Goal: Information Seeking & Learning: Check status

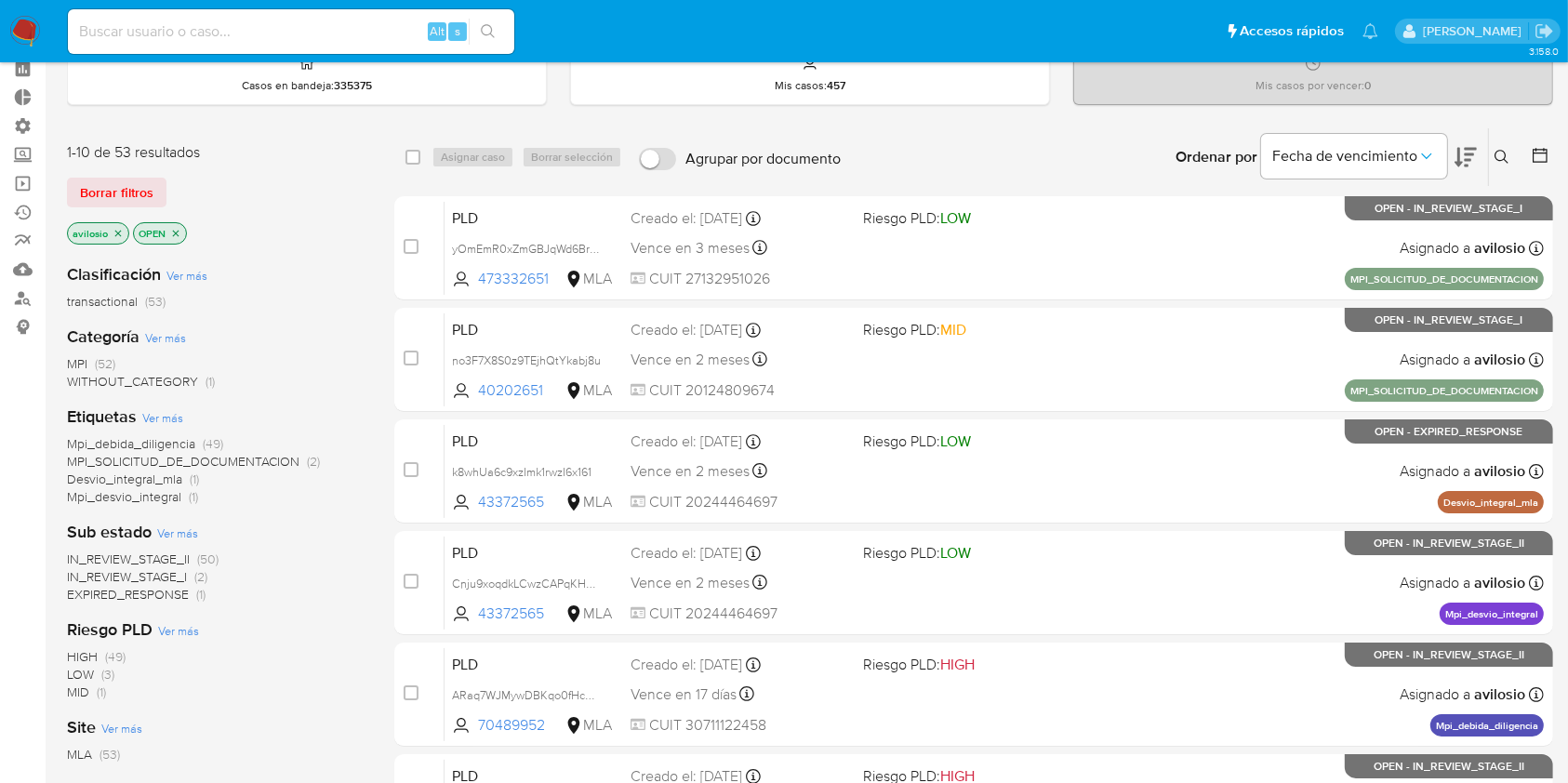
scroll to position [124, 0]
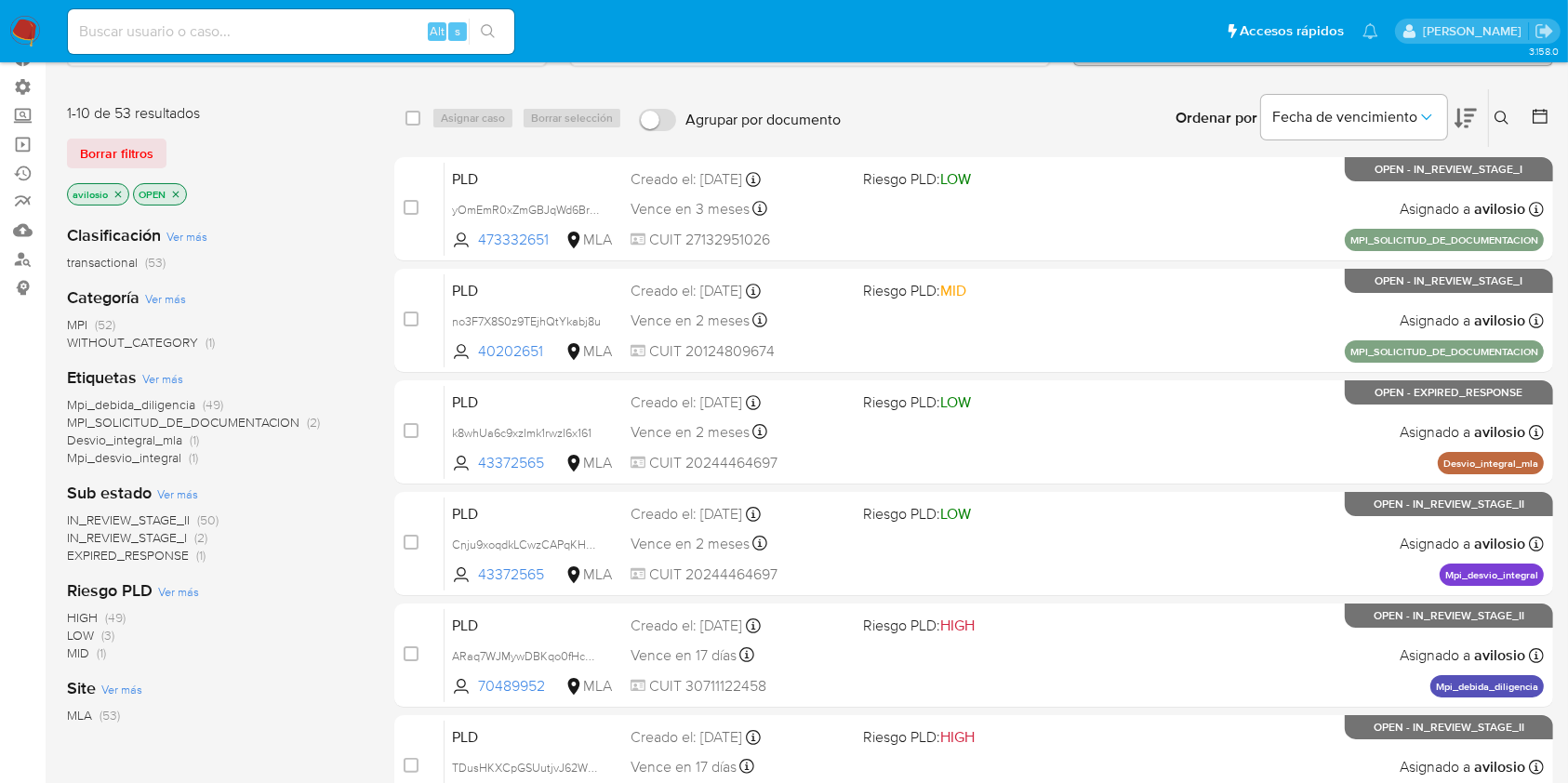
click at [163, 554] on span "EXPIRED_RESPONSE" at bounding box center [128, 555] width 122 height 19
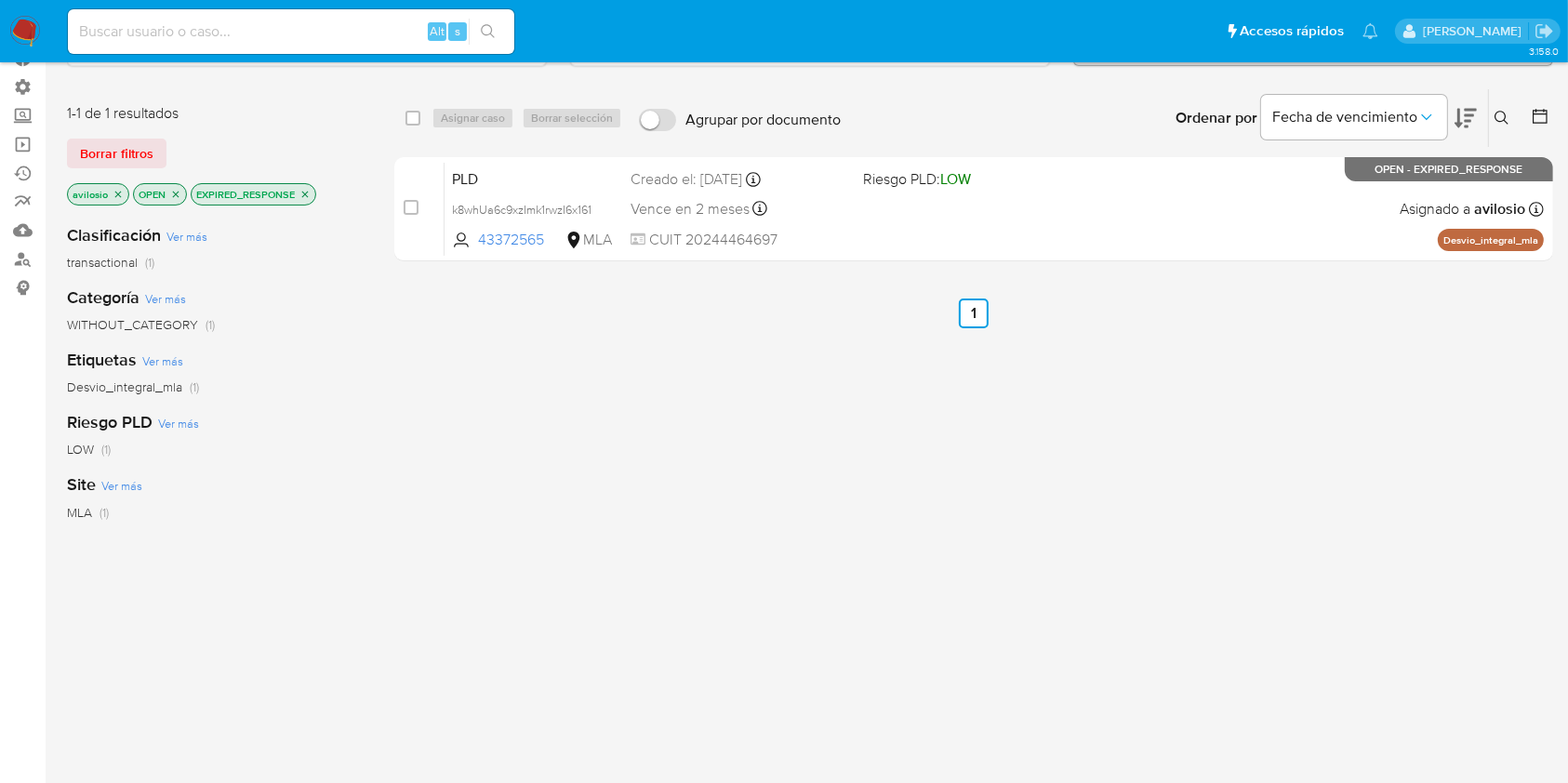
click at [304, 197] on icon "close-filter" at bounding box center [305, 194] width 11 height 11
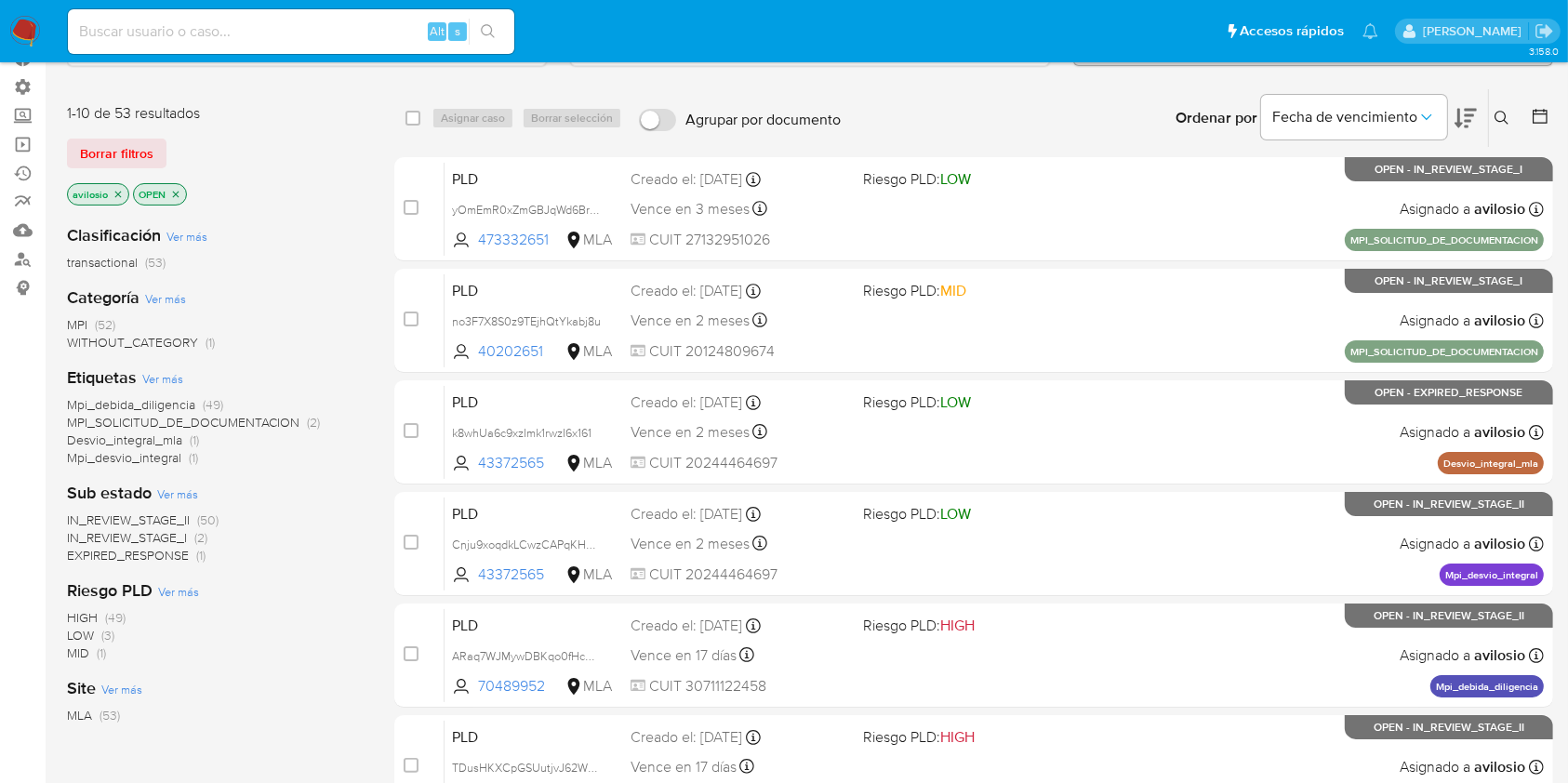
click at [142, 555] on span "EXPIRED_RESPONSE" at bounding box center [128, 555] width 122 height 19
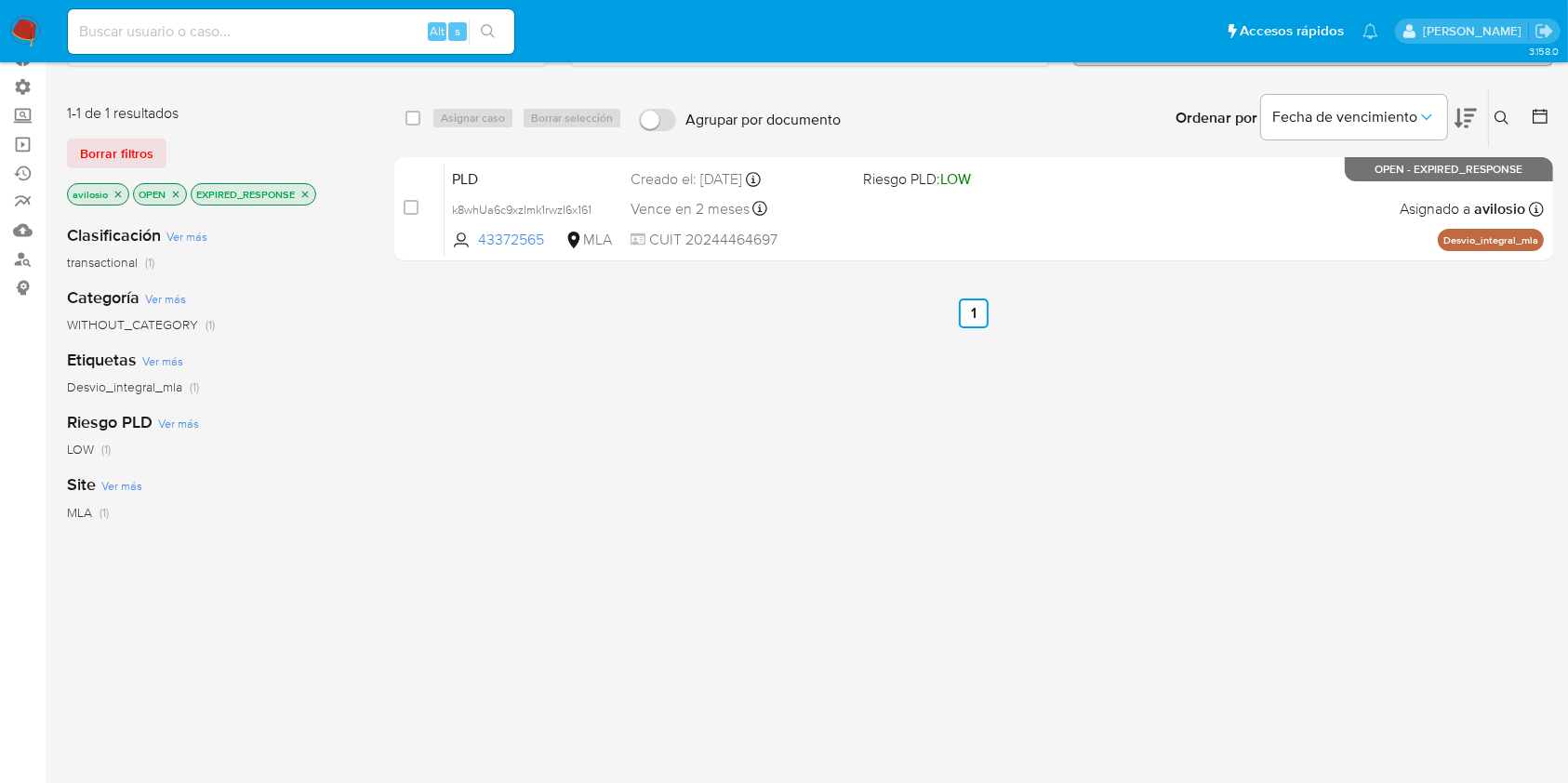
click at [306, 195] on icon "close-filter" at bounding box center [305, 194] width 11 height 11
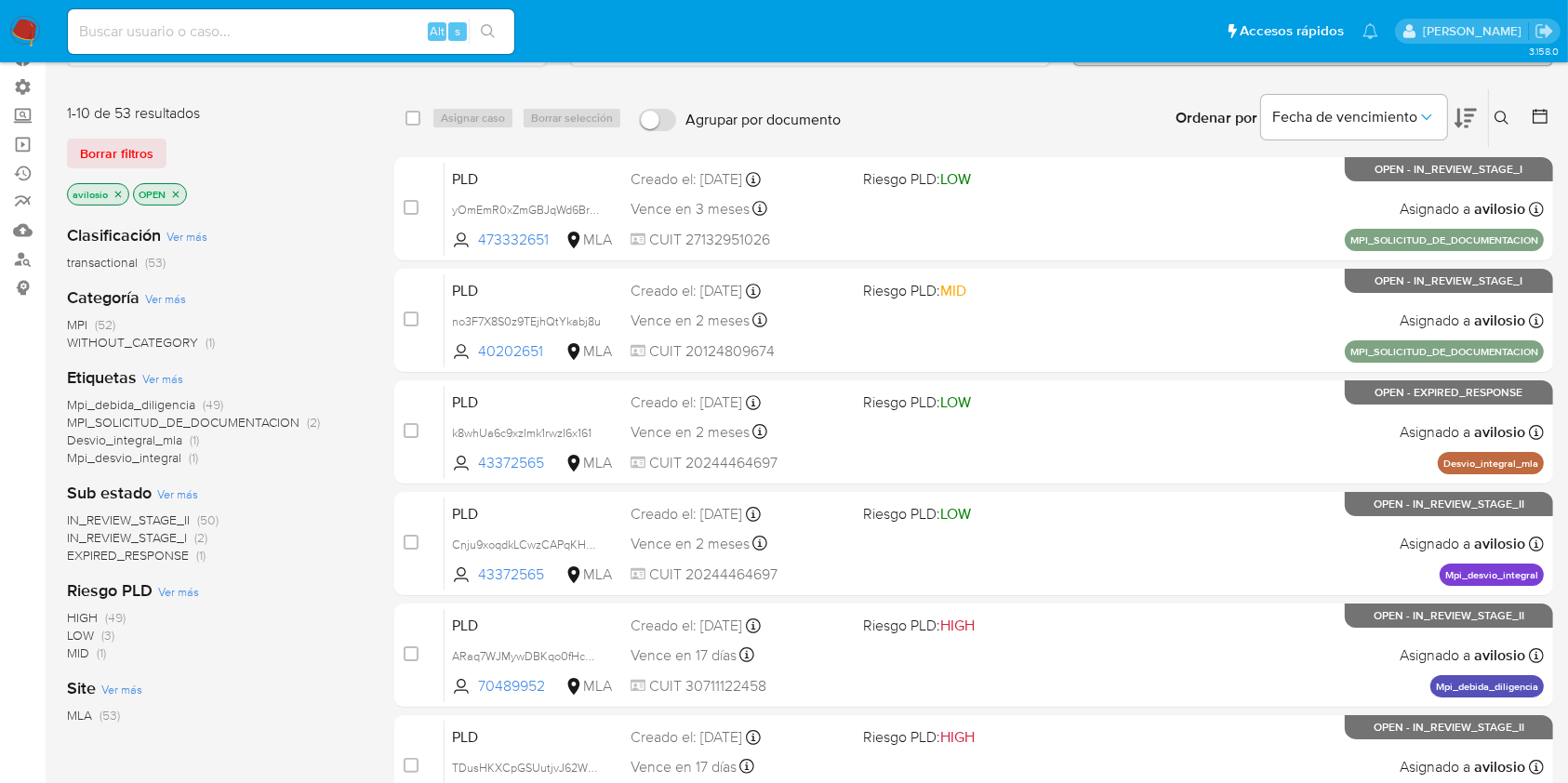
click at [157, 439] on span "Desvio_integral_mla" at bounding box center [125, 440] width 116 height 19
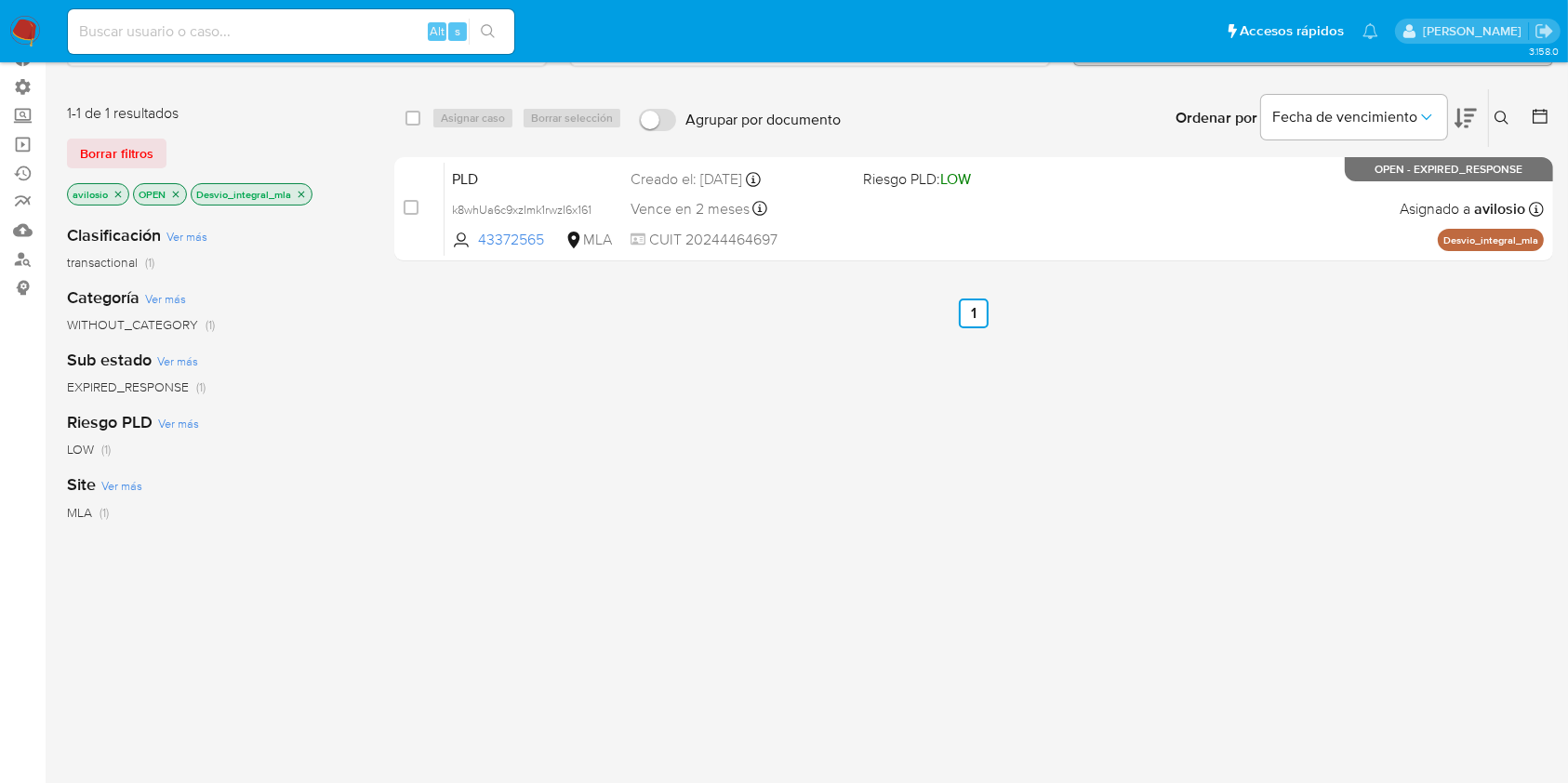
click at [304, 189] on icon "close-filter" at bounding box center [301, 194] width 11 height 11
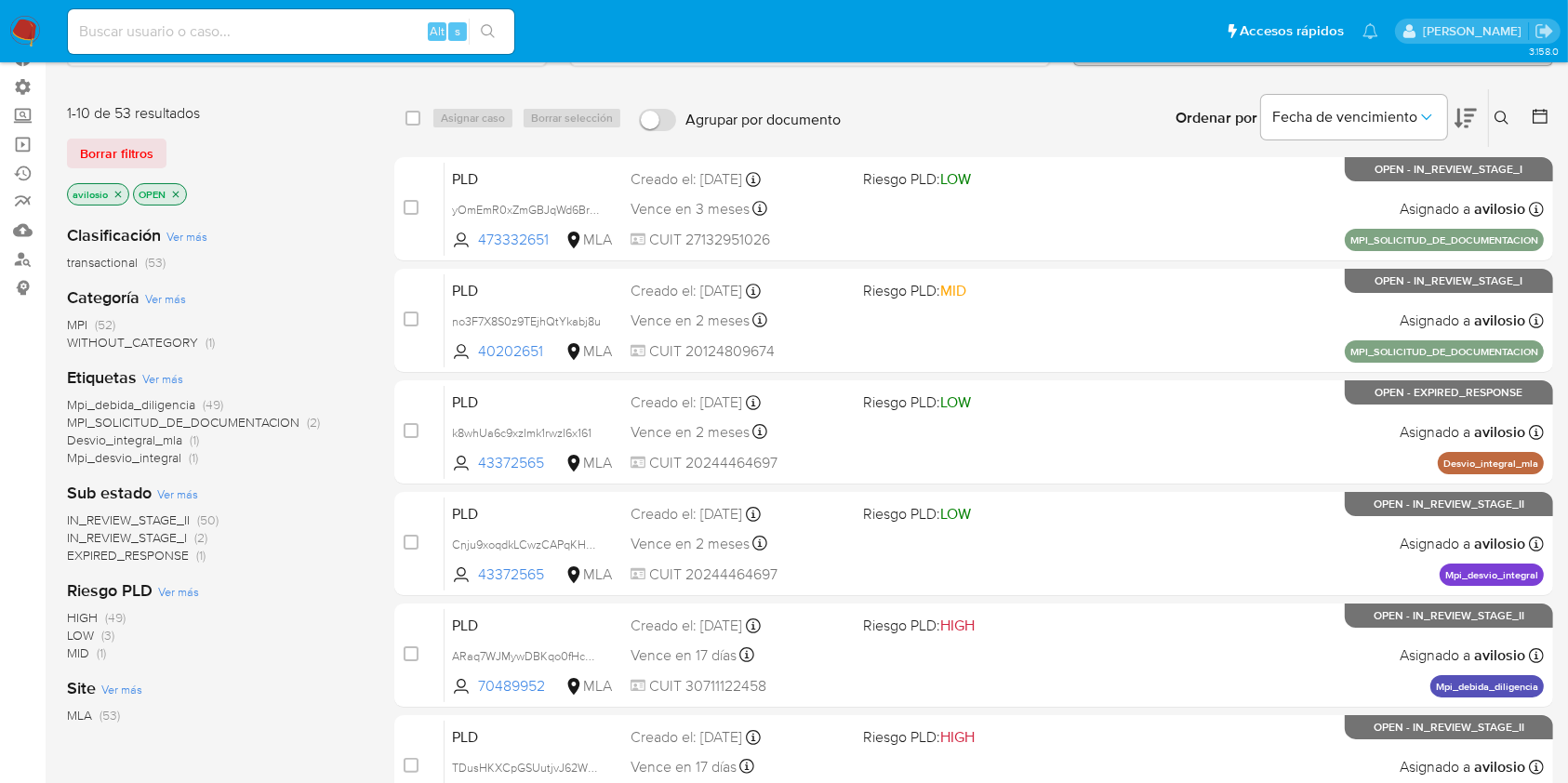
click at [73, 321] on span "MPI" at bounding box center [77, 325] width 21 height 19
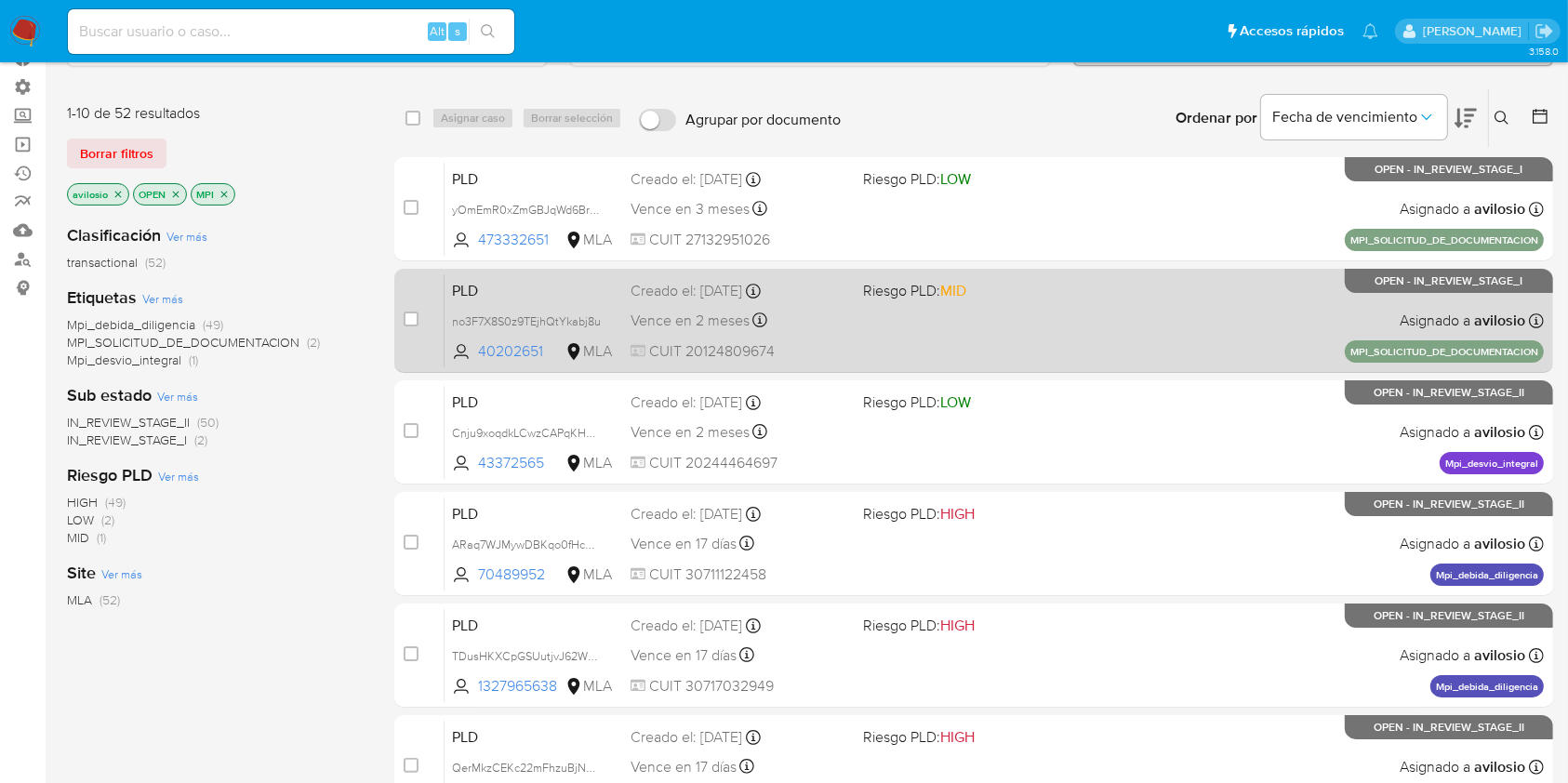
click at [957, 329] on div "PLD no3F7X8S0z9TEjhQtYkabj8u 40202651 MLA Riesgo PLD: MID Creado el: 11/08/2025…" at bounding box center [994, 320] width 1099 height 94
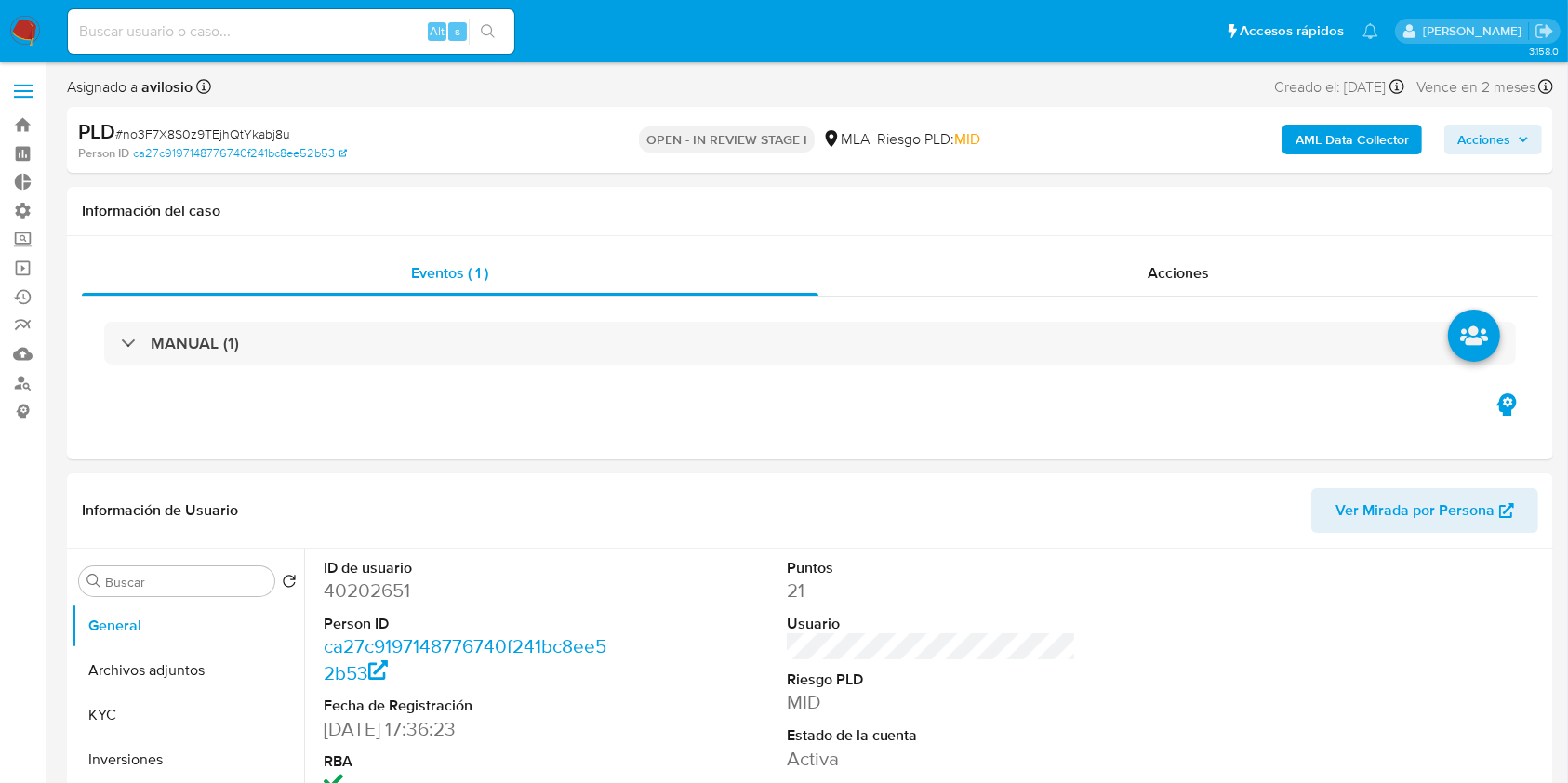
select select "10"
click at [137, 620] on button "General" at bounding box center [180, 626] width 217 height 45
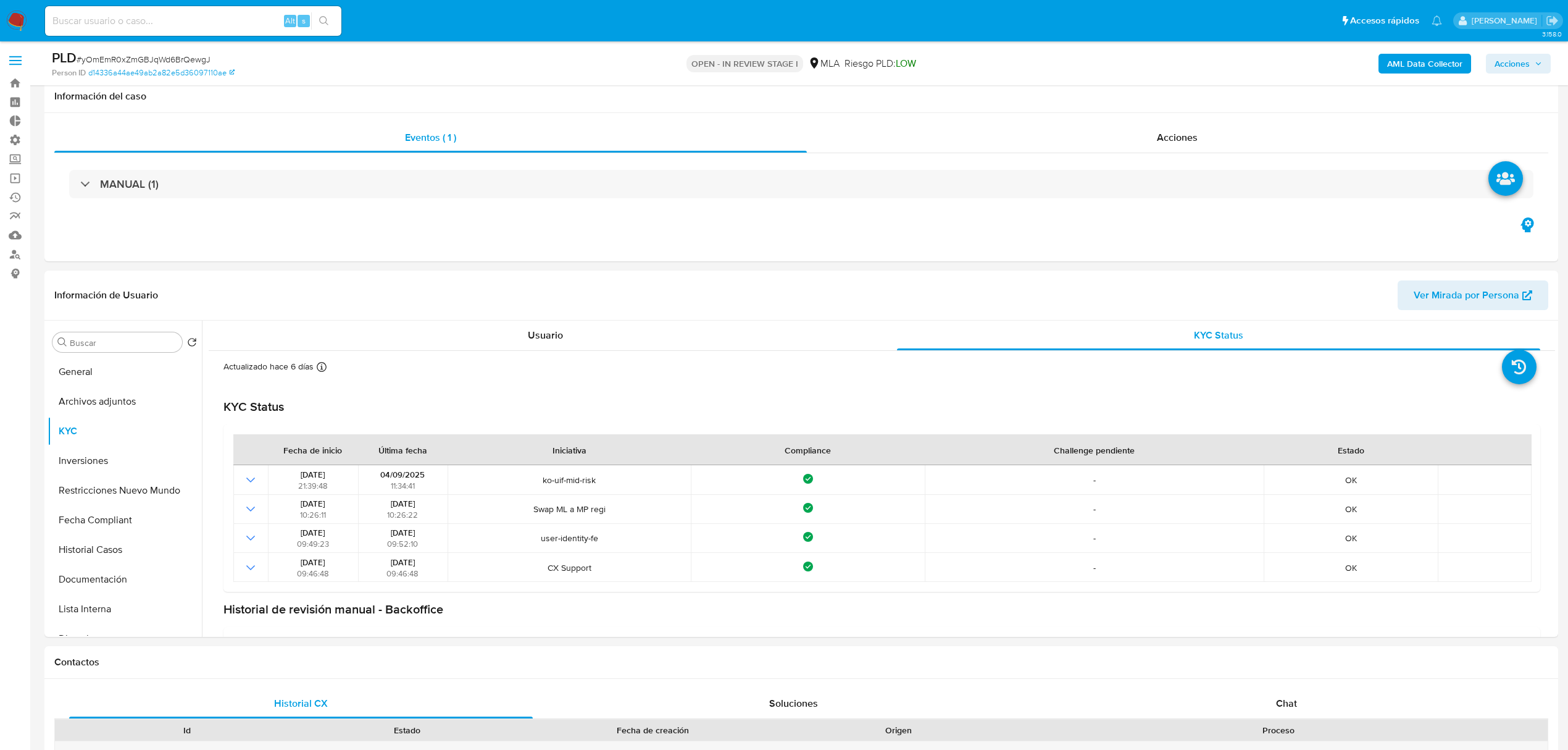
select select "10"
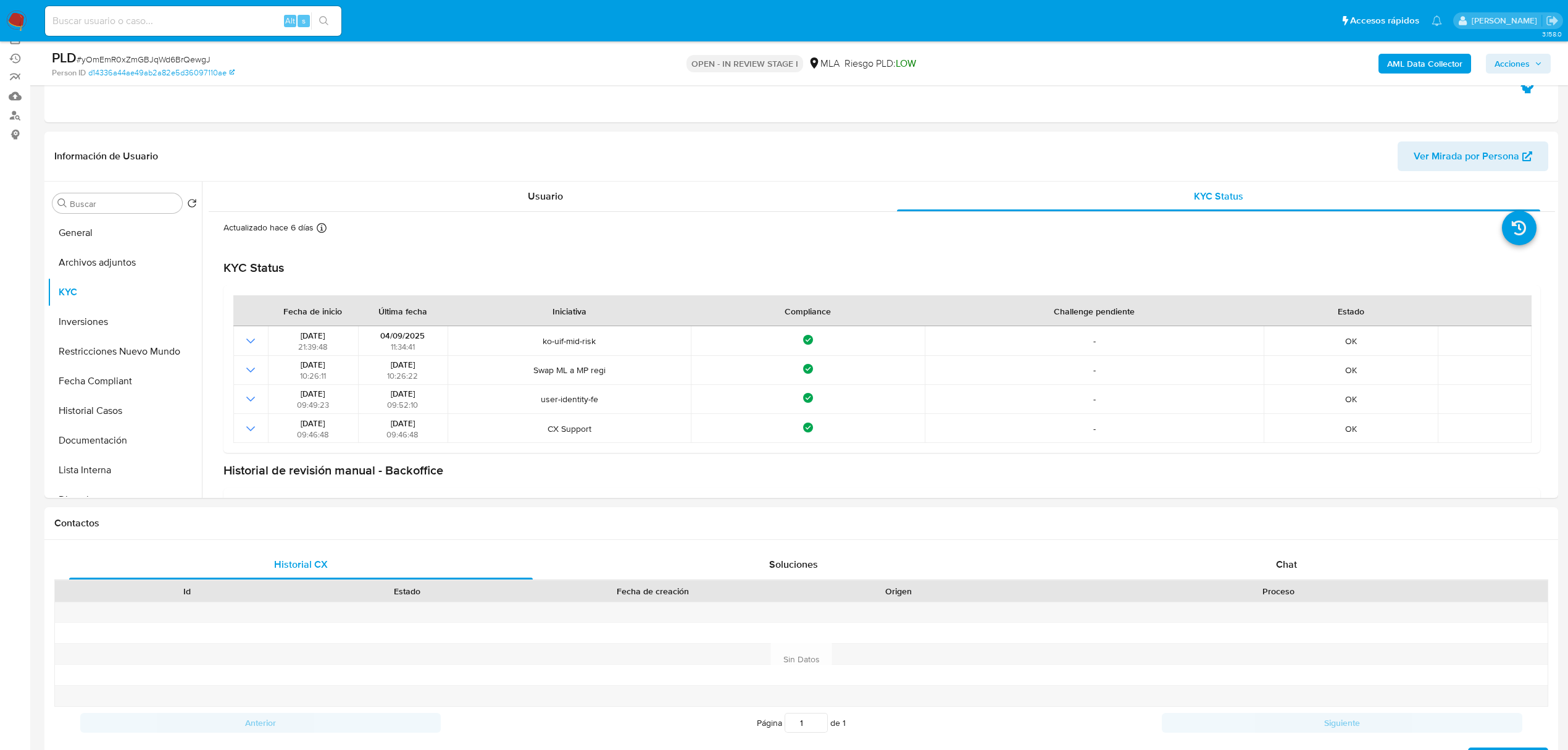
scroll to position [80, 0]
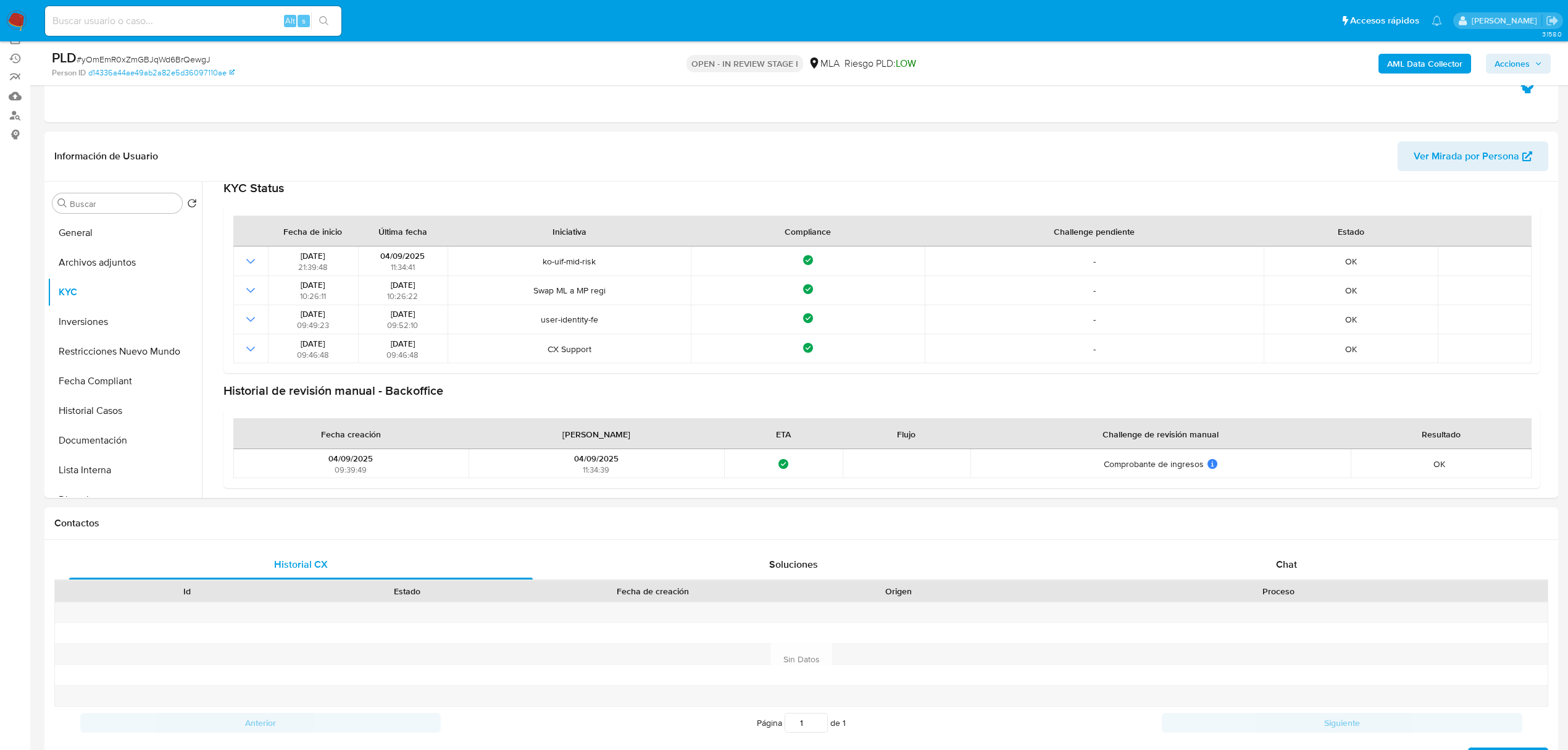
click at [203, 29] on div "Alt s" at bounding box center [193, 21] width 296 height 30
click at [206, 23] on input at bounding box center [193, 21] width 296 height 16
paste input "fDuh1OiXU4PWwi2ygH0fvd7e"
type input "fDuh1OiXU4PWwi2ygH0fvd7e"
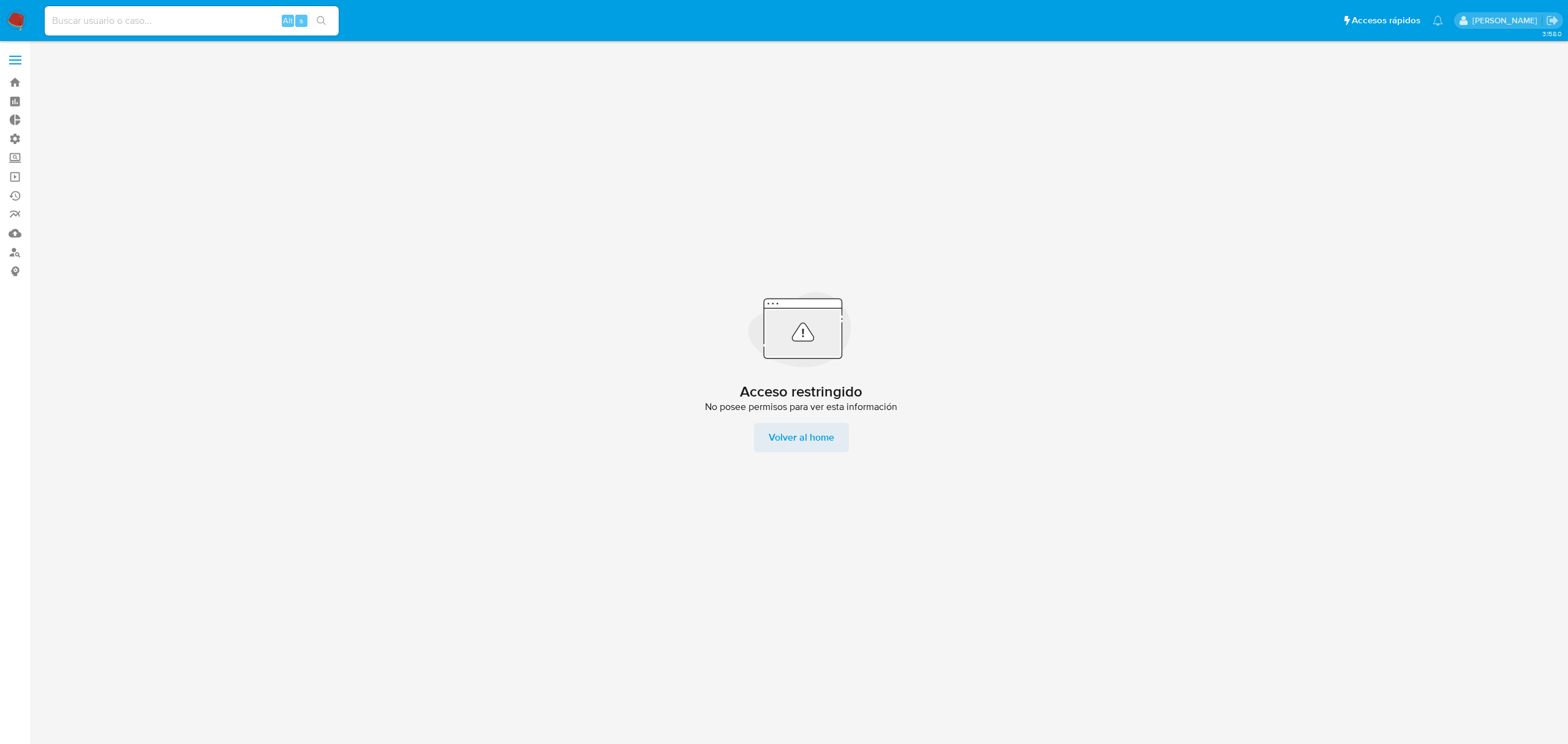
click at [791, 440] on span "Volver al home" at bounding box center [802, 438] width 66 height 30
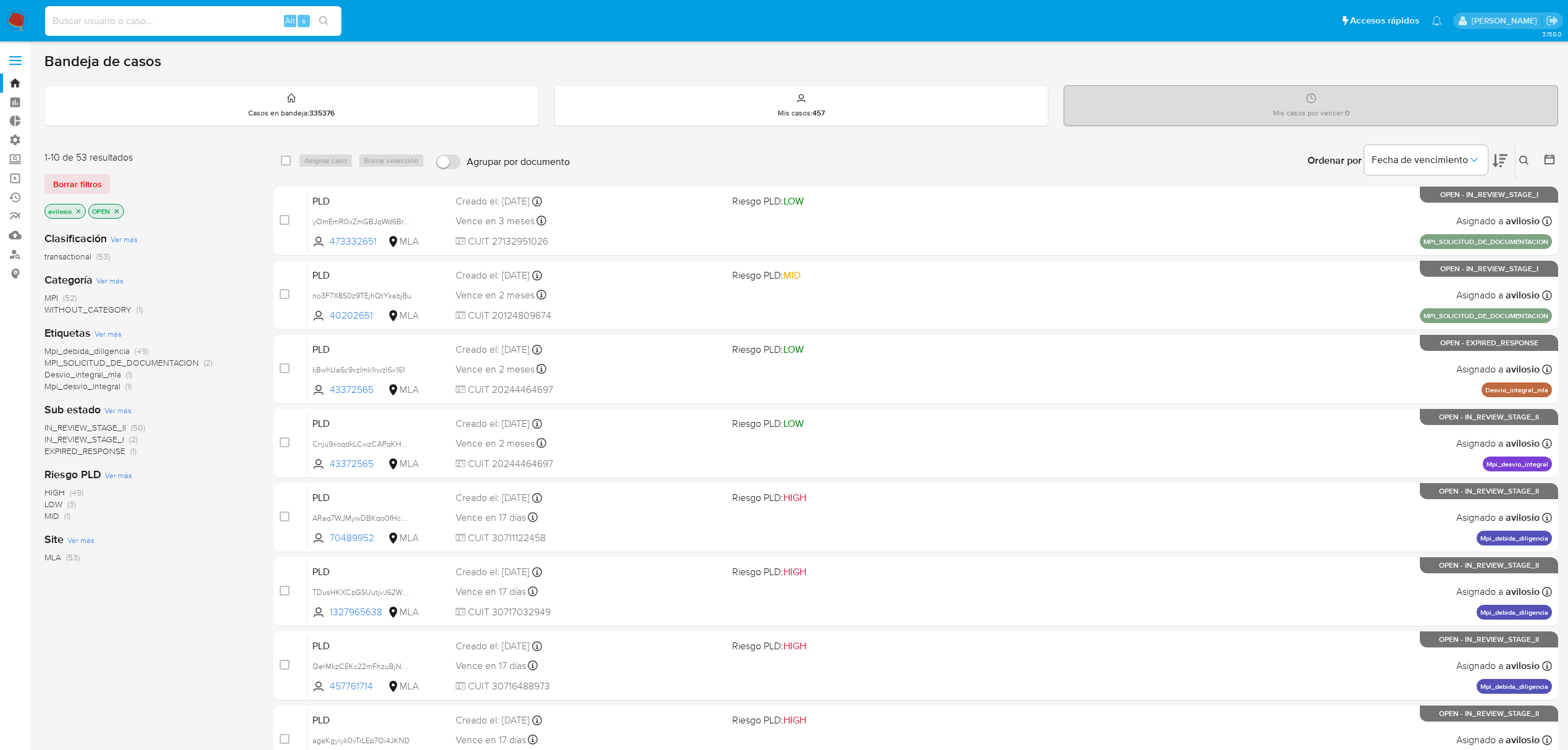
click at [174, 27] on input at bounding box center [193, 21] width 296 height 16
paste input "fDuh1OiXU4PWwi2ygH0fvd7e"
click at [52, 21] on input "fDuh1OiXU4PWwi2ygH0fvd7e" at bounding box center [193, 21] width 296 height 16
type input "fDuh1OiXU4PWwi2ygH0fvd7e"
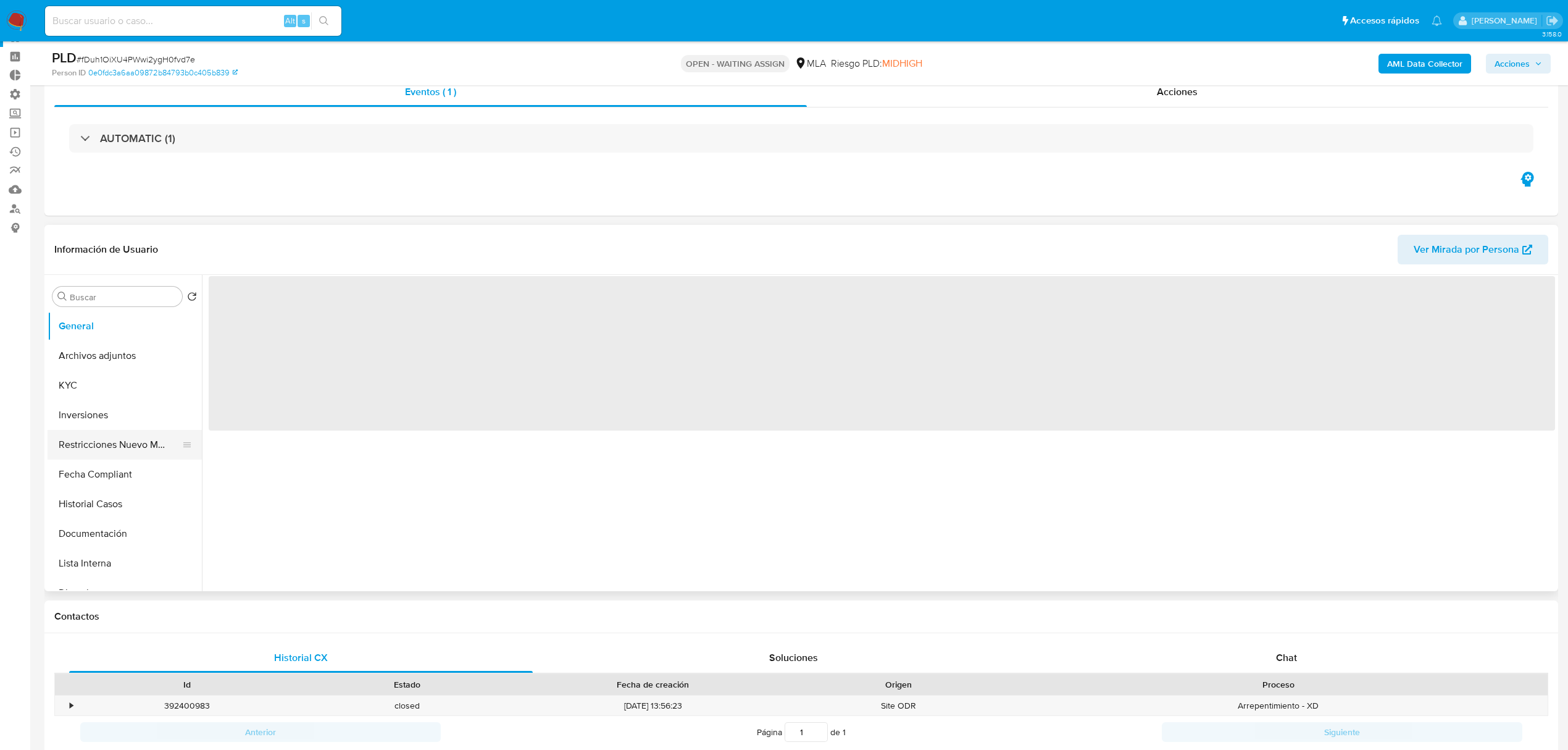
scroll to position [82, 0]
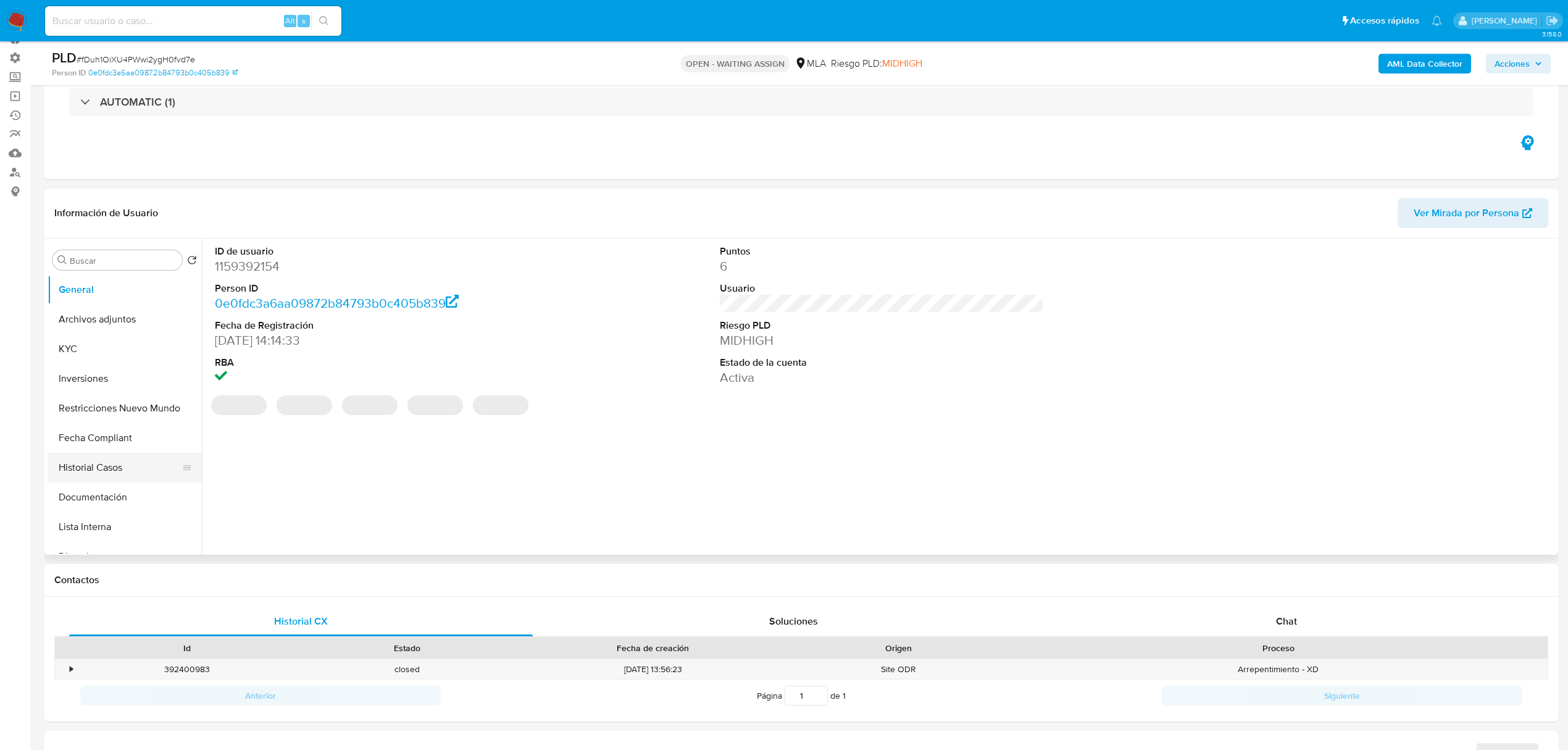
click at [120, 463] on button "Historial Casos" at bounding box center [120, 467] width 144 height 30
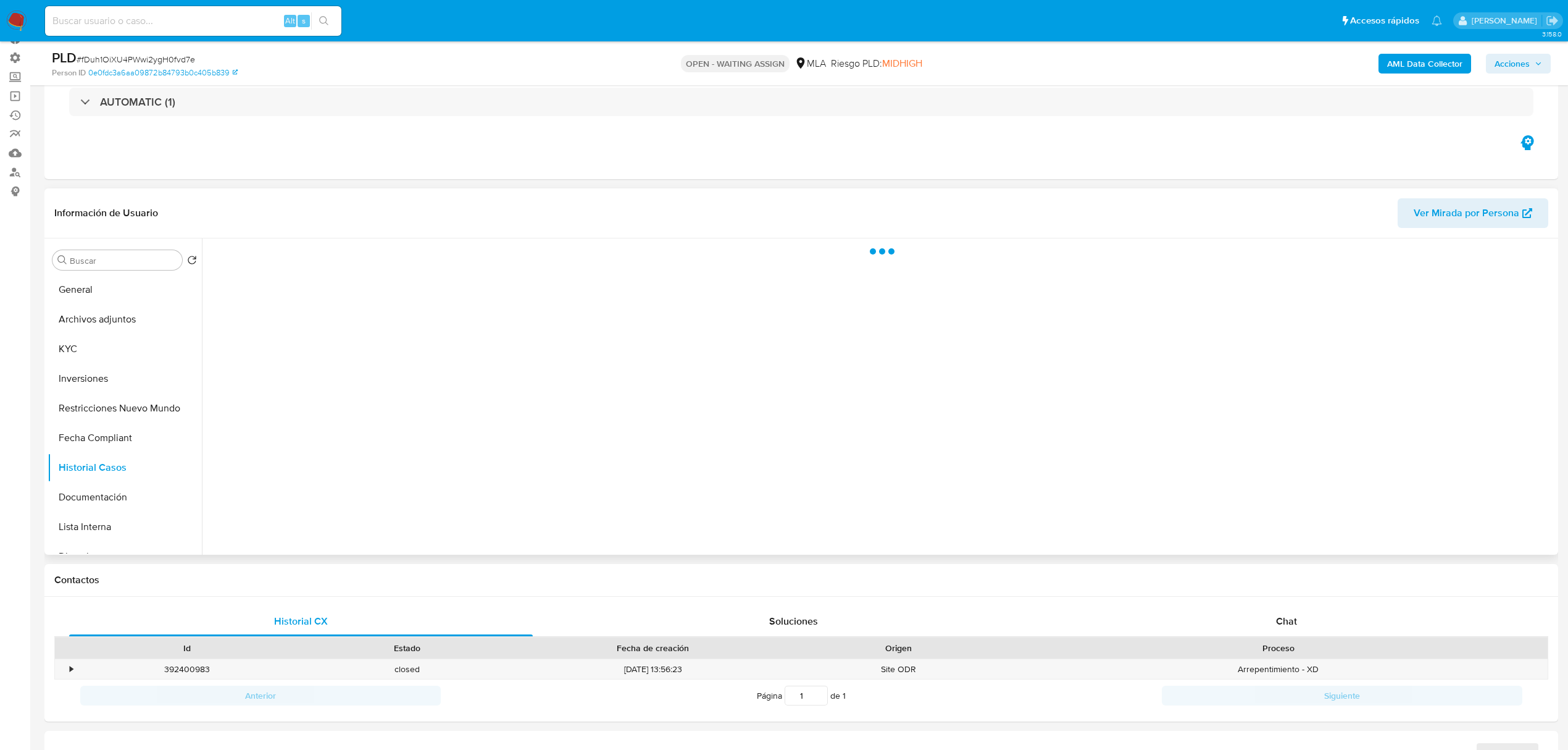
select select "10"
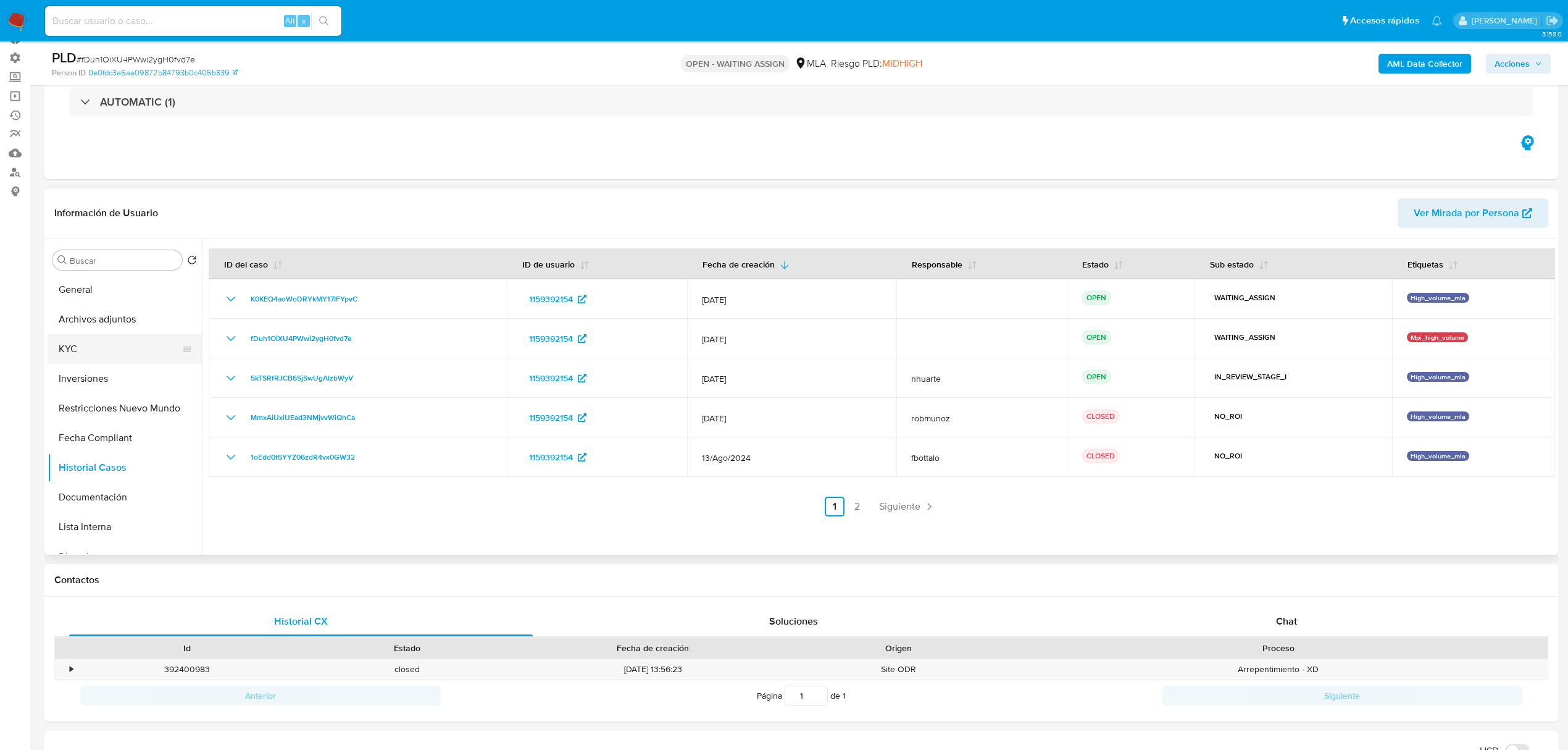
click at [80, 342] on button "KYC" at bounding box center [120, 349] width 144 height 30
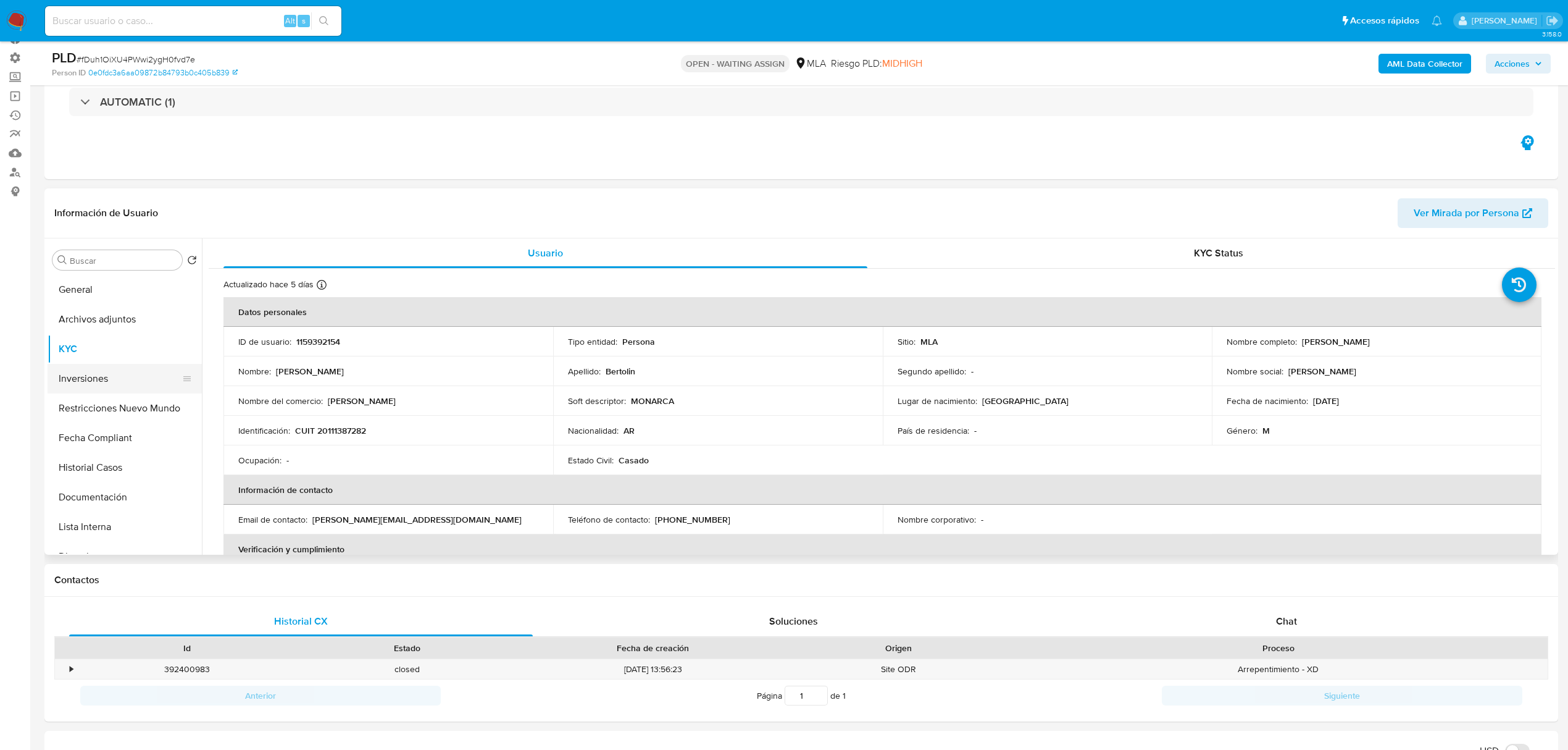
click at [116, 381] on button "Inversiones" at bounding box center [120, 379] width 144 height 30
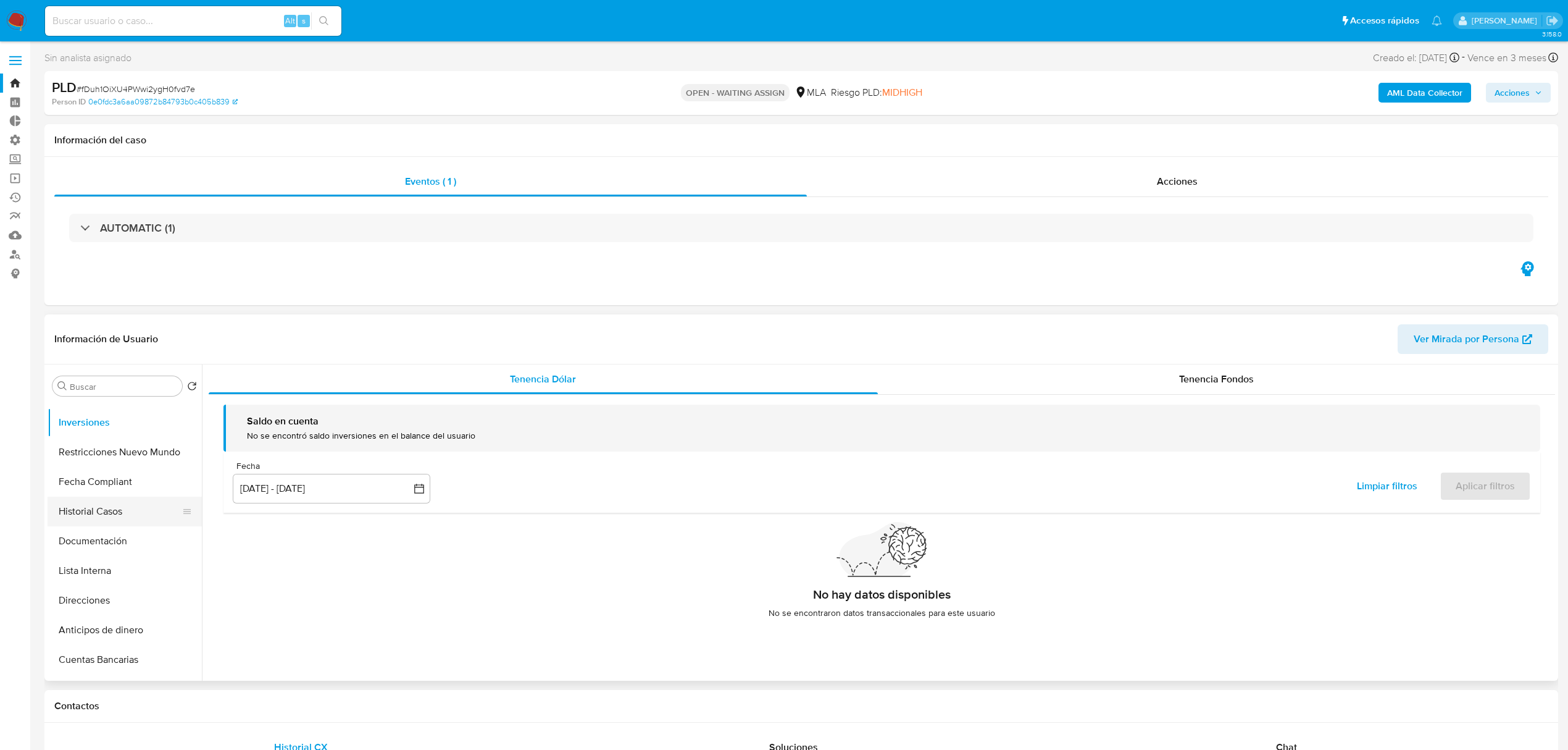
click at [112, 511] on button "Historial Casos" at bounding box center [120, 511] width 144 height 30
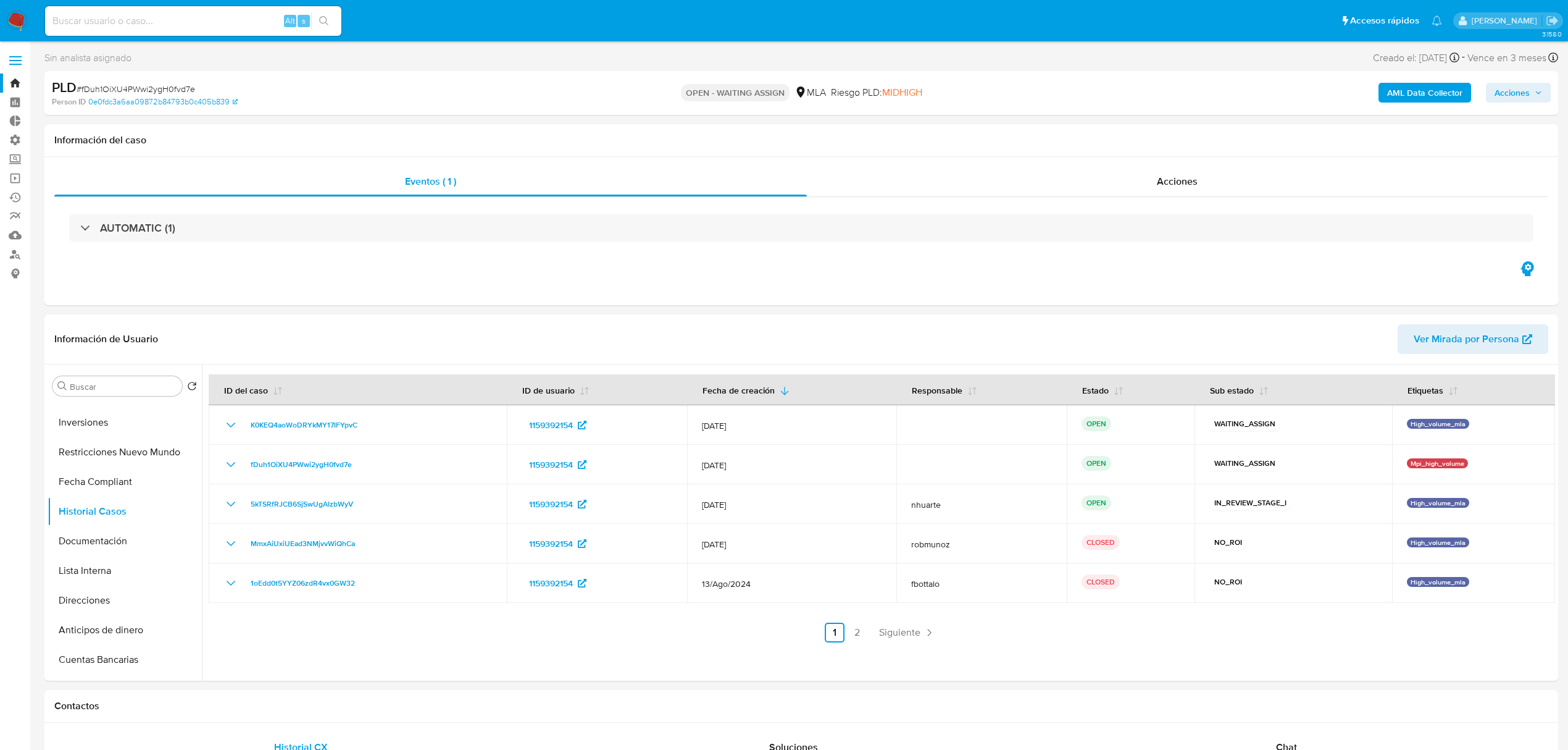
click at [25, 29] on img at bounding box center [17, 21] width 21 height 21
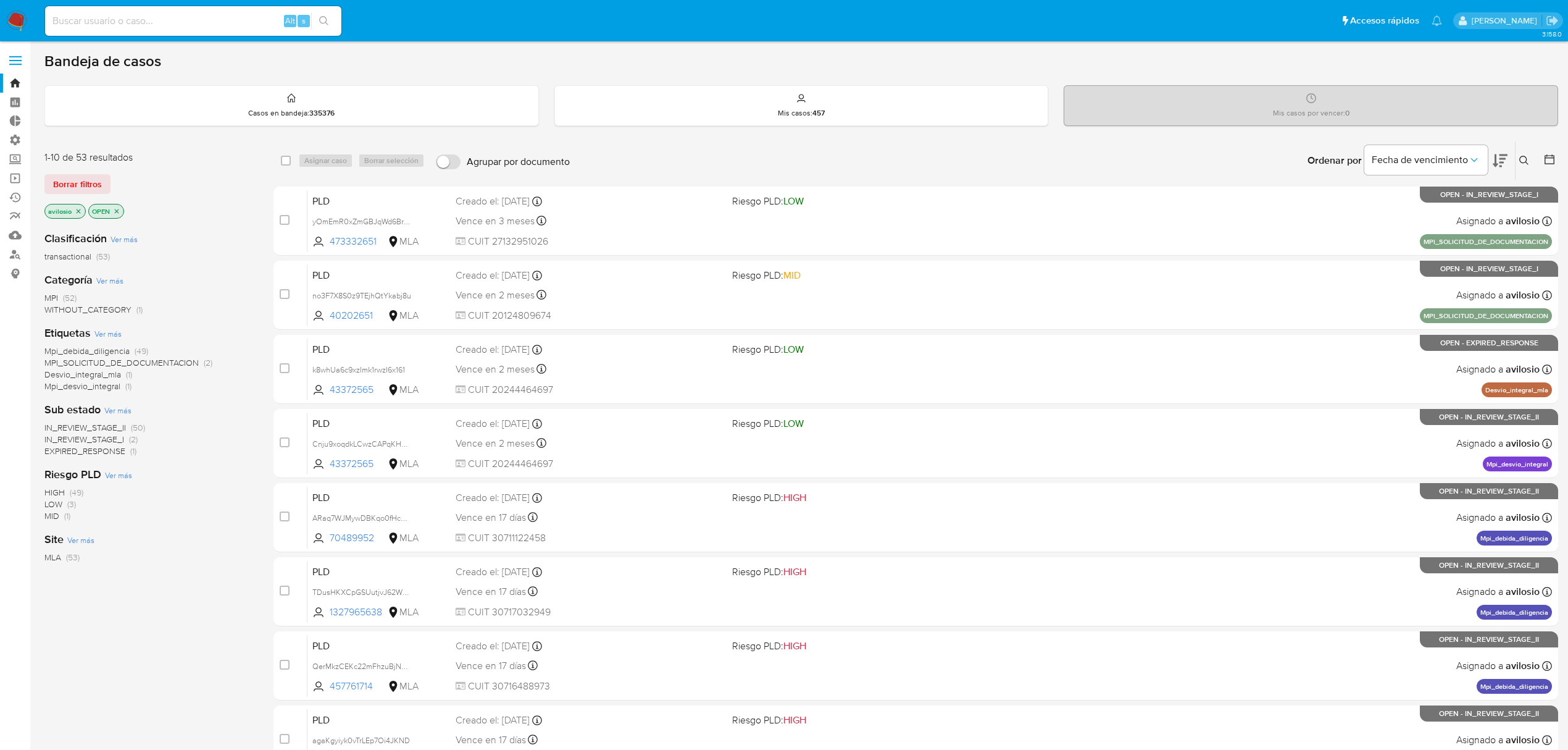
click at [79, 211] on icon "close-filter" at bounding box center [79, 211] width 7 height 7
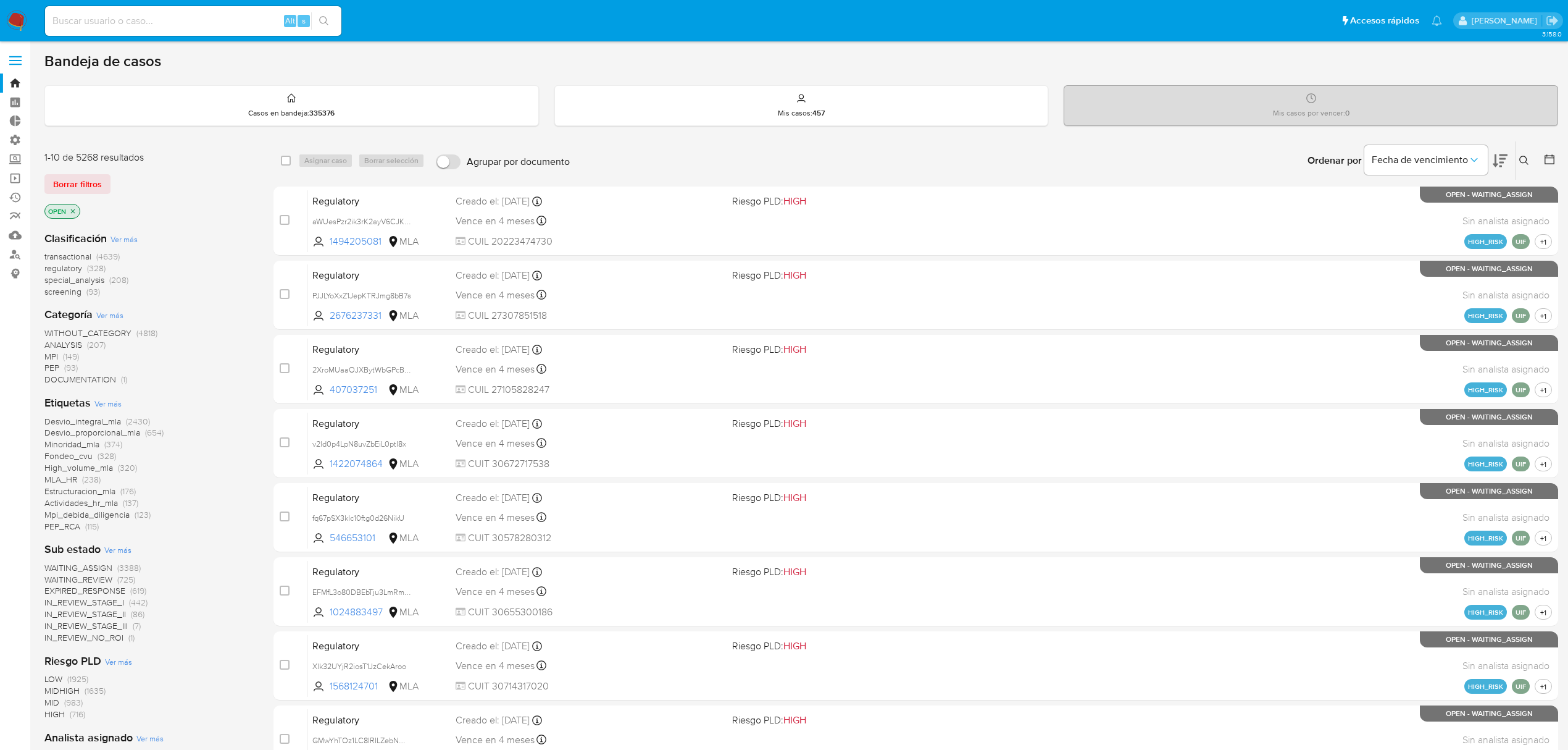
click at [76, 211] on icon "close-filter" at bounding box center [73, 211] width 7 height 7
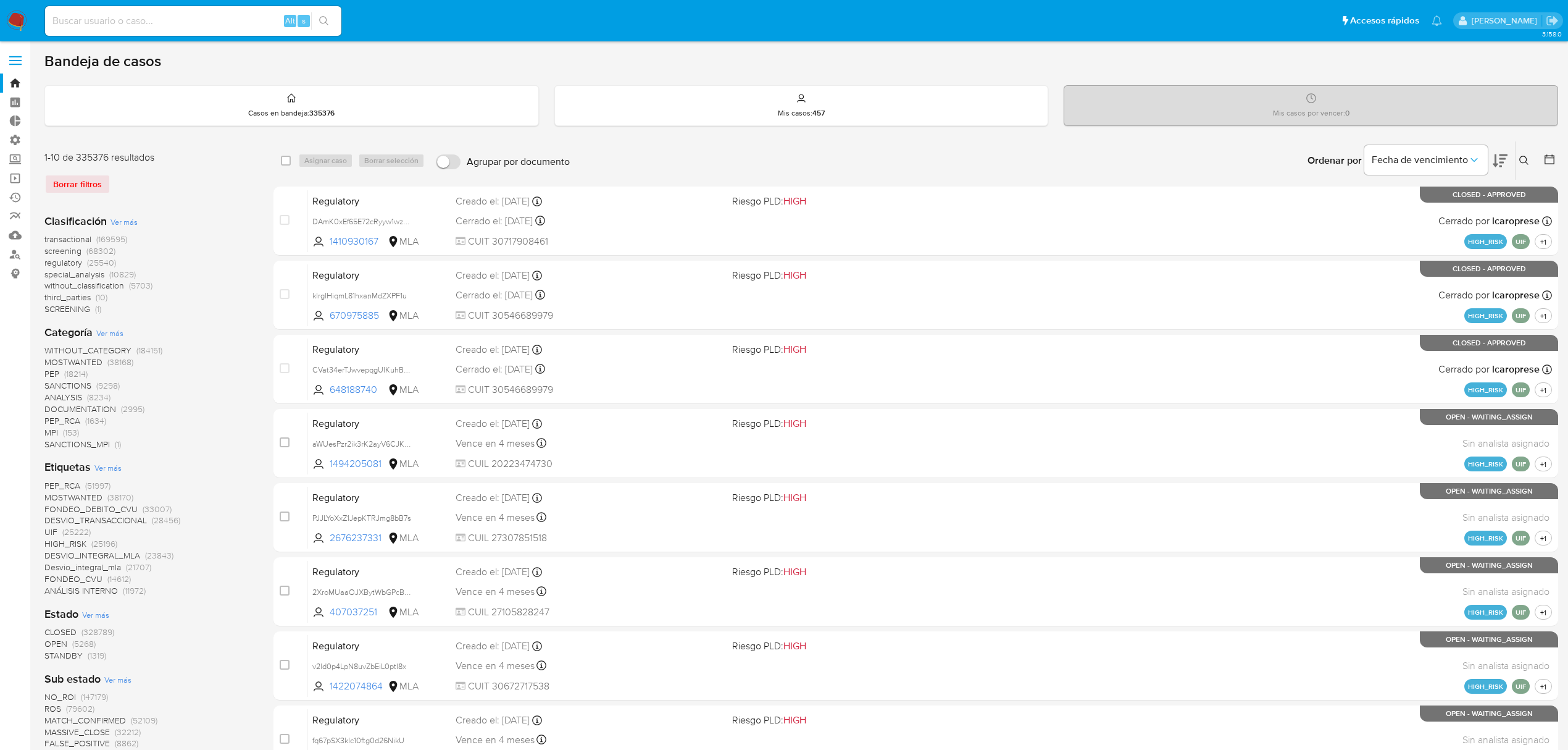
click at [53, 433] on span "MPI" at bounding box center [51, 433] width 14 height 12
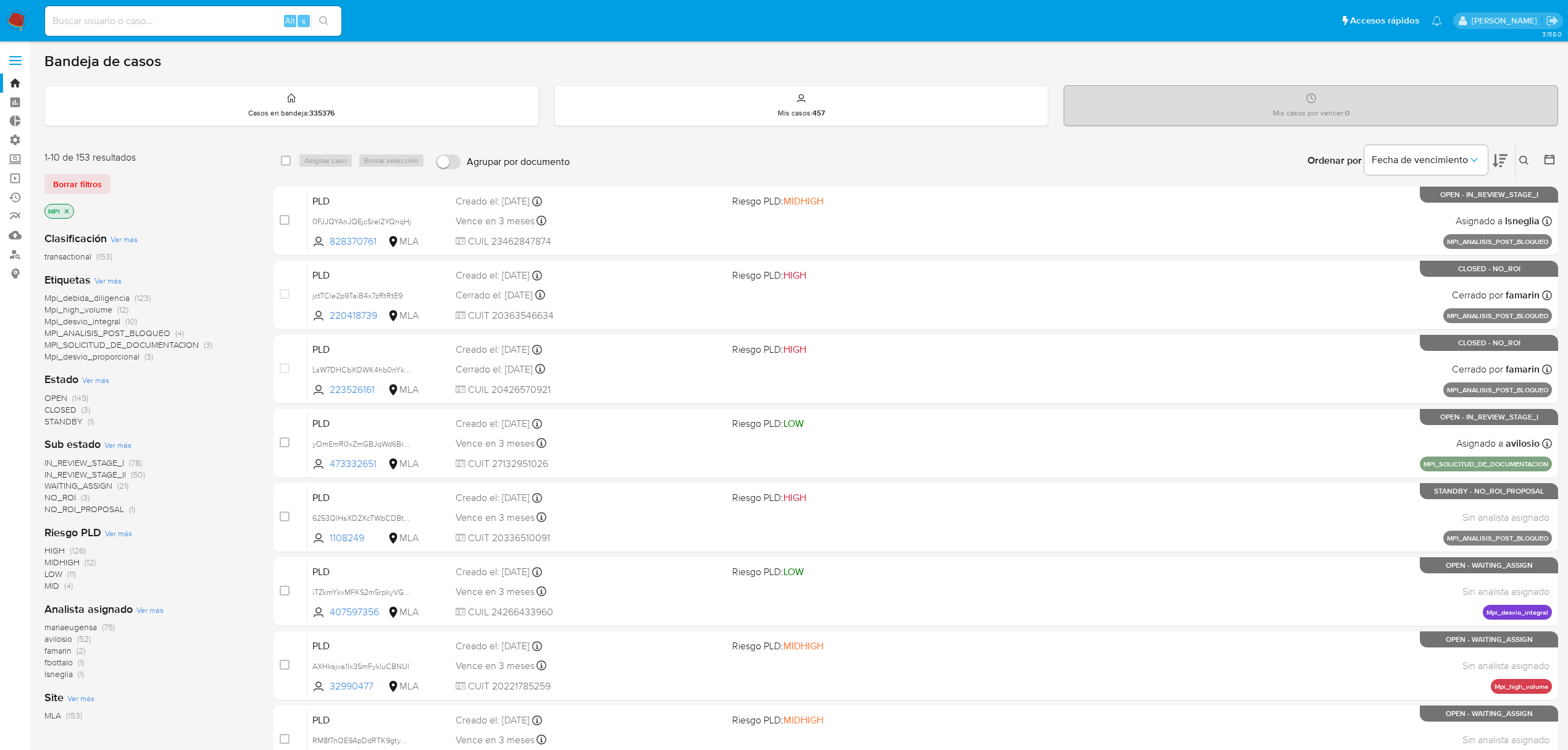
click at [63, 494] on span "NO_ROI" at bounding box center [60, 497] width 32 height 12
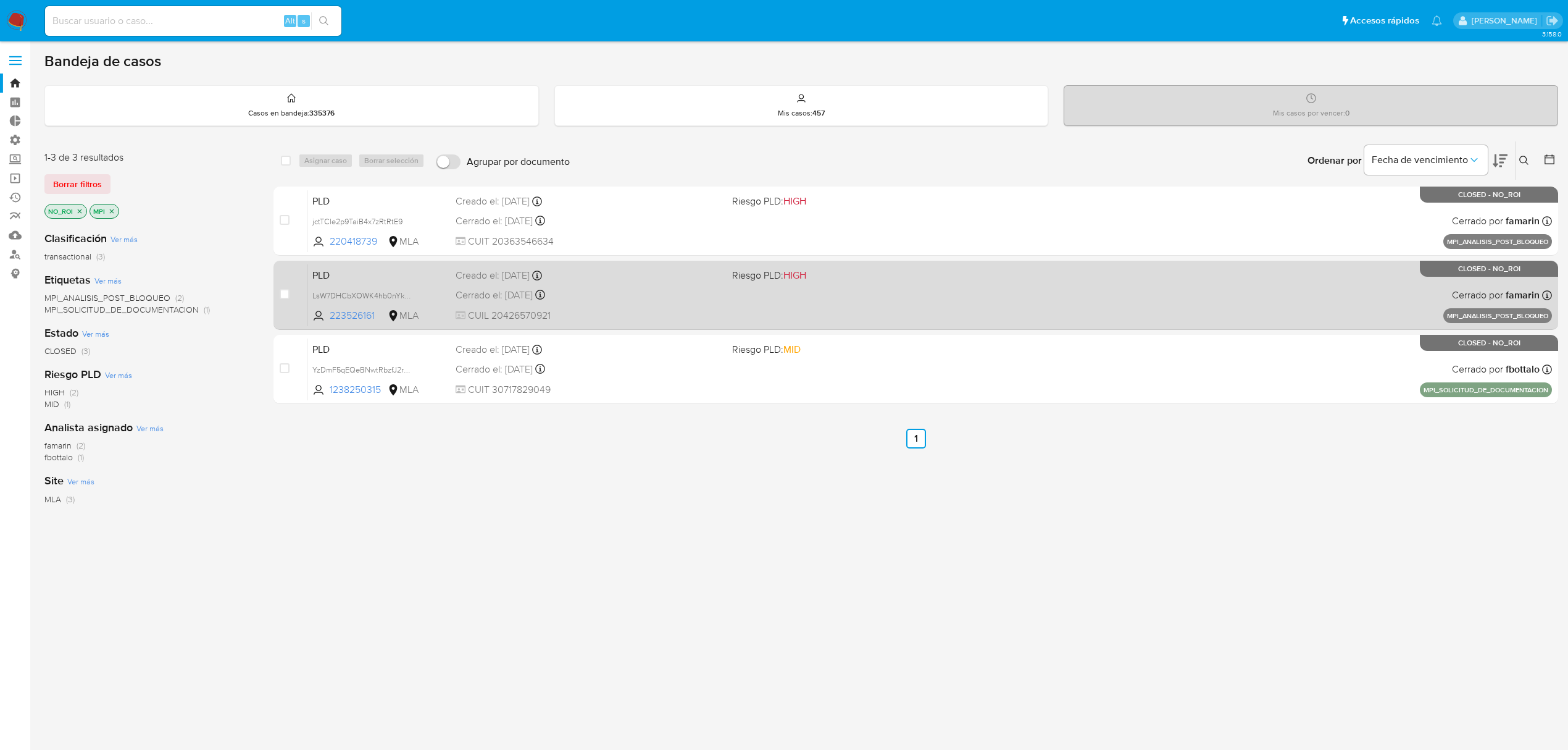
click at [364, 279] on span "PLD" at bounding box center [379, 274] width 133 height 16
click at [347, 325] on div "PLD LsW7DHCbXOWK4hb0nYkGUCSw 223526161 MLA Riesgo PLD: HIGH Creado el: 08/09/20…" at bounding box center [929, 294] width 1245 height 63
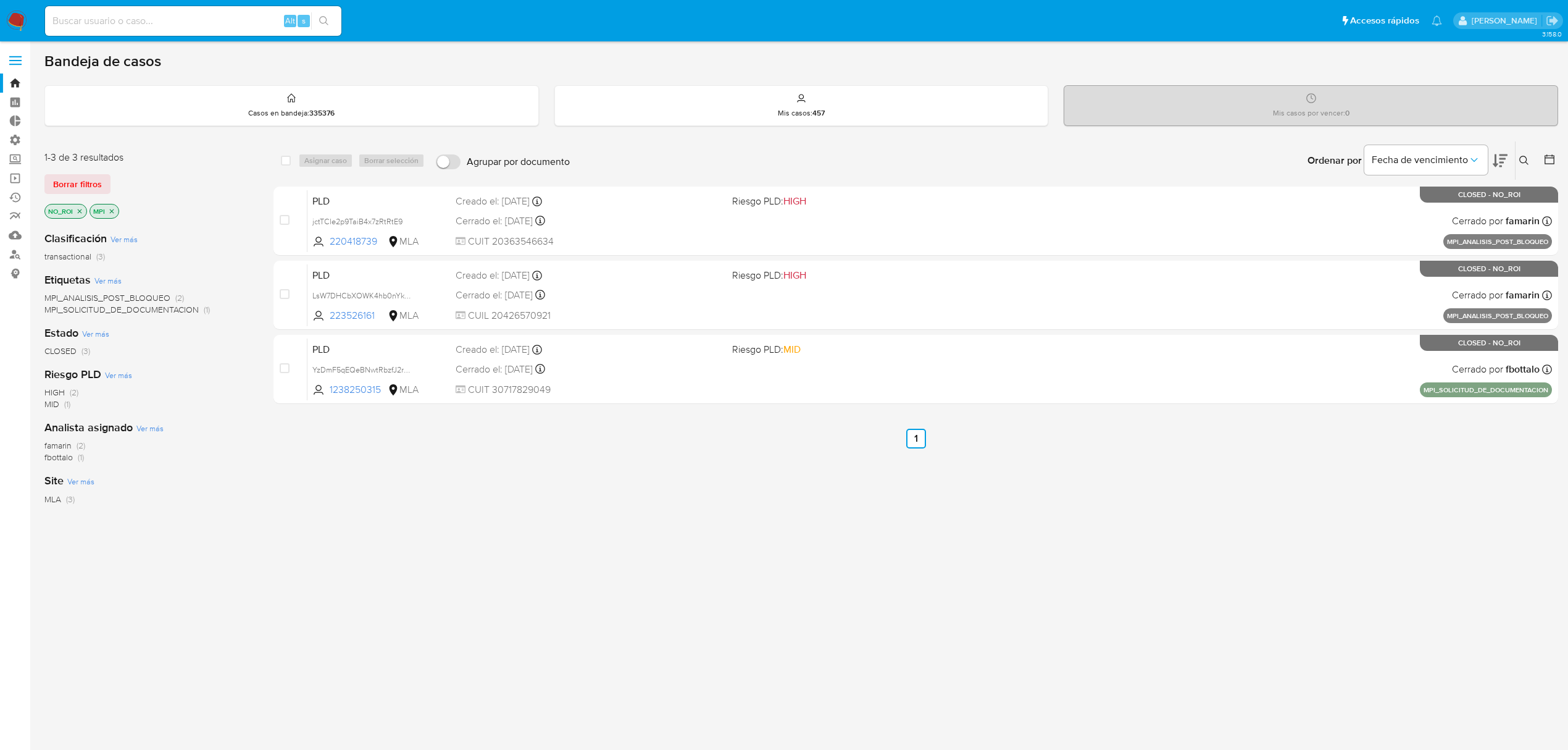
click at [80, 213] on icon "close-filter" at bounding box center [80, 211] width 7 height 7
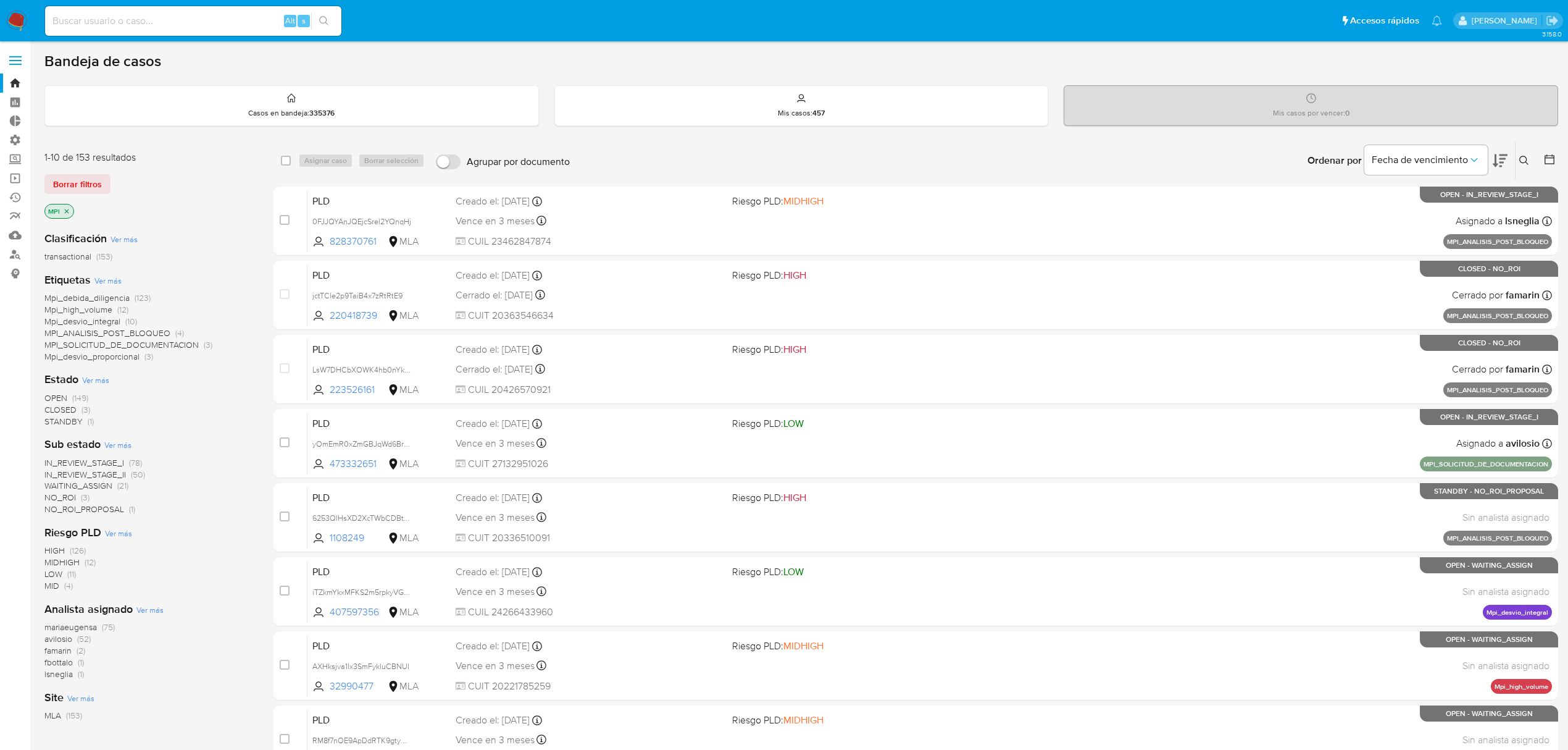
click at [100, 483] on span "WAITING_ASSIGN" at bounding box center [79, 485] width 68 height 12
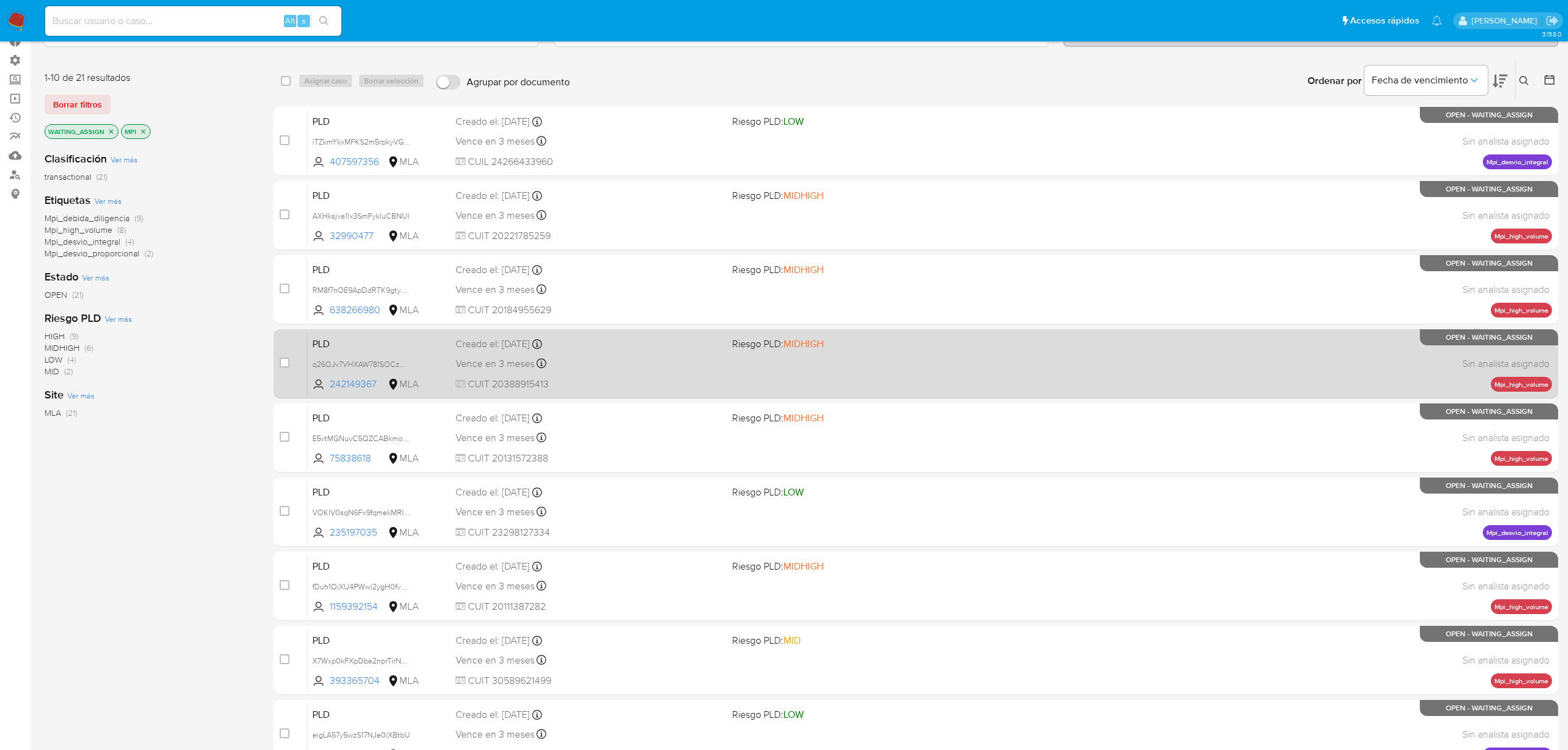
scroll to position [269, 0]
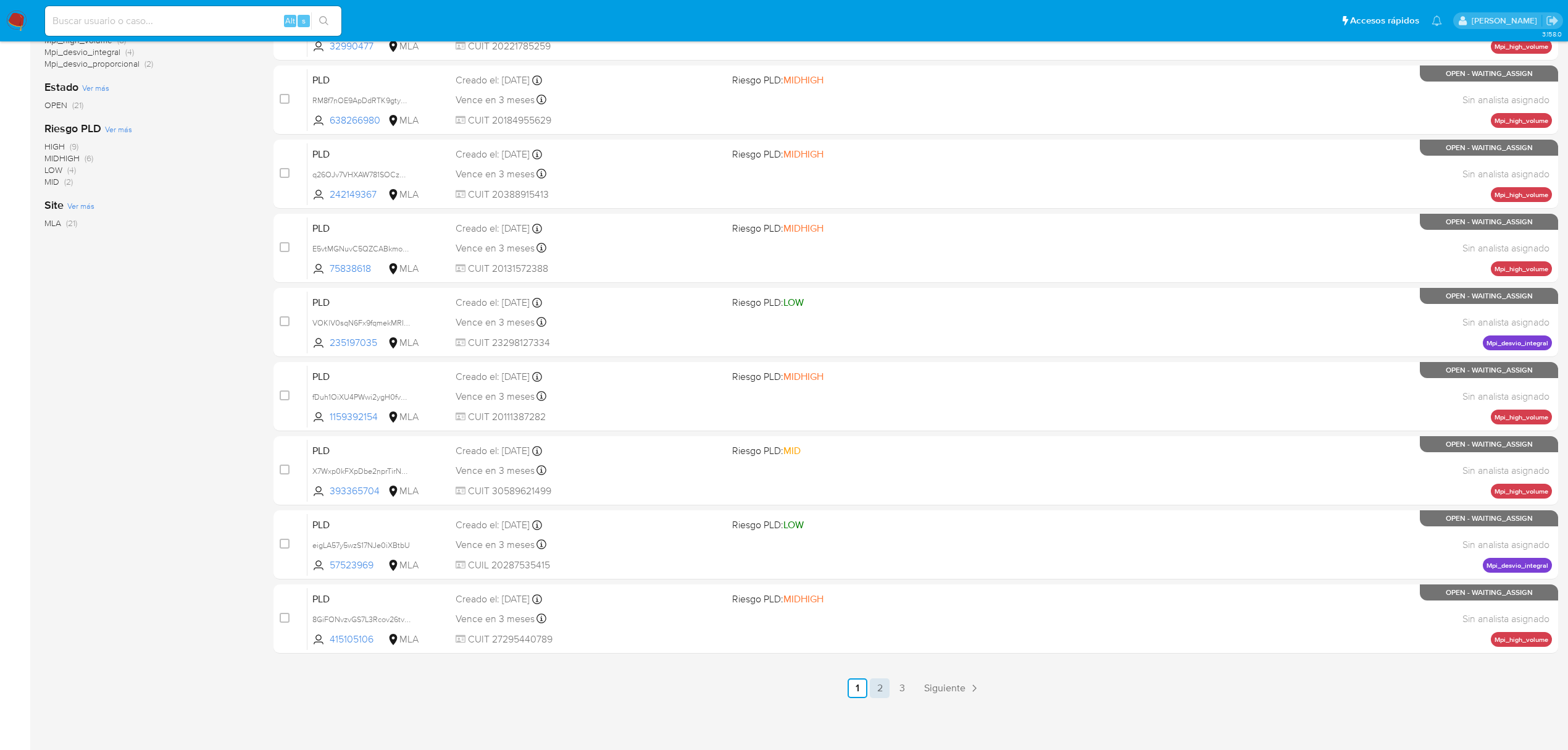
click at [873, 683] on link "2" at bounding box center [880, 688] width 20 height 20
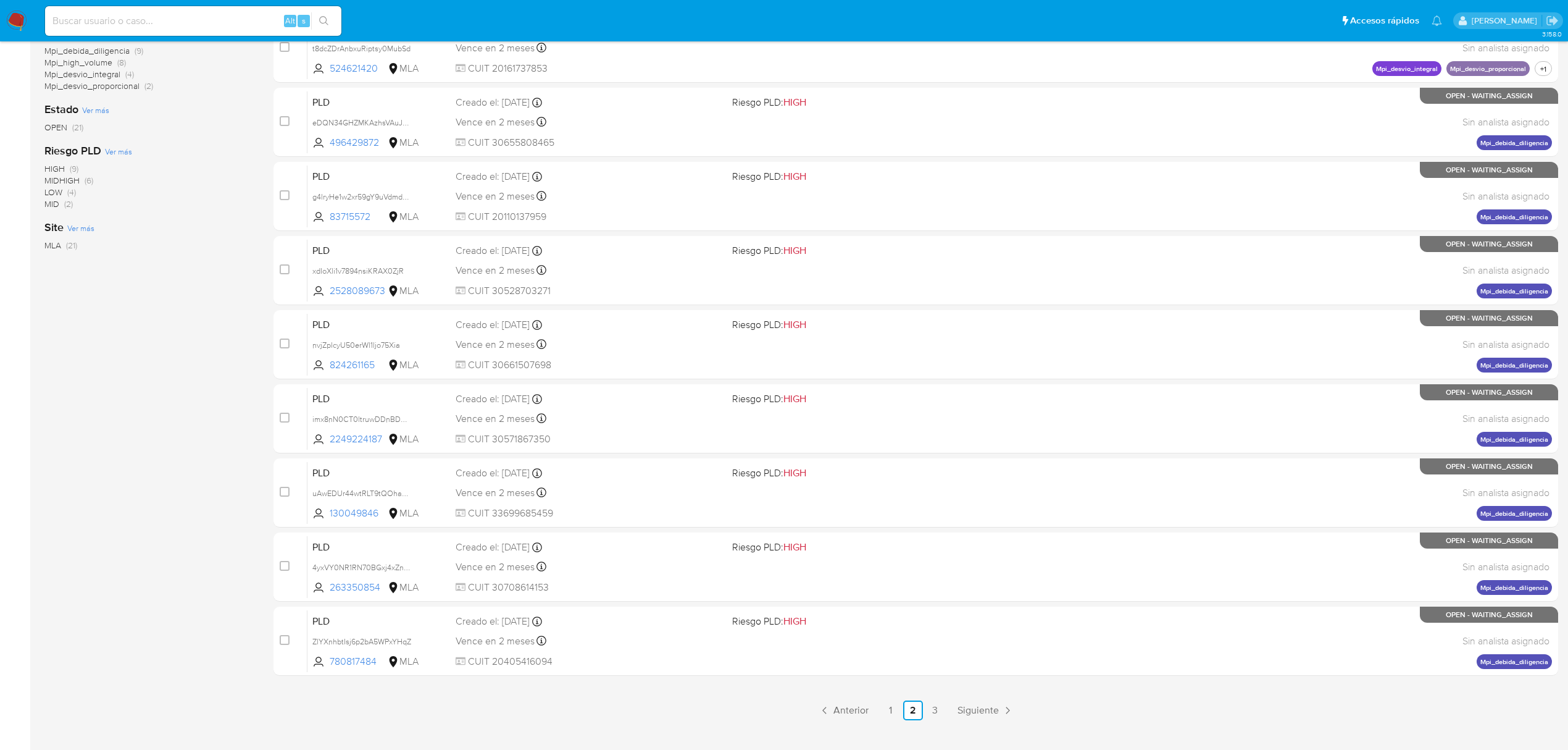
scroll to position [269, 0]
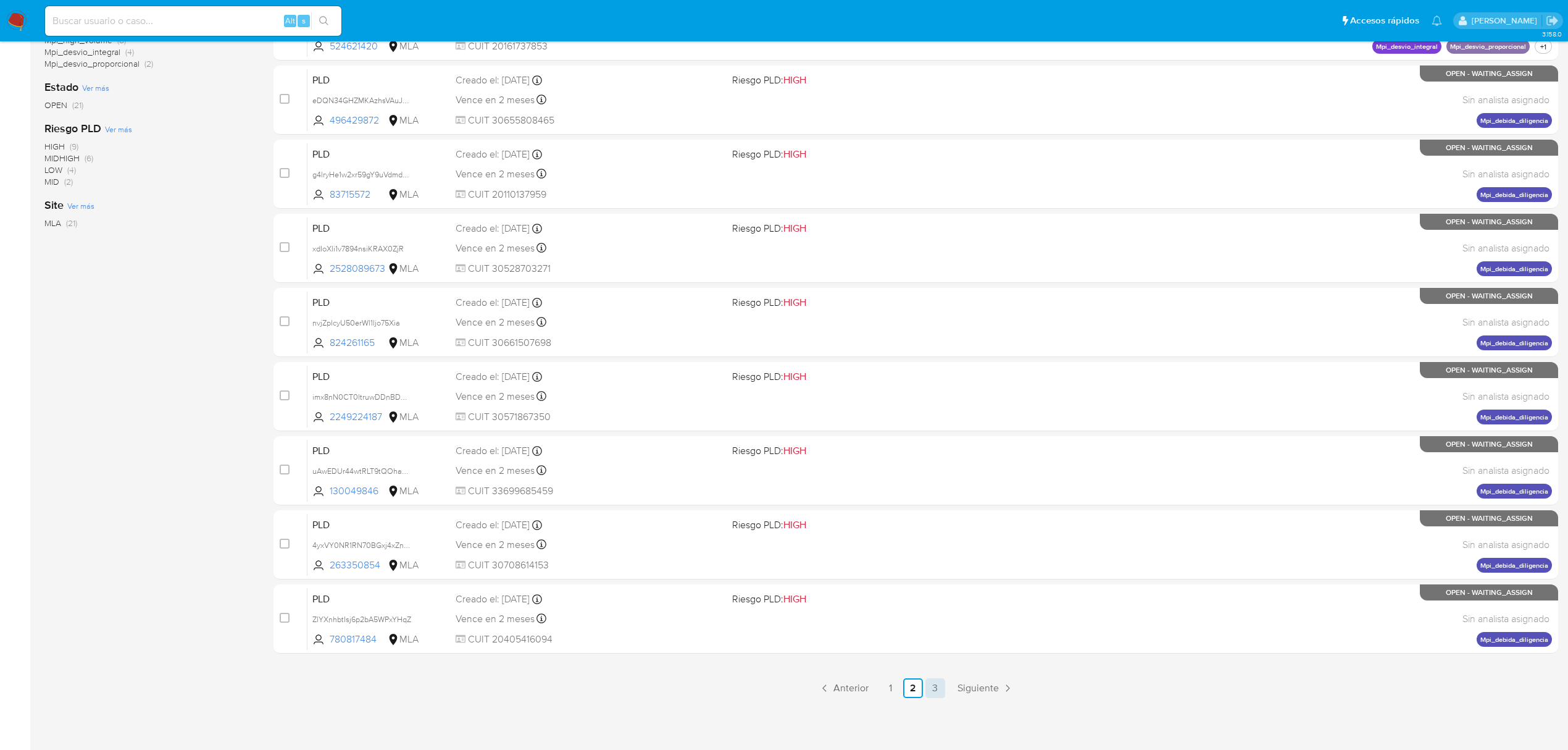
click at [931, 695] on link "3" at bounding box center [935, 688] width 20 height 20
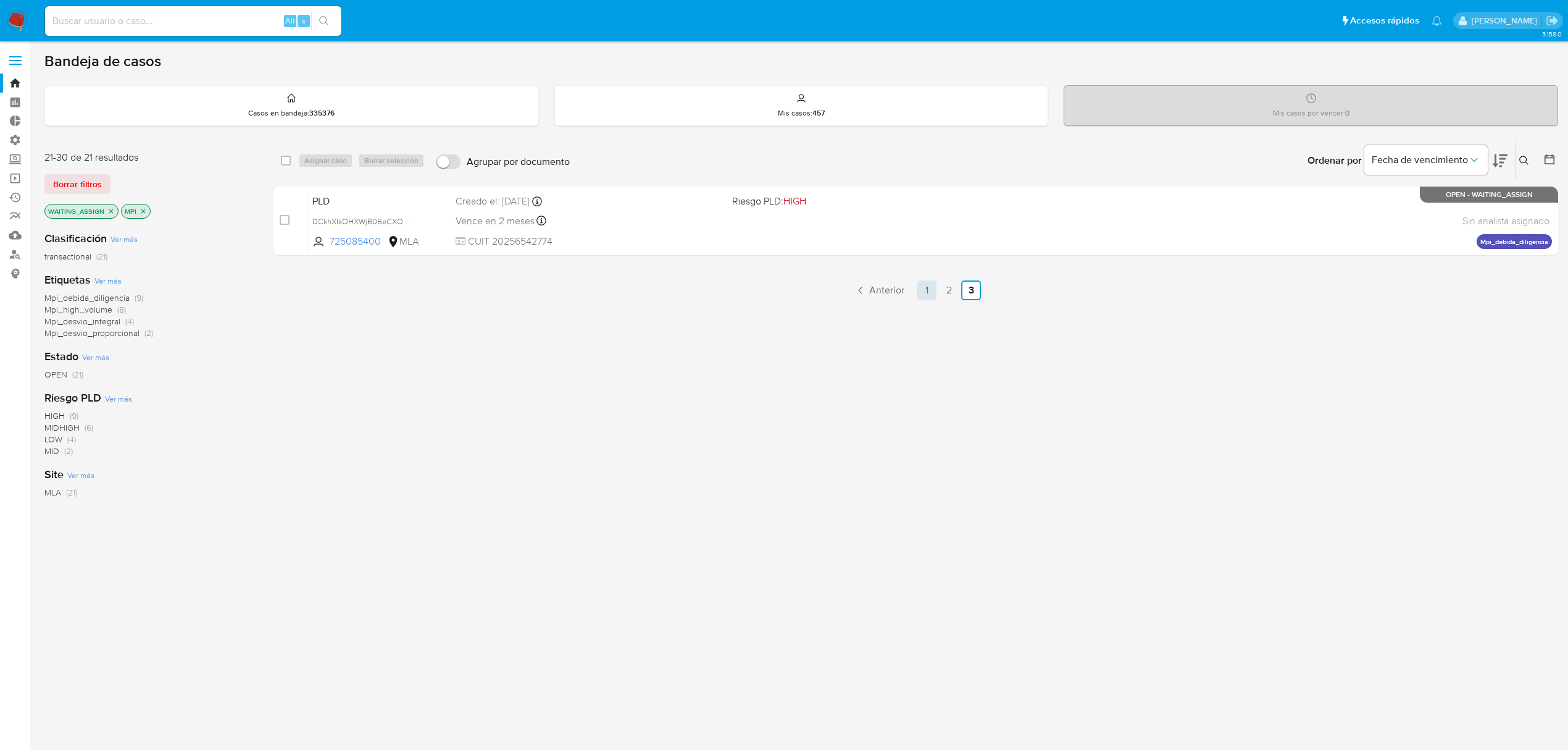
click at [924, 283] on link "1" at bounding box center [927, 290] width 20 height 20
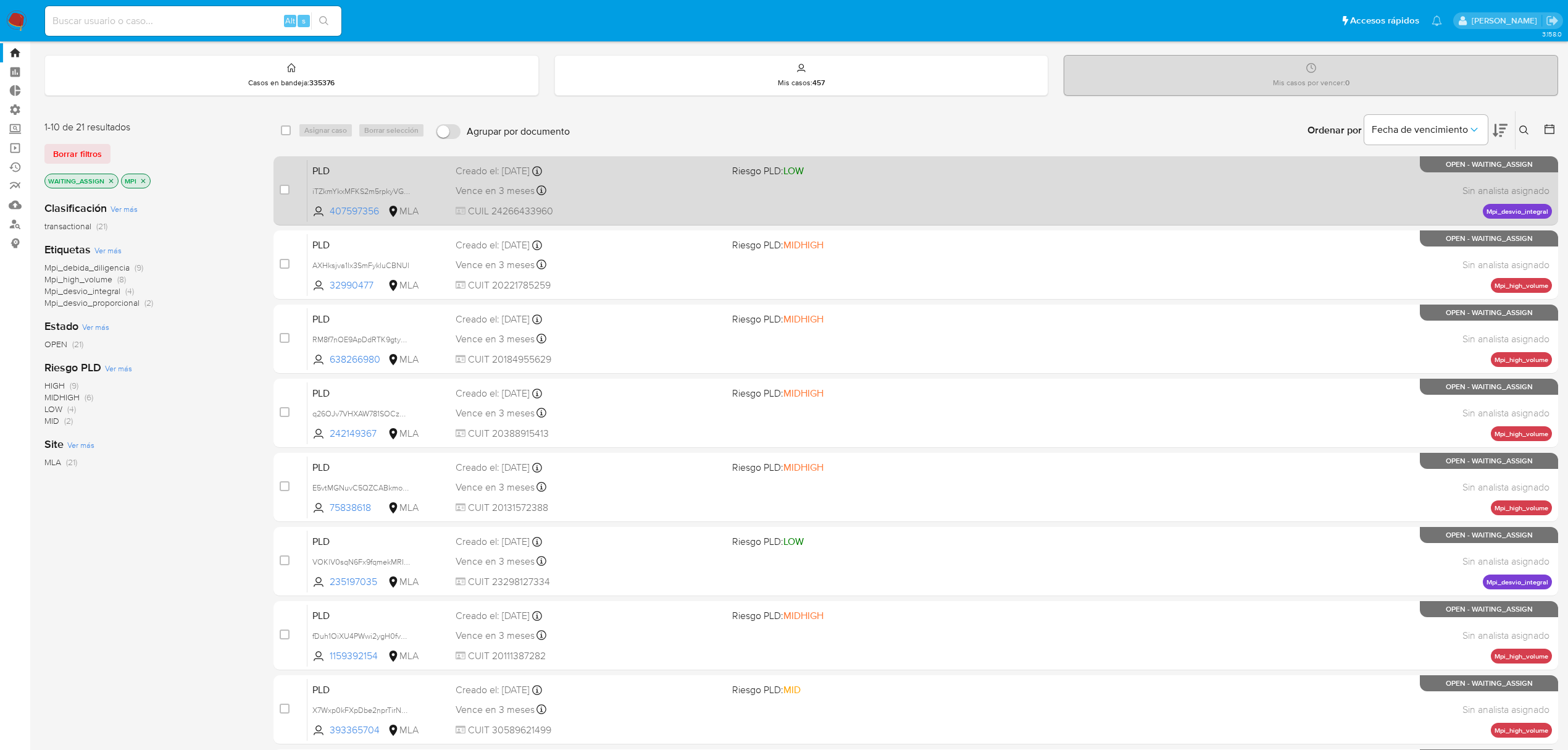
scroll to position [22, 0]
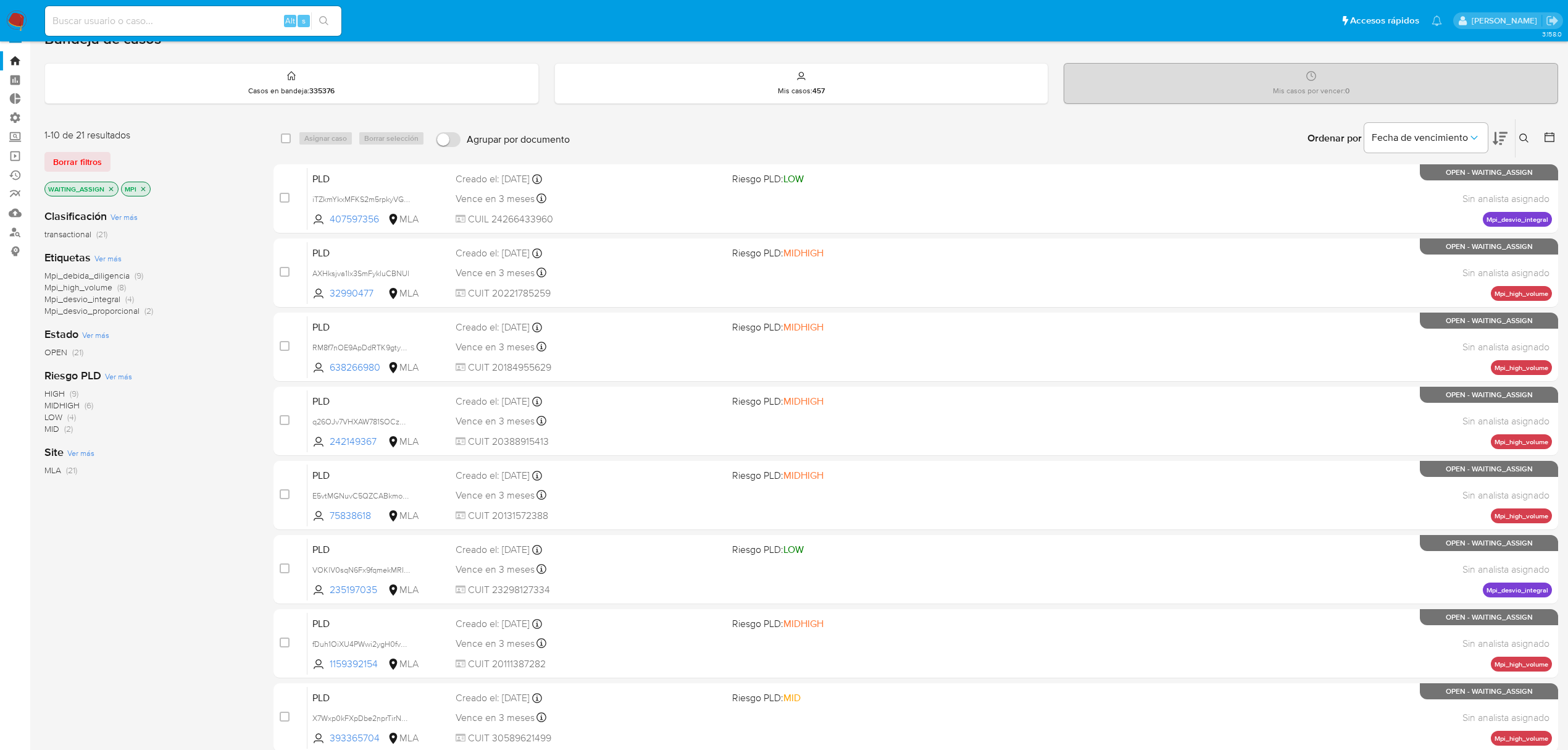
click at [63, 394] on span "HIGH" at bounding box center [55, 394] width 20 height 12
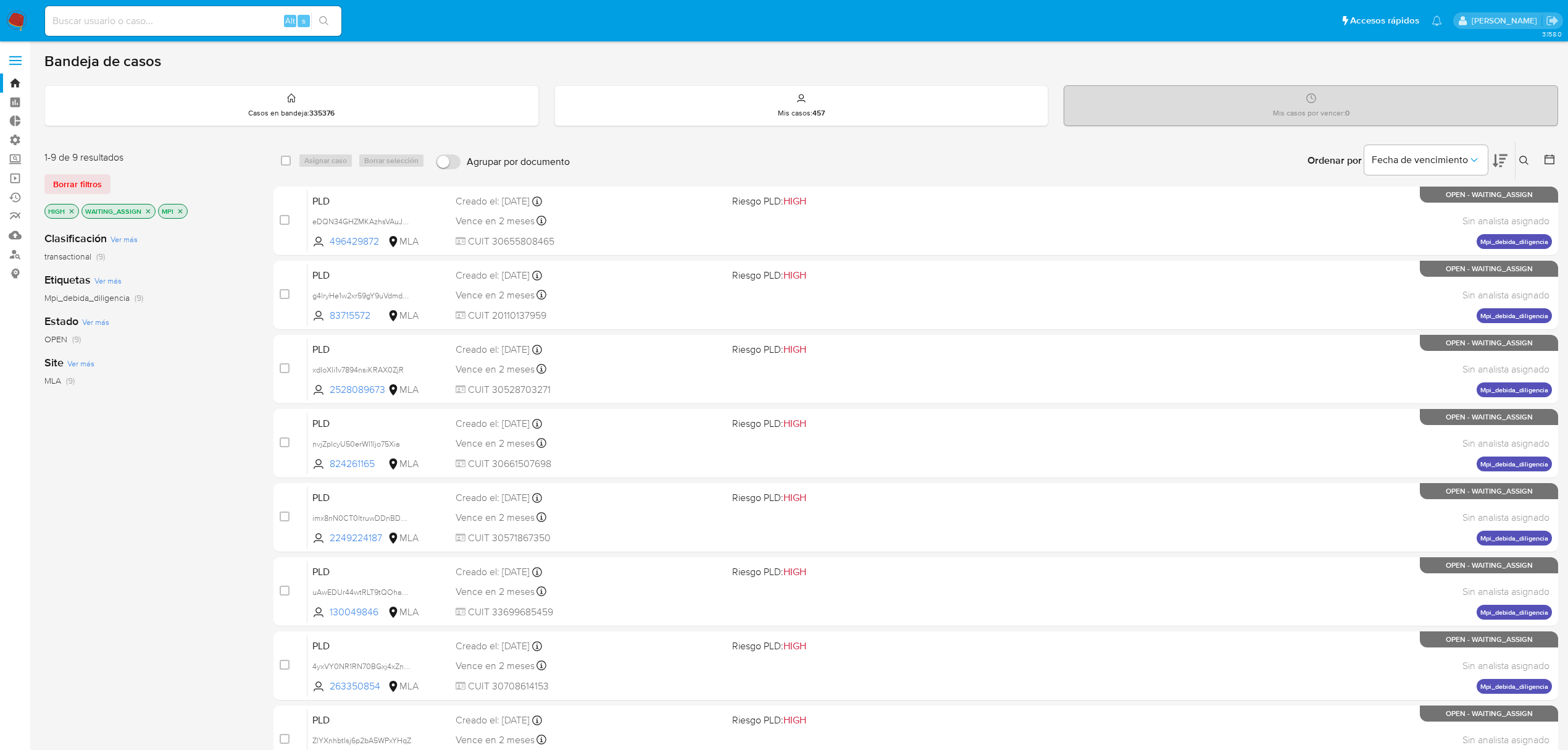
click at [67, 211] on p "HIGH" at bounding box center [62, 211] width 33 height 14
click at [73, 210] on icon "close-filter" at bounding box center [72, 211] width 7 height 7
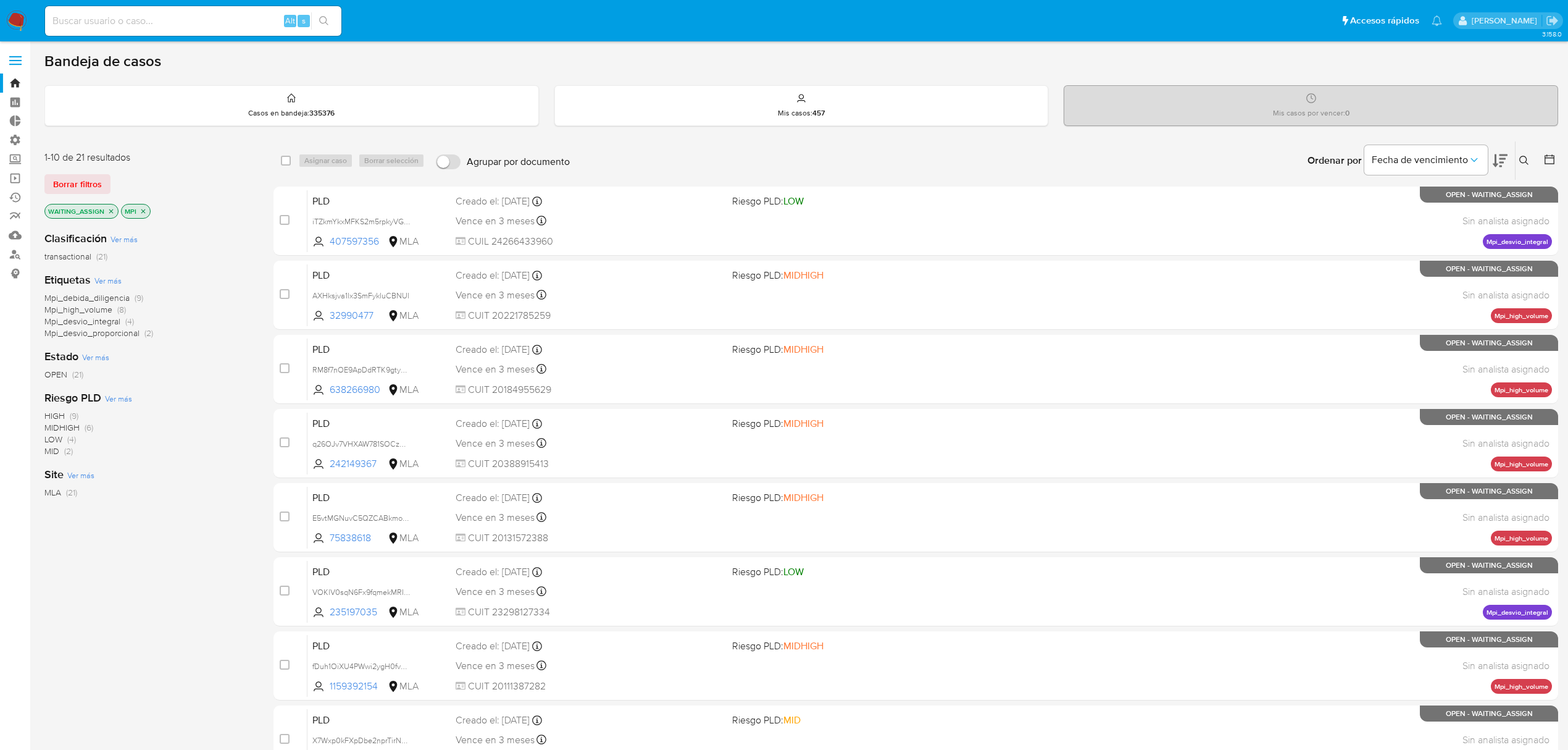
click at [63, 426] on span "MIDHIGH" at bounding box center [62, 428] width 35 height 12
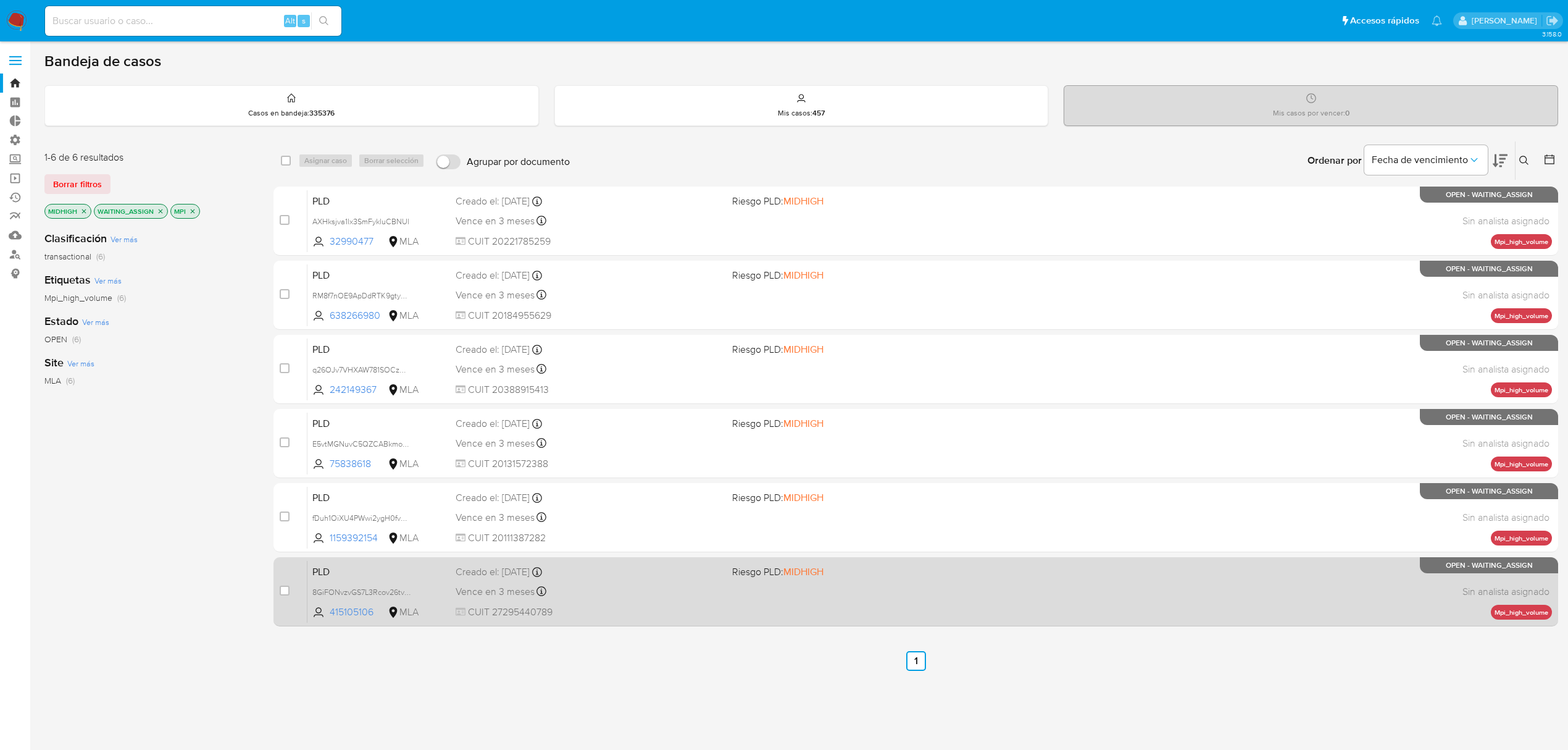
click at [346, 574] on span "PLD" at bounding box center [379, 571] width 133 height 16
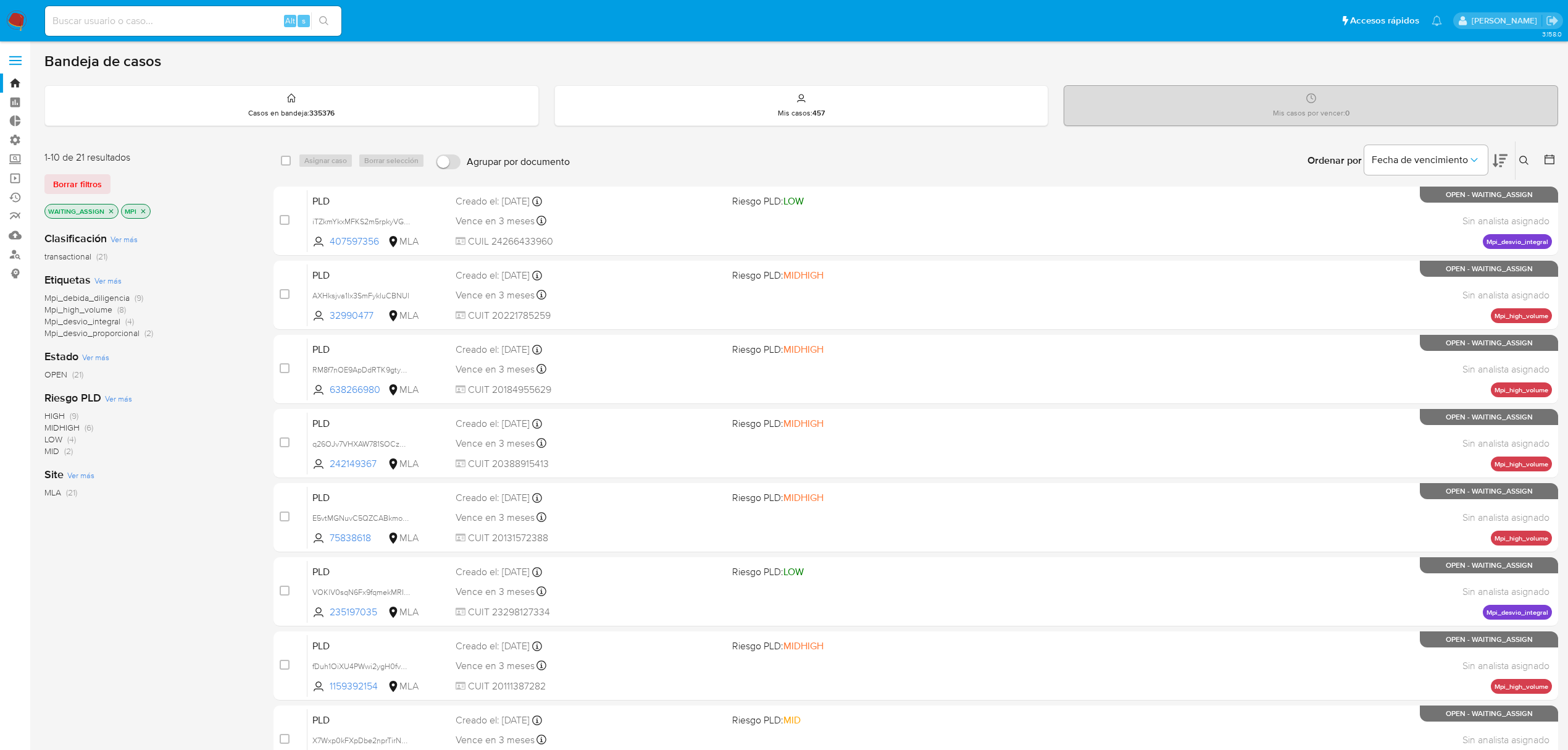
click at [58, 418] on span "HIGH" at bounding box center [55, 416] width 20 height 12
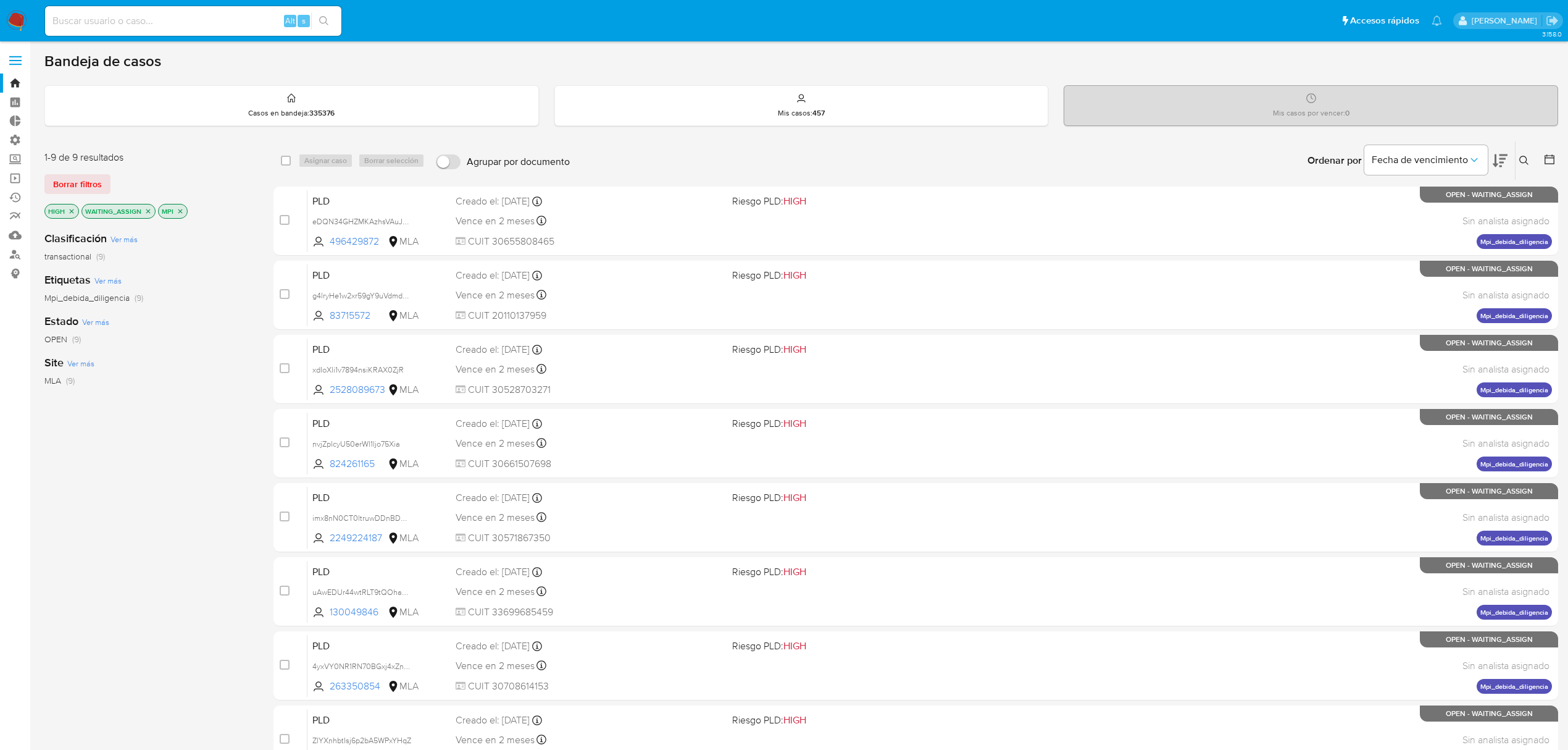
click at [72, 211] on icon "close-filter" at bounding box center [72, 211] width 7 height 7
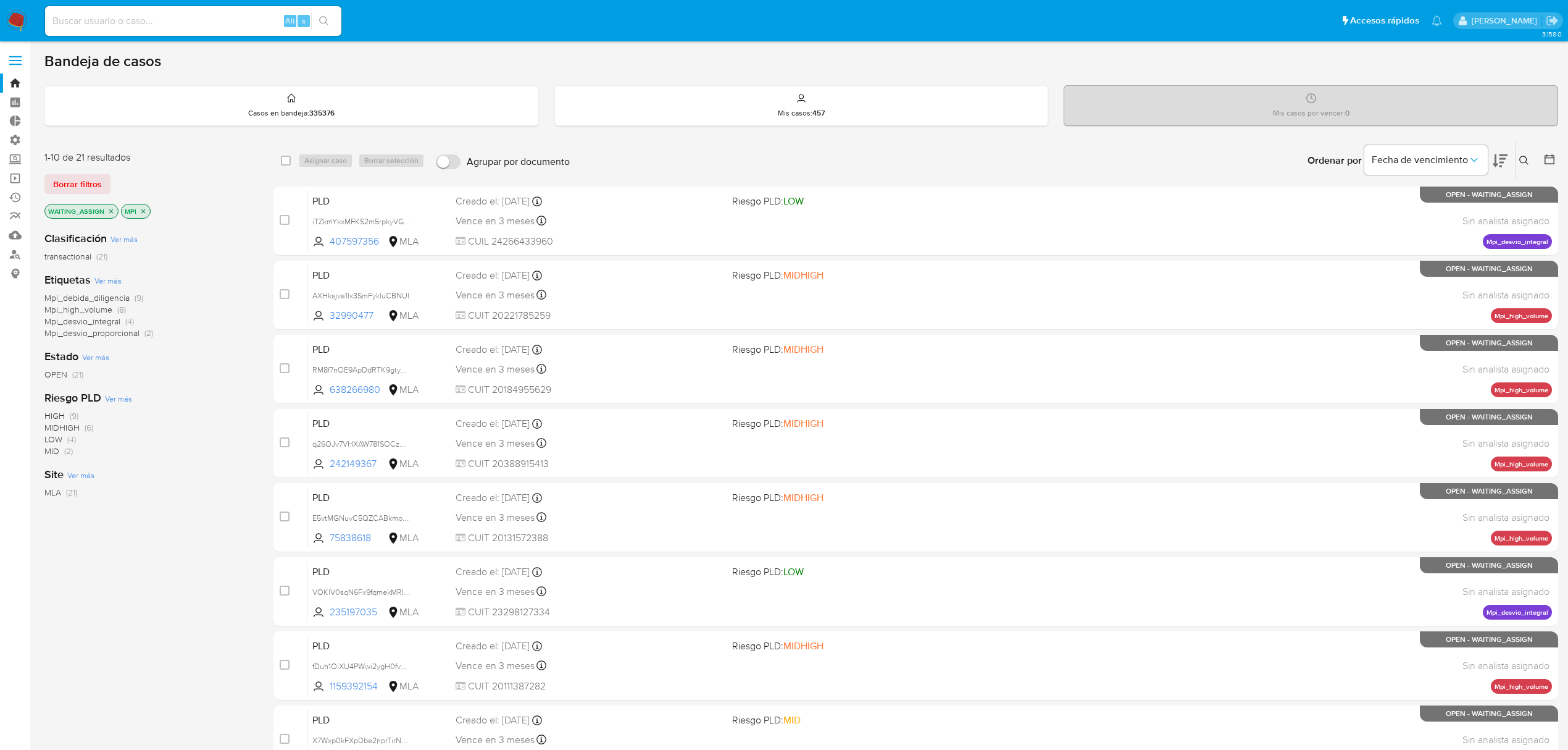
click at [64, 428] on span "MIDHIGH" at bounding box center [62, 428] width 35 height 12
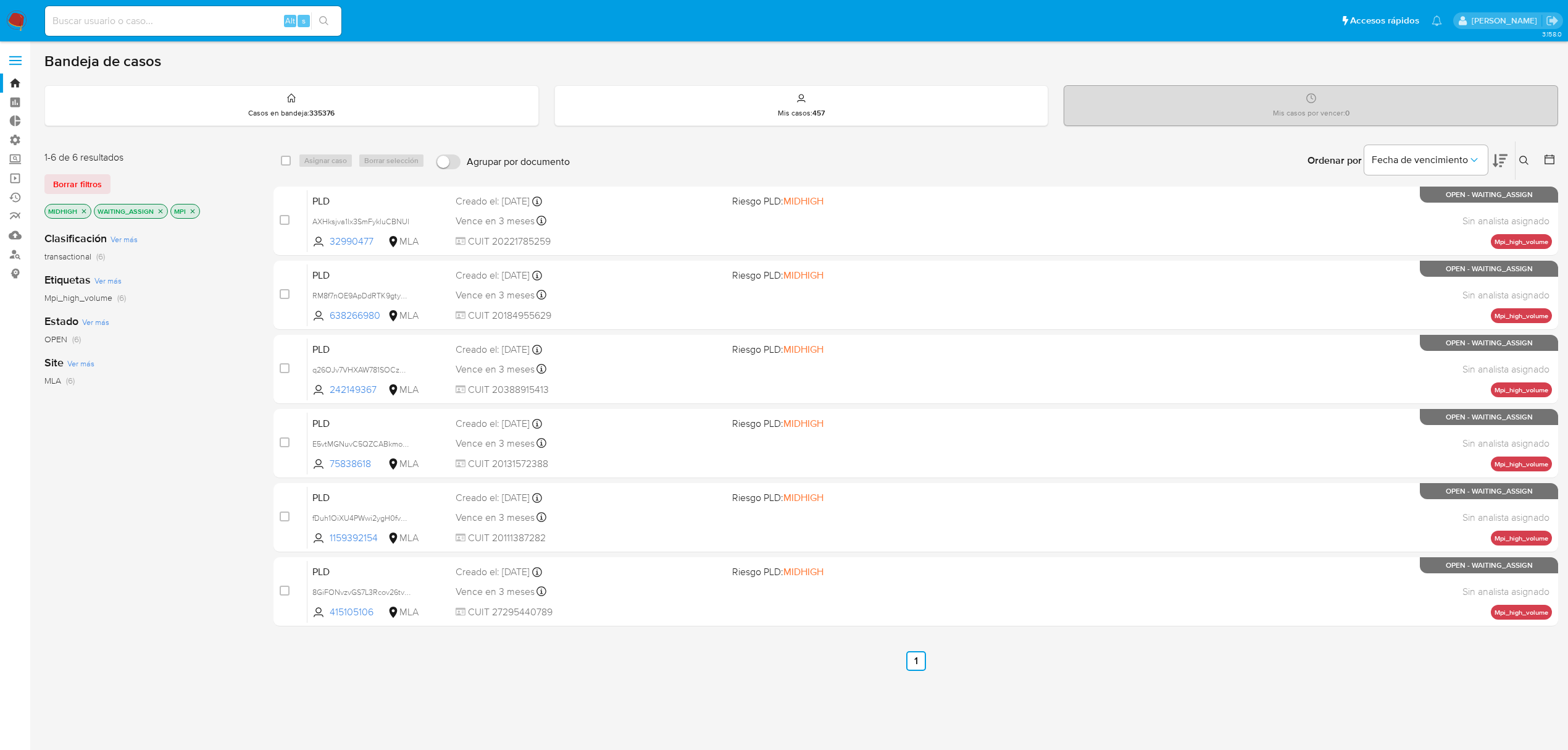
click at [83, 208] on icon "close-filter" at bounding box center [84, 211] width 7 height 7
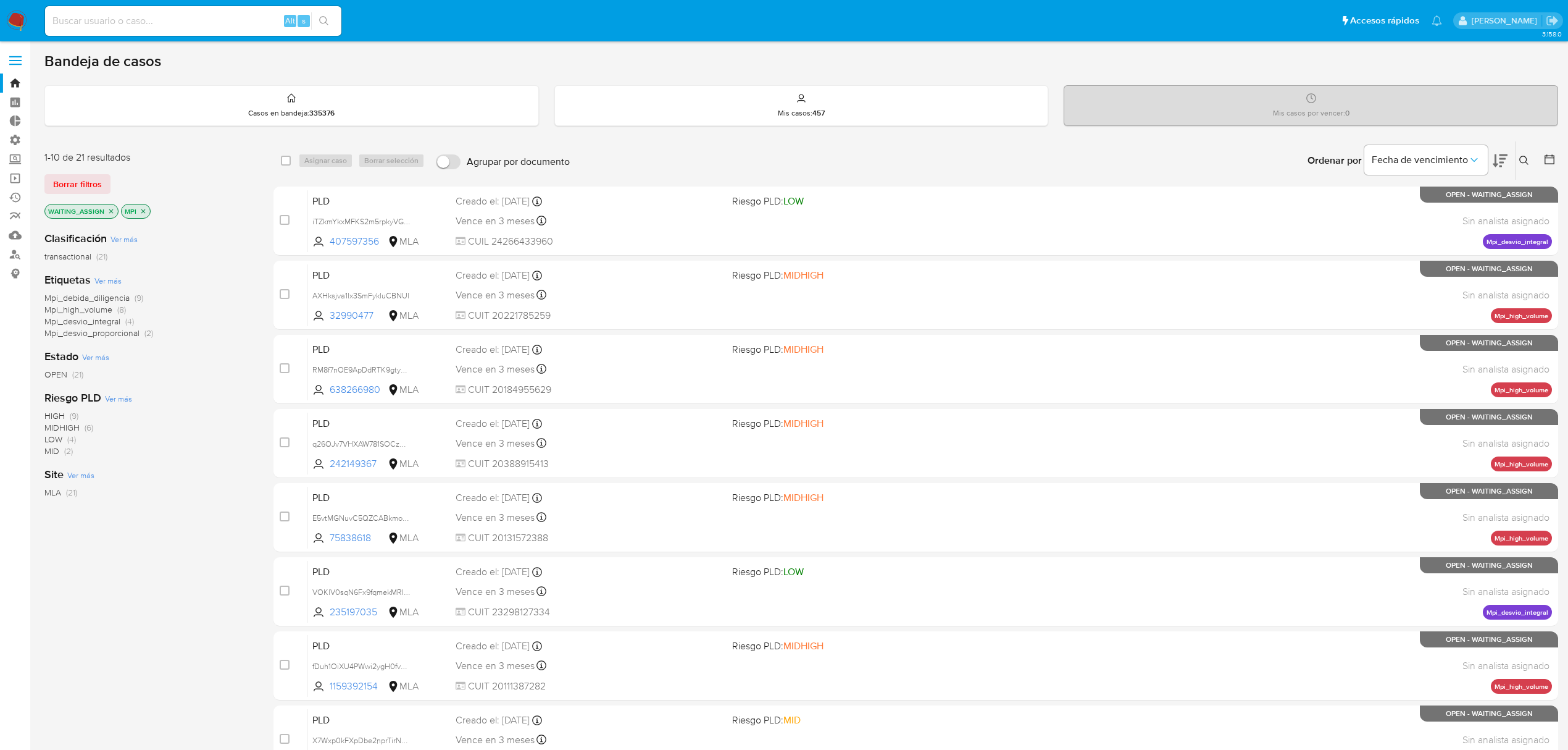
click at [53, 414] on span "HIGH" at bounding box center [55, 416] width 20 height 12
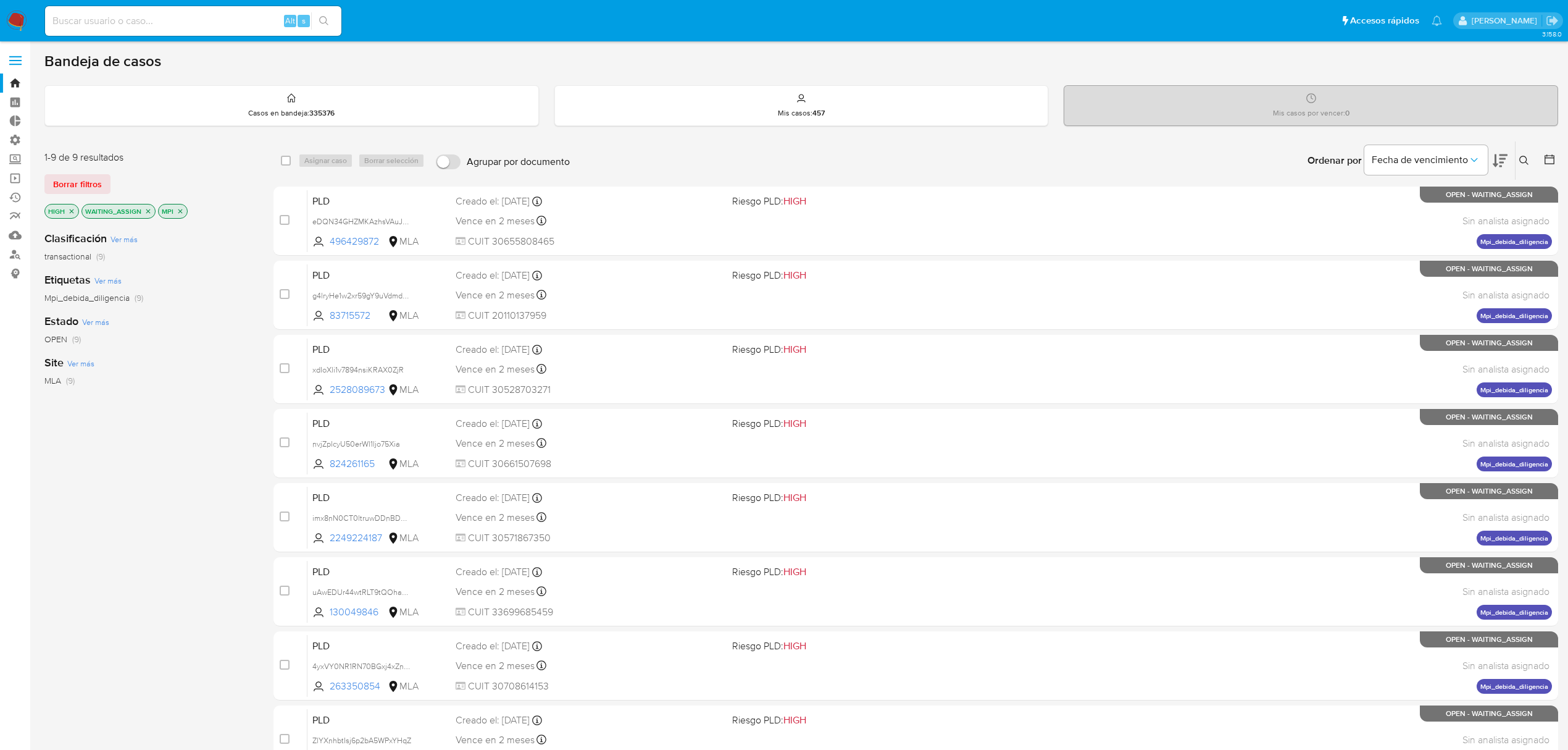
click at [72, 211] on icon "close-filter" at bounding box center [72, 211] width 4 height 4
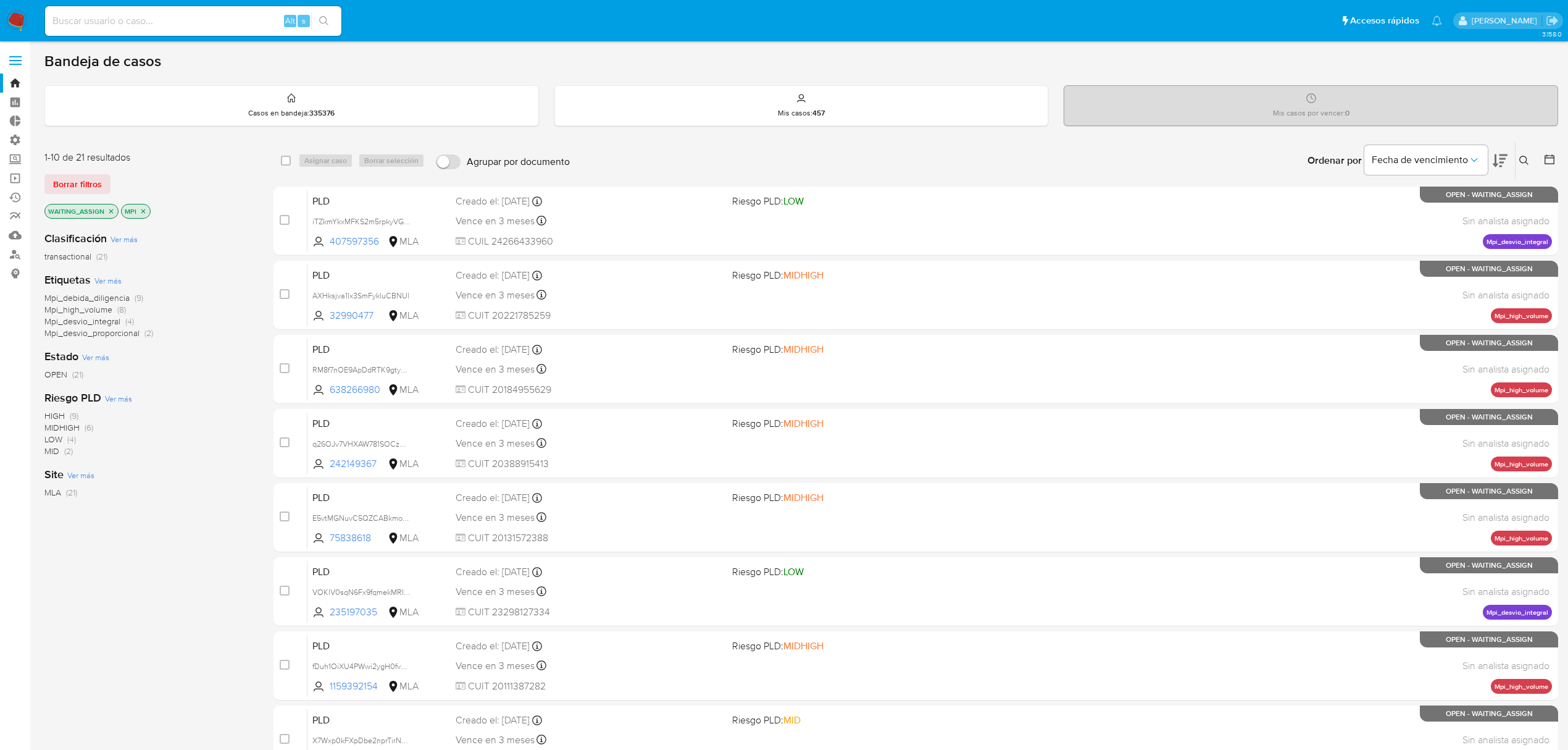
click at [55, 439] on span "LOW" at bounding box center [53, 439] width 18 height 12
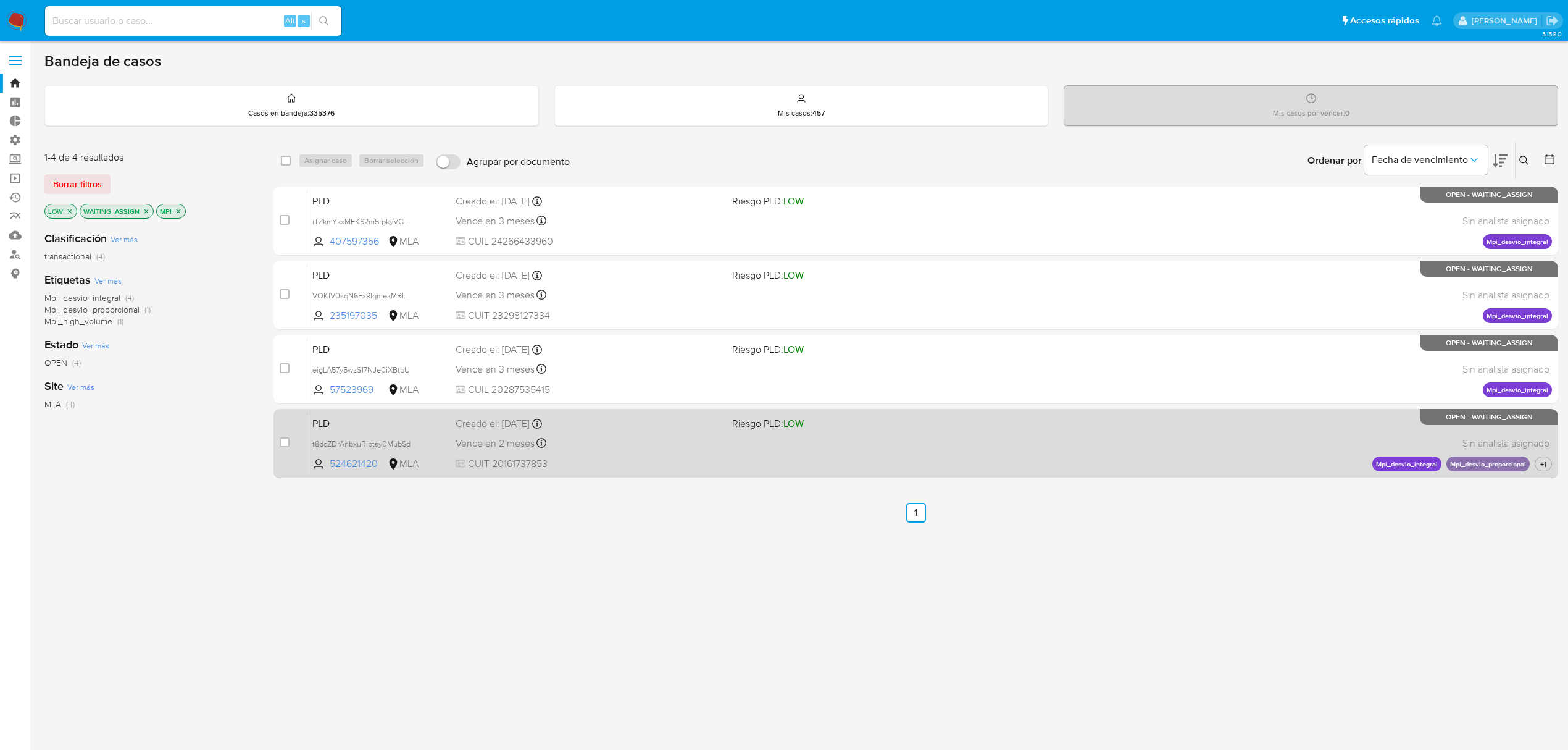
click at [361, 421] on span "PLD" at bounding box center [379, 423] width 133 height 16
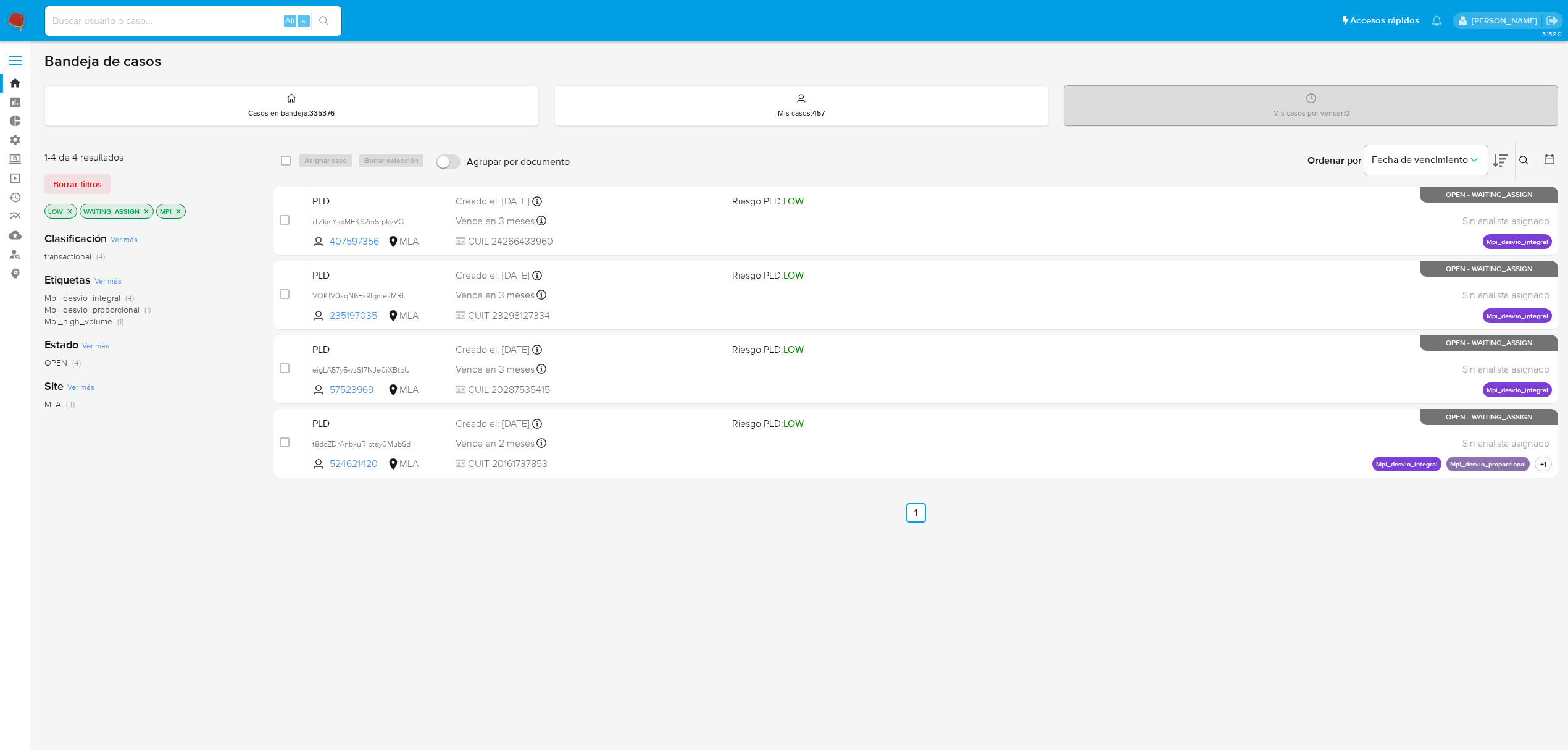
click at [71, 209] on icon "close-filter" at bounding box center [70, 211] width 7 height 7
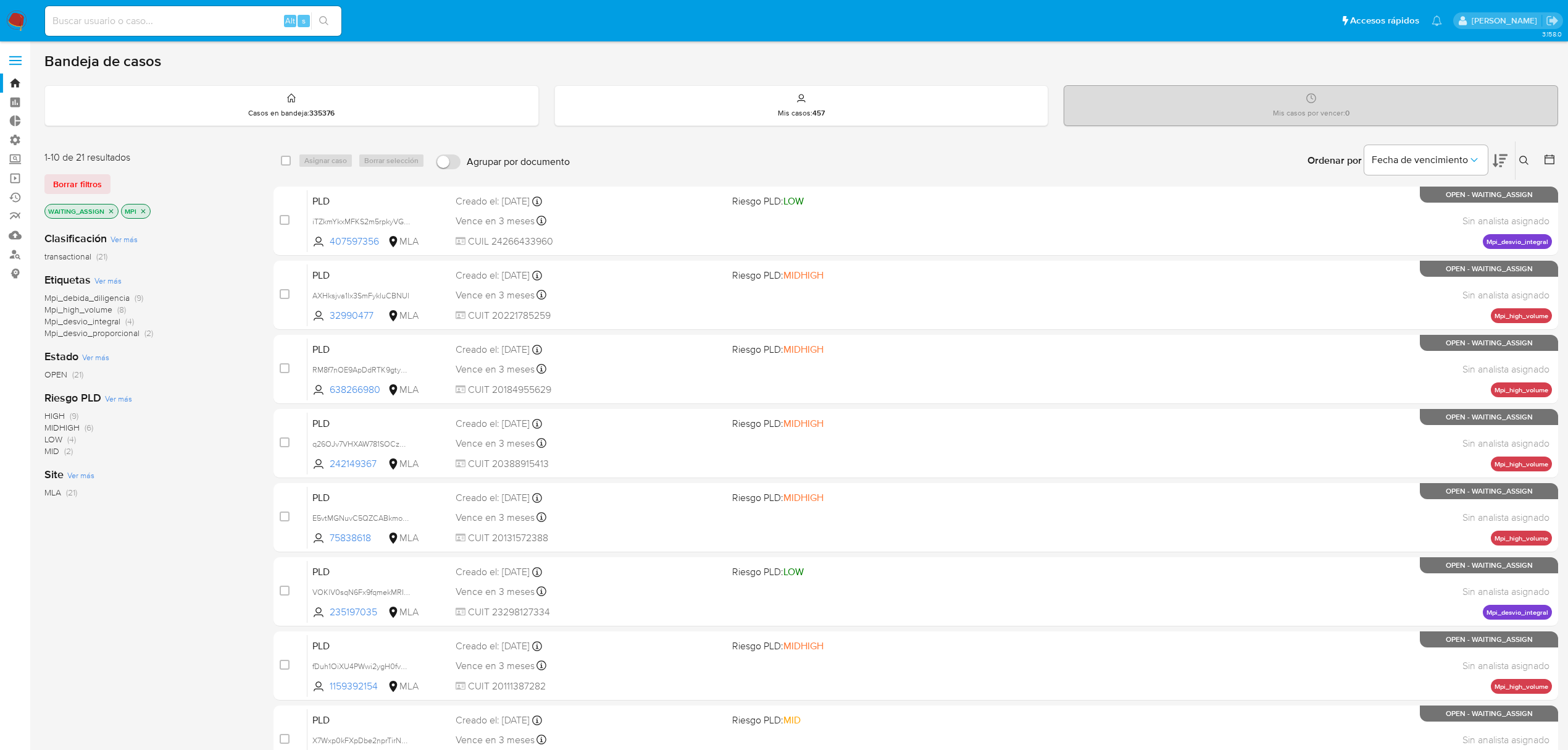
click at [50, 448] on span "MID" at bounding box center [52, 451] width 15 height 12
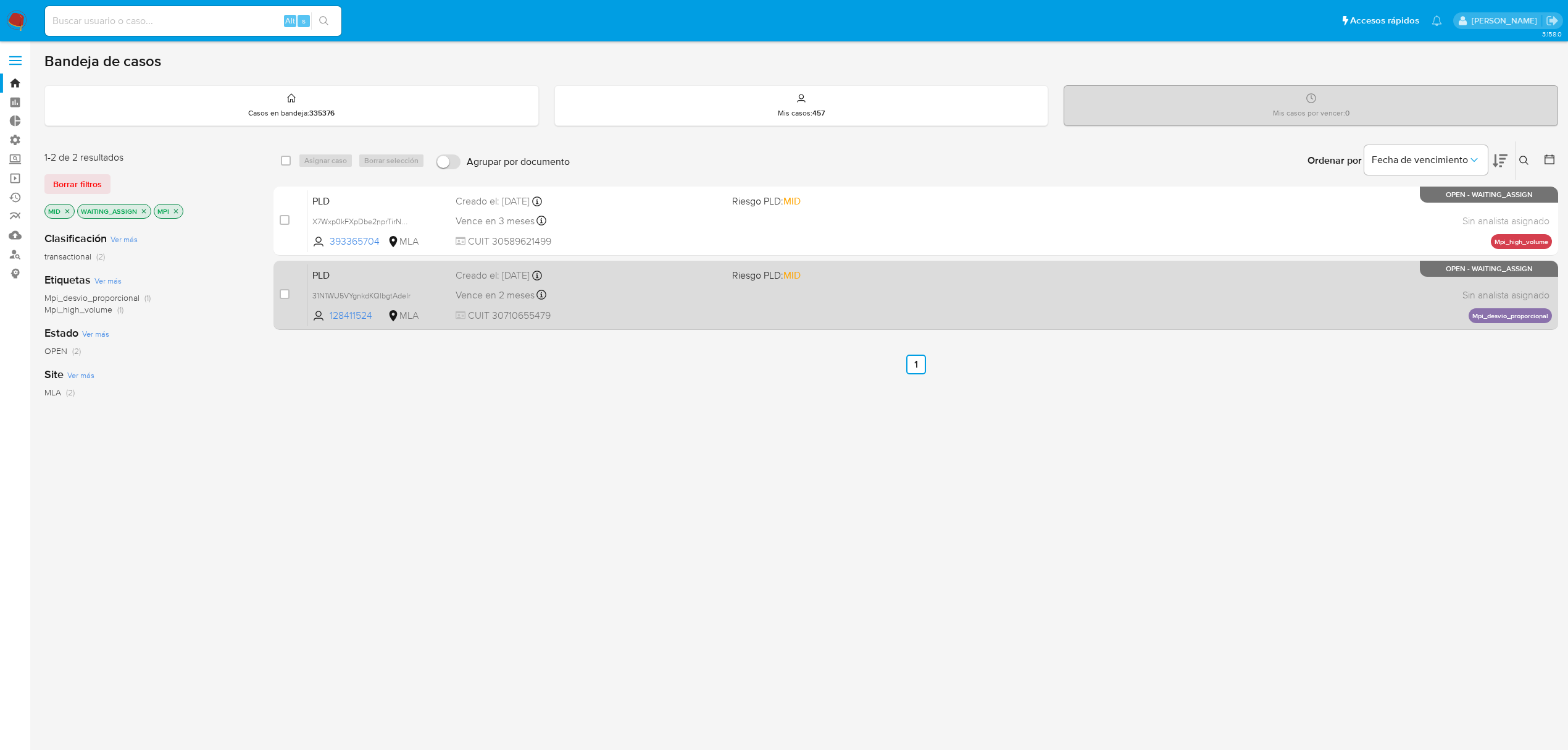
click at [343, 269] on span "PLD" at bounding box center [379, 274] width 133 height 16
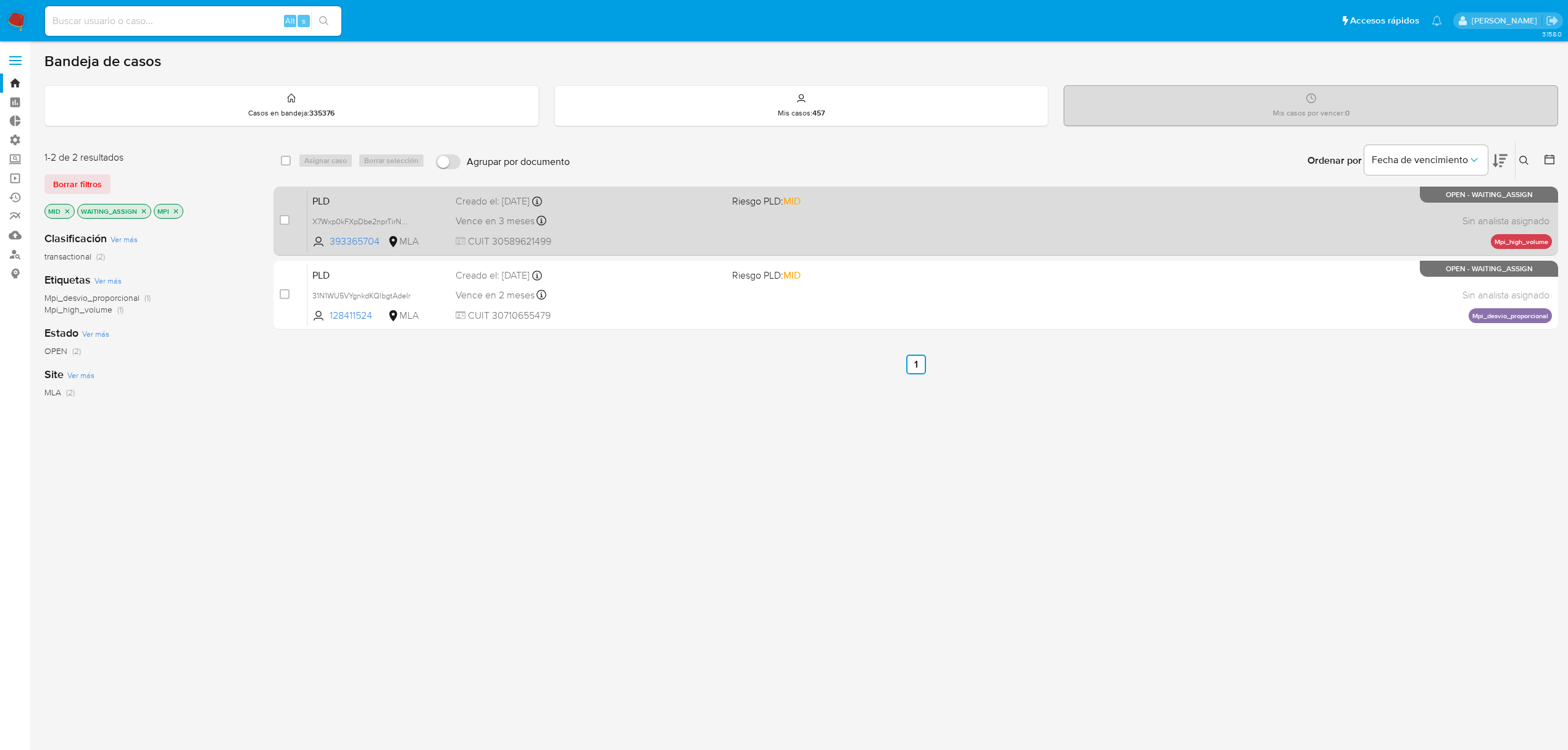
click at [637, 223] on div "Vence en 3 meses Vence el 29/11/2025 03:15:27" at bounding box center [589, 221] width 266 height 17
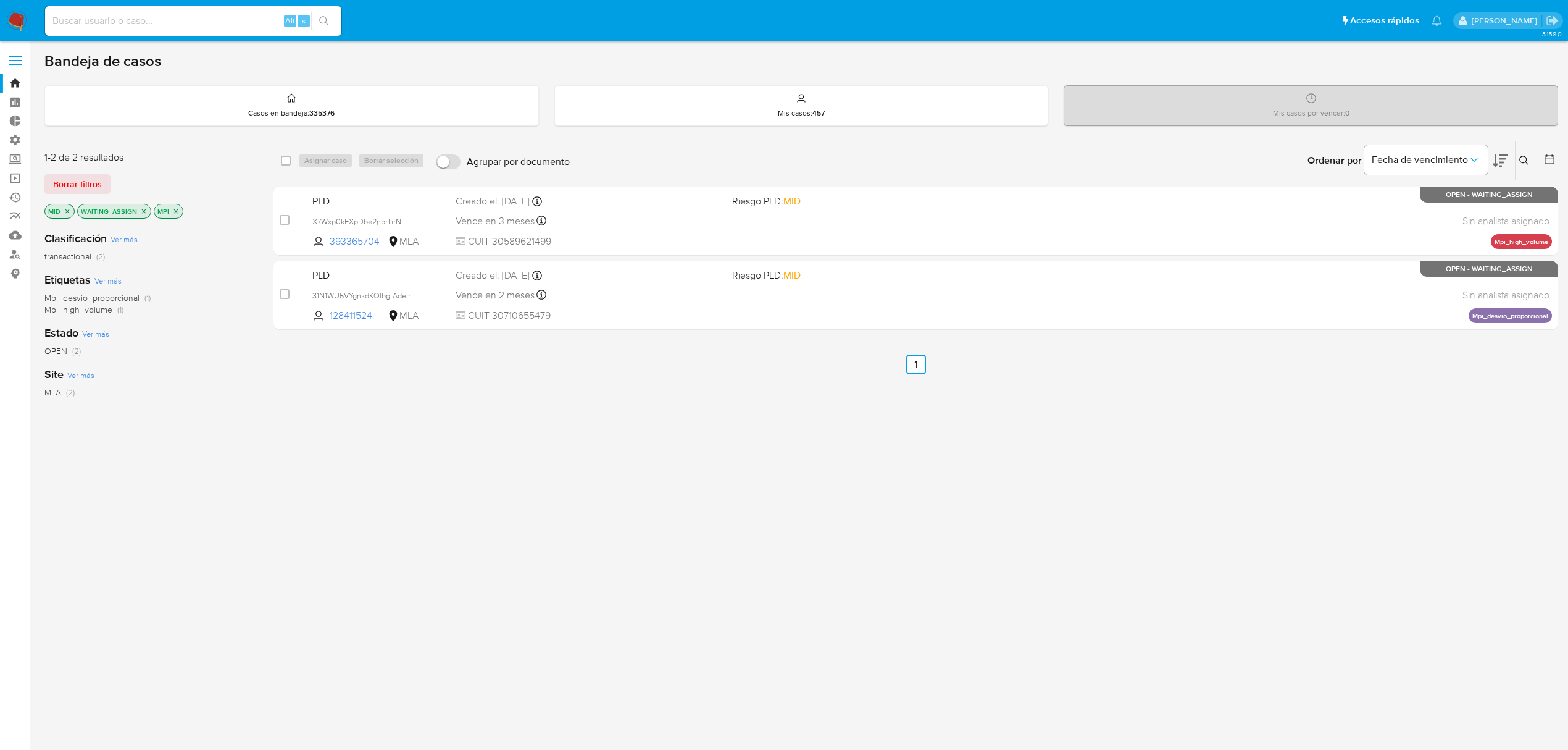
click at [143, 208] on icon "close-filter" at bounding box center [144, 211] width 7 height 7
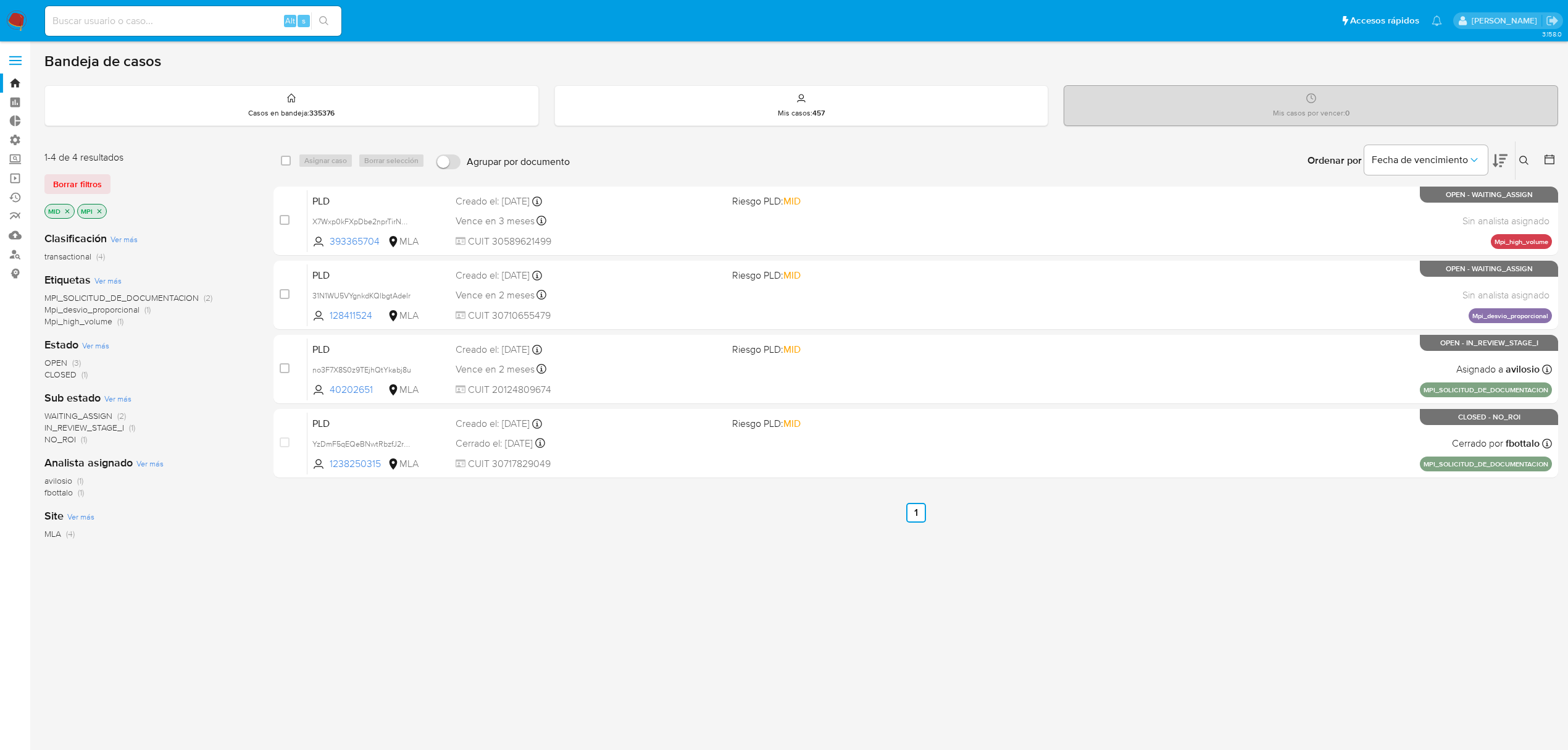
click at [68, 213] on icon "close-filter" at bounding box center [68, 211] width 7 height 7
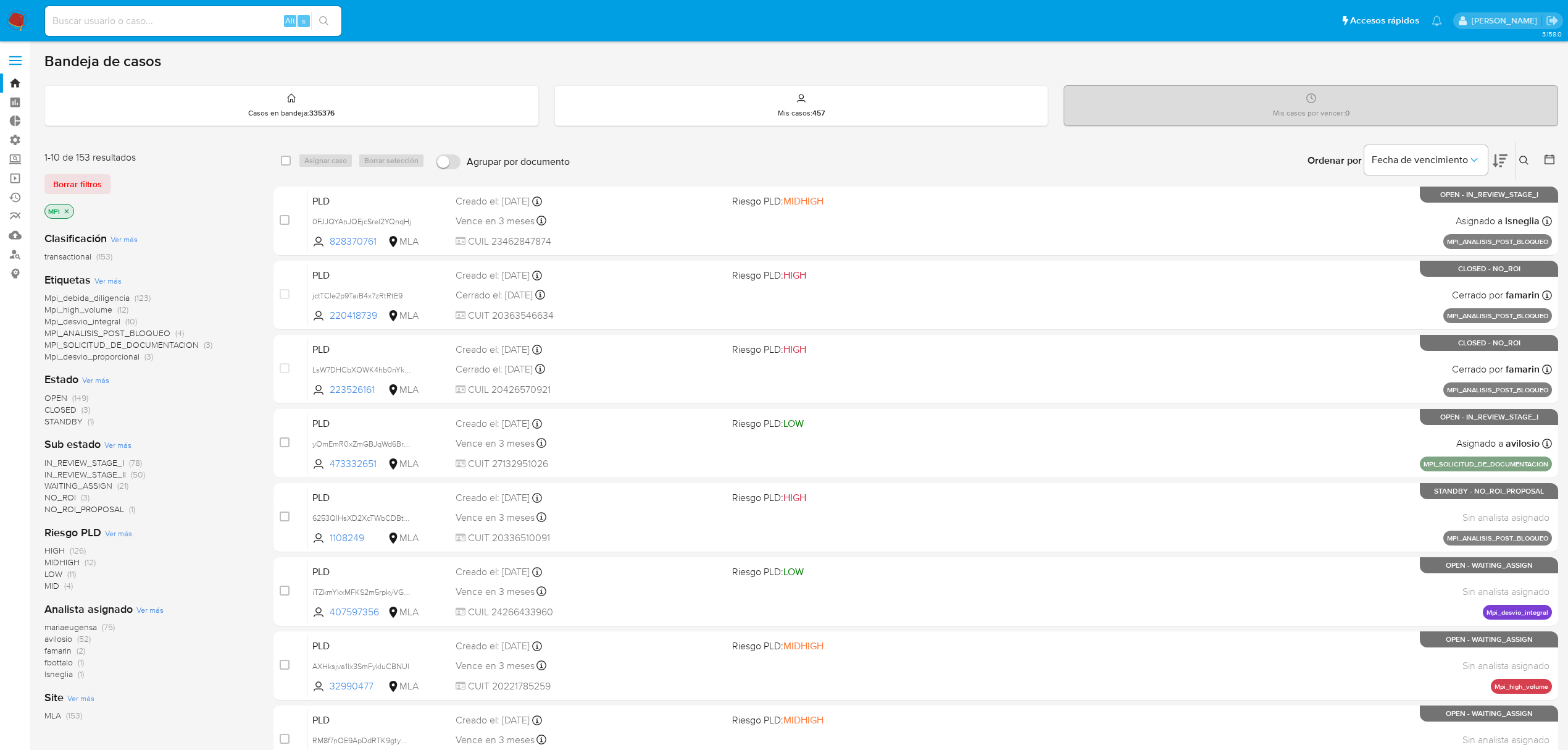
click at [123, 332] on span "MPI_ANALISIS_POST_BLOQUEO" at bounding box center [107, 333] width 126 height 12
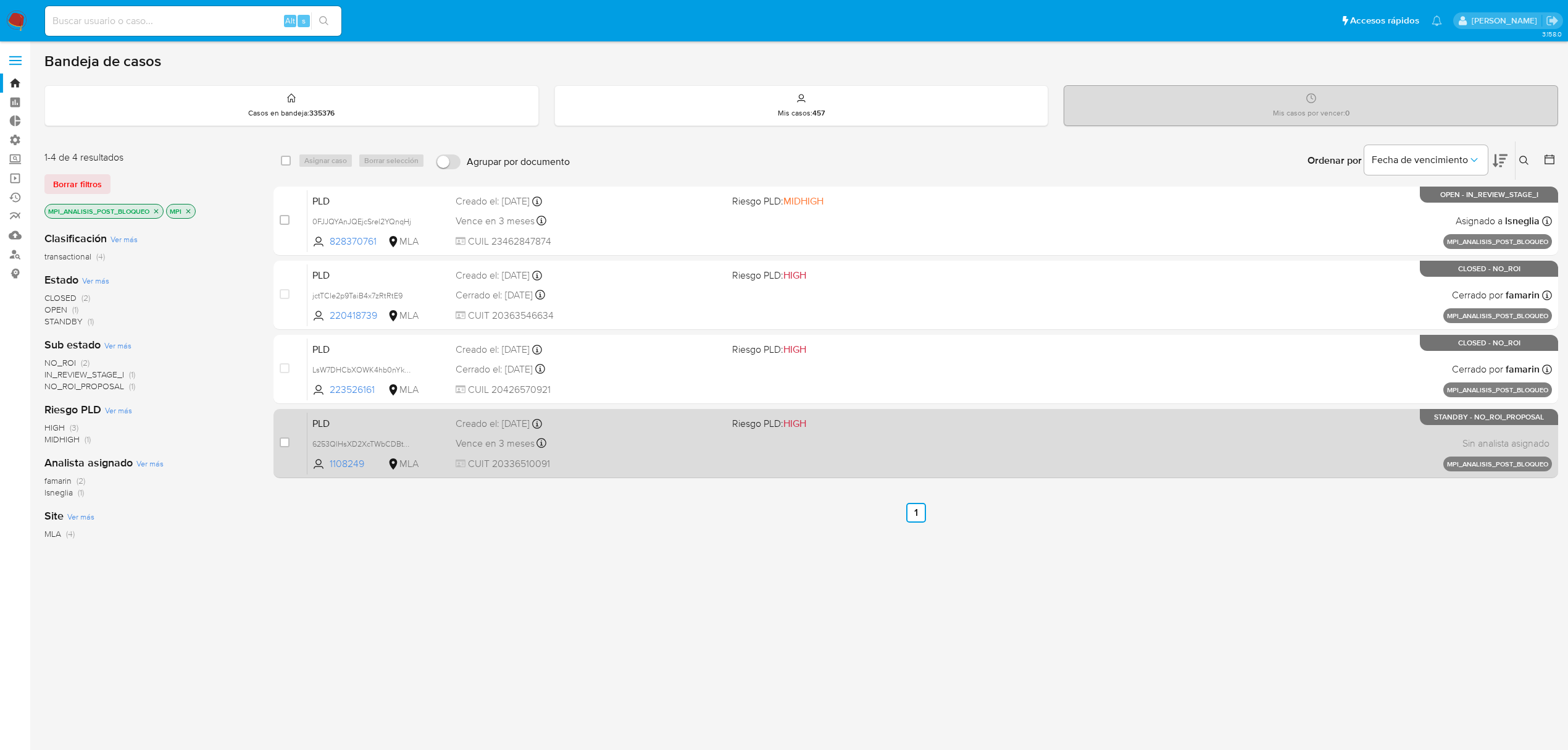
click at [722, 442] on div "Vence en 3 meses Vence el 01/12/2025 11:30:50" at bounding box center [589, 443] width 266 height 17
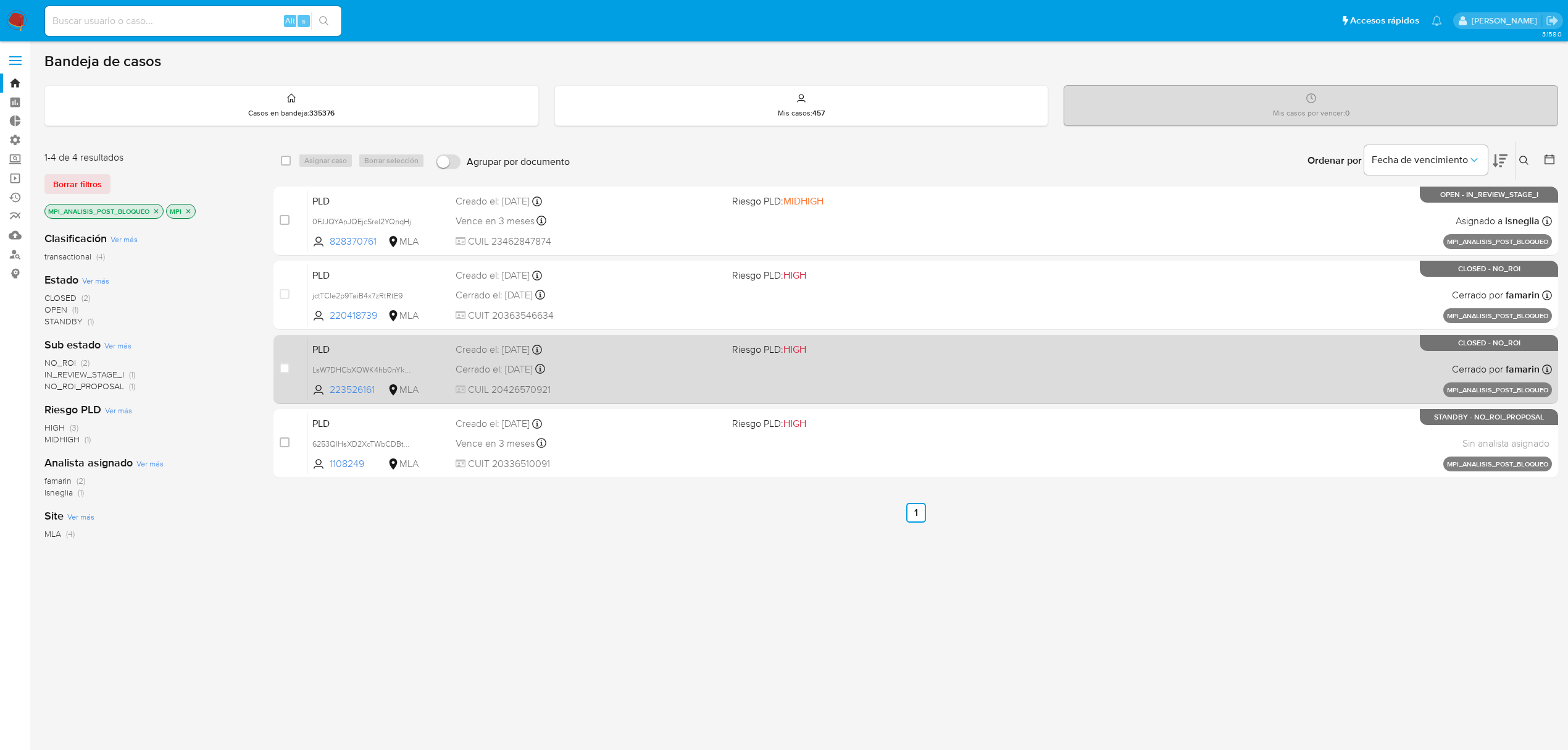
click at [622, 373] on div "Cerrado el: 09/09/2025 Cerrado el: 09/09/2025 10:40:22" at bounding box center [589, 369] width 266 height 14
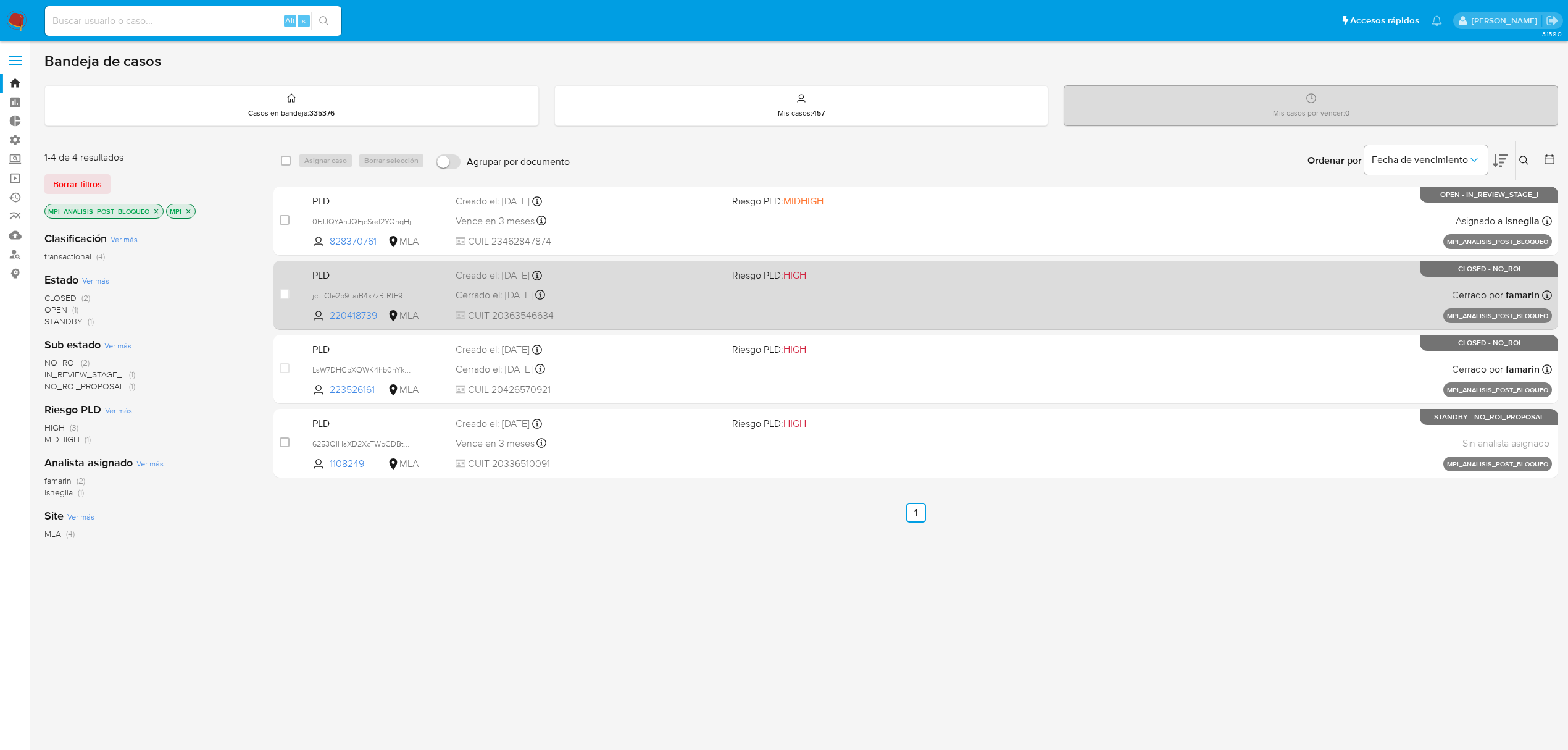
click at [610, 306] on div "PLD jctTCle2p9TaiB4x7zRtRtE9 220418739 MLA Riesgo PLD: HIGH Creado el: 08/09/20…" at bounding box center [929, 294] width 1245 height 63
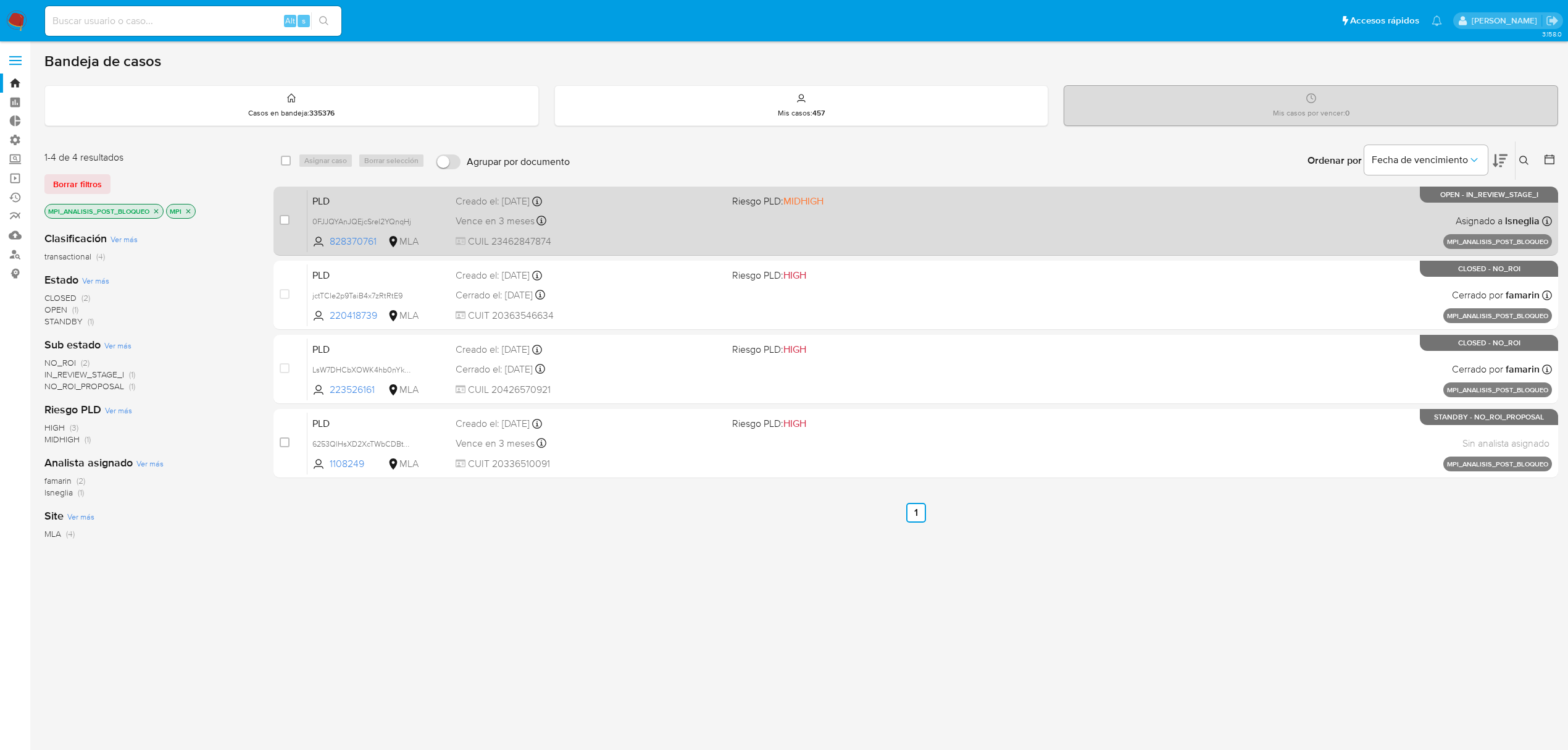
click at [613, 224] on div "Vence en 3 meses Vence el 11/12/2025 13:12:58" at bounding box center [589, 221] width 266 height 17
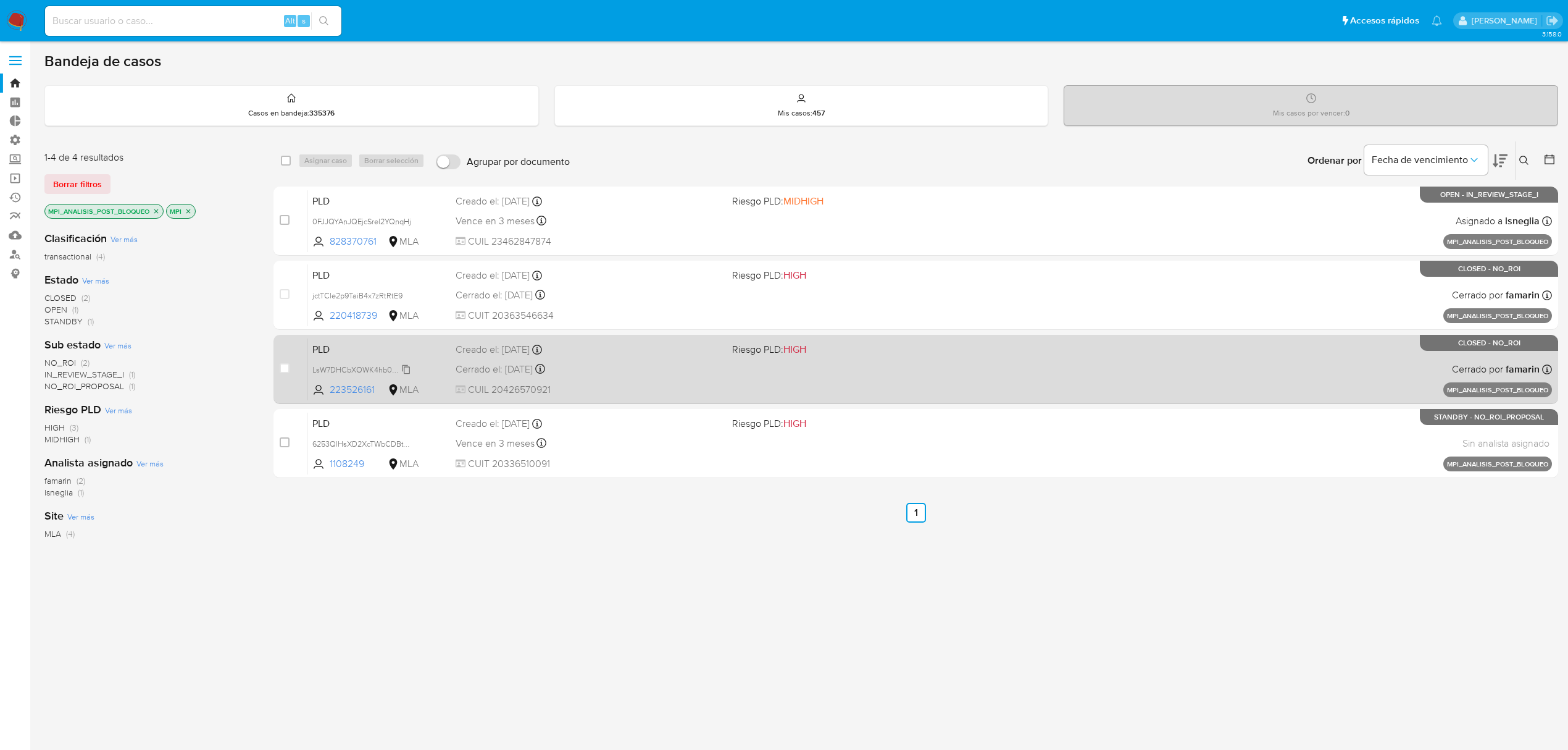
click at [408, 367] on span "LsW7DHCbXOWK4hb0nYkGUCSw" at bounding box center [371, 369] width 118 height 14
click at [379, 371] on span "LsW7DHCbXOWK4hb0nYkGUCSw" at bounding box center [371, 369] width 118 height 14
click at [341, 363] on div "LsW7DHCbXOWK4hb0nYkGUCSw" at bounding box center [361, 369] width 99 height 14
click at [348, 343] on span "PLD" at bounding box center [379, 348] width 133 height 16
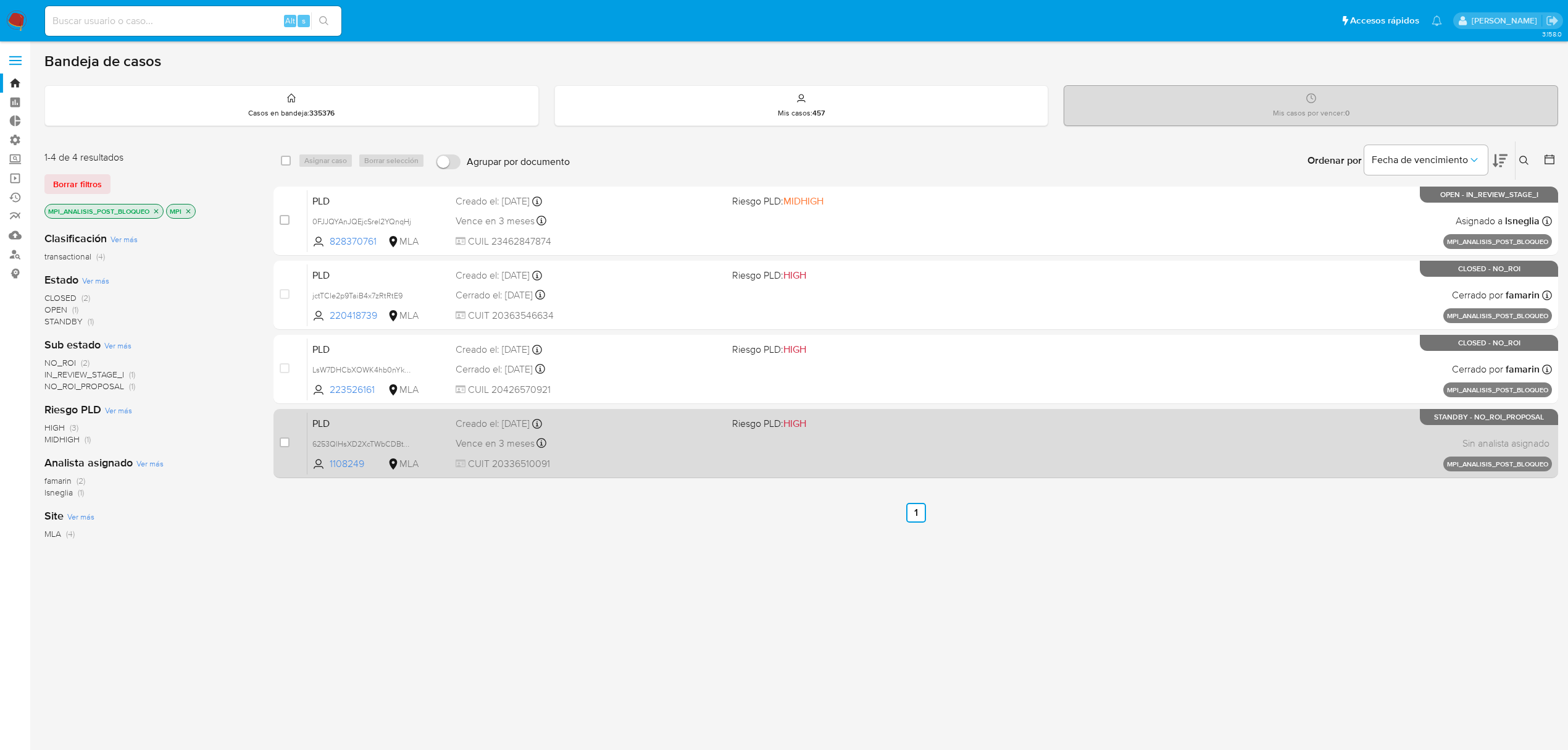
click at [607, 435] on div "Vence en 3 meses Vence el 01/12/2025 11:30:50" at bounding box center [589, 443] width 266 height 17
click at [406, 445] on span "6253QlHsXD2XcTWbCDBtTCwH" at bounding box center [368, 443] width 112 height 14
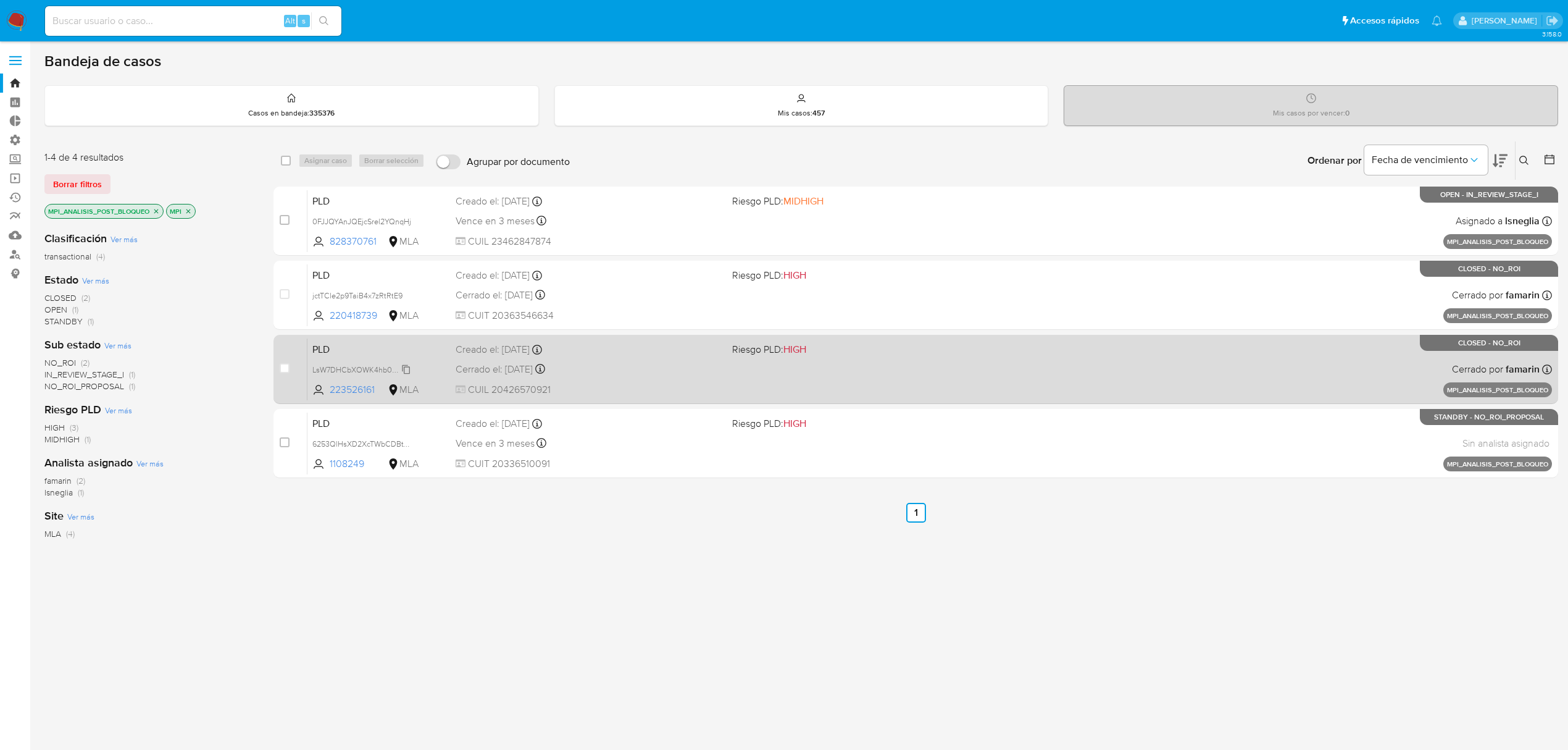
click at [405, 367] on span "LsW7DHCbXOWK4hb0nYkGUCSw" at bounding box center [371, 369] width 118 height 14
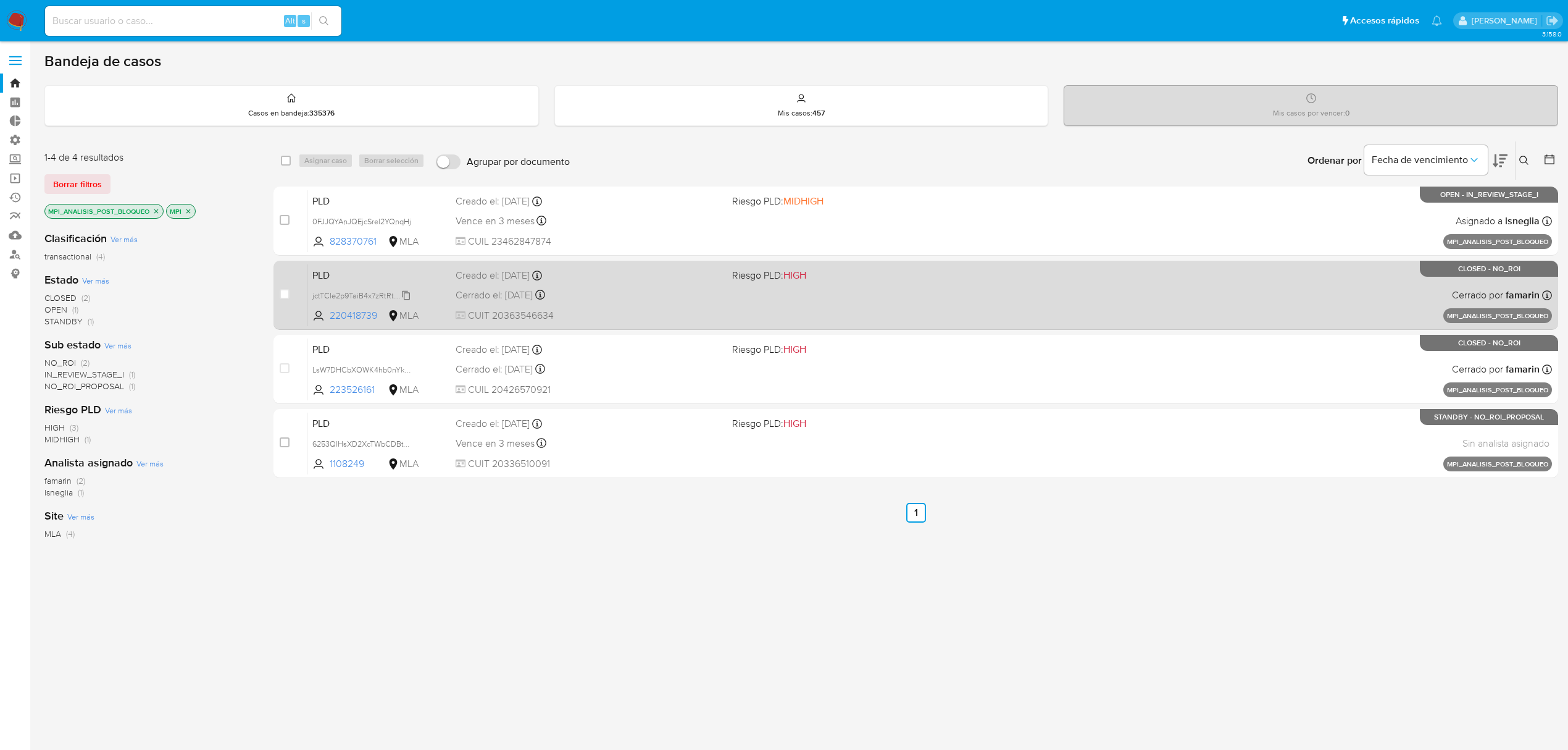
click at [404, 297] on icon at bounding box center [406, 294] width 8 height 9
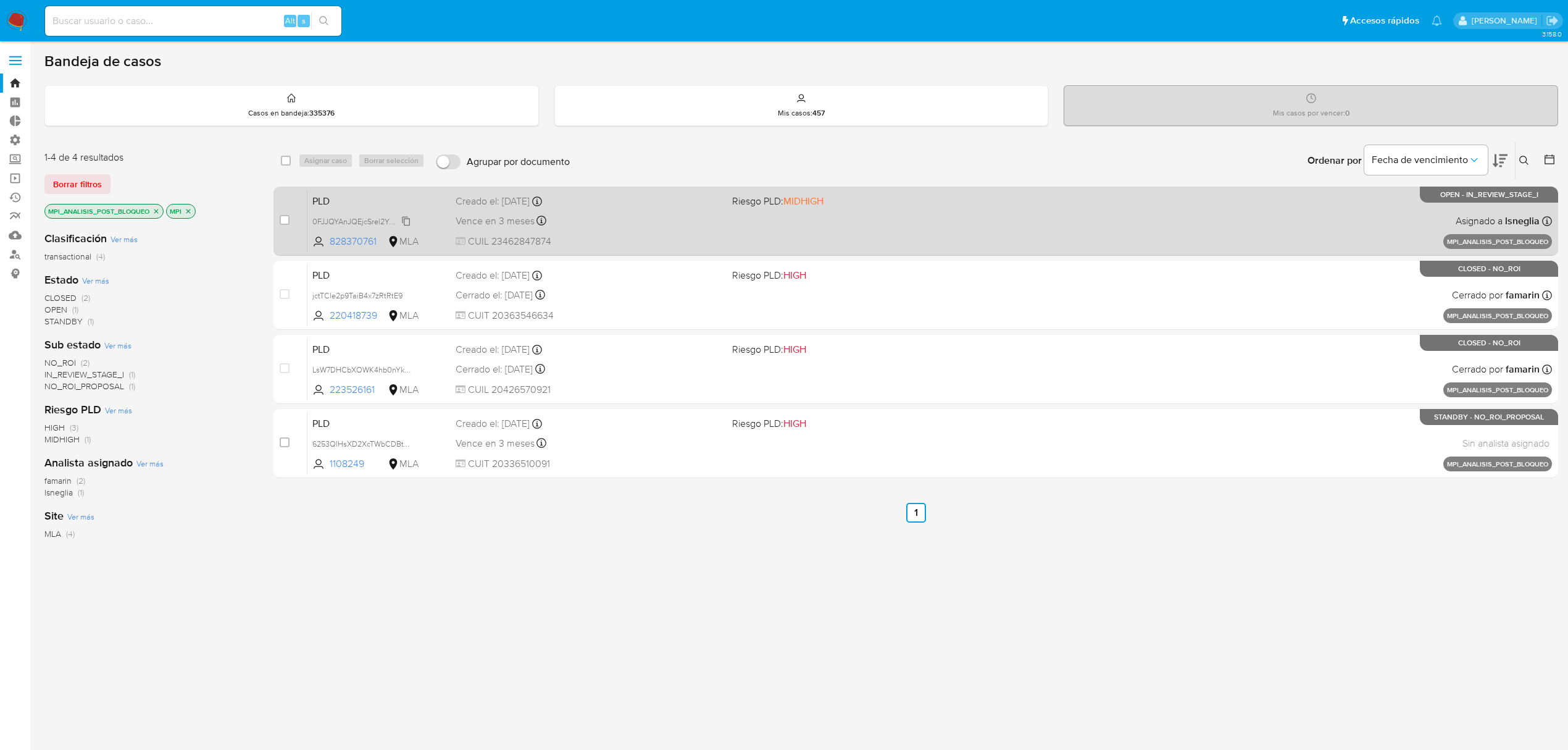
click at [406, 218] on span "0FJJQYAnJQEjcSrel2YQnqHj" at bounding box center [361, 221] width 99 height 14
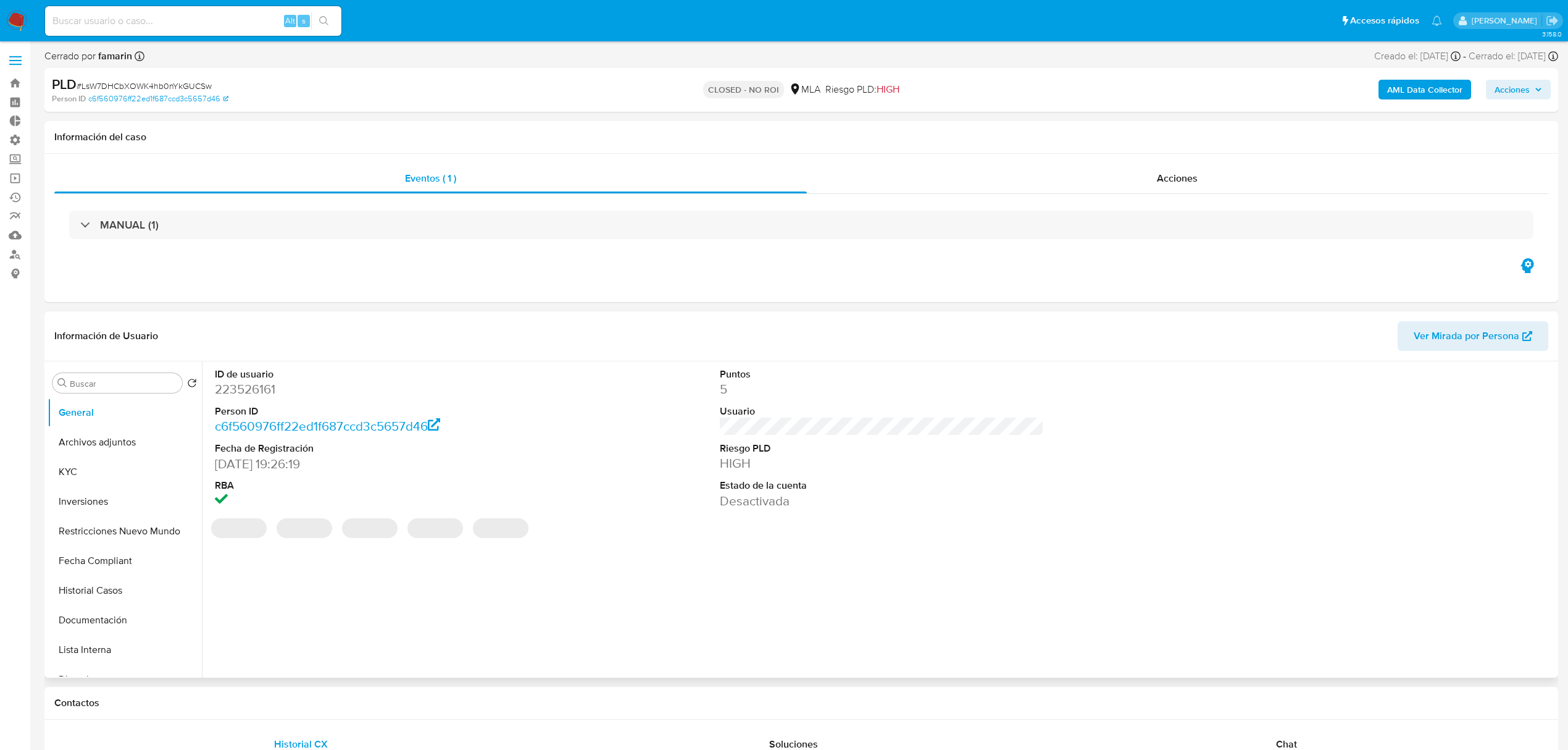
select select "10"
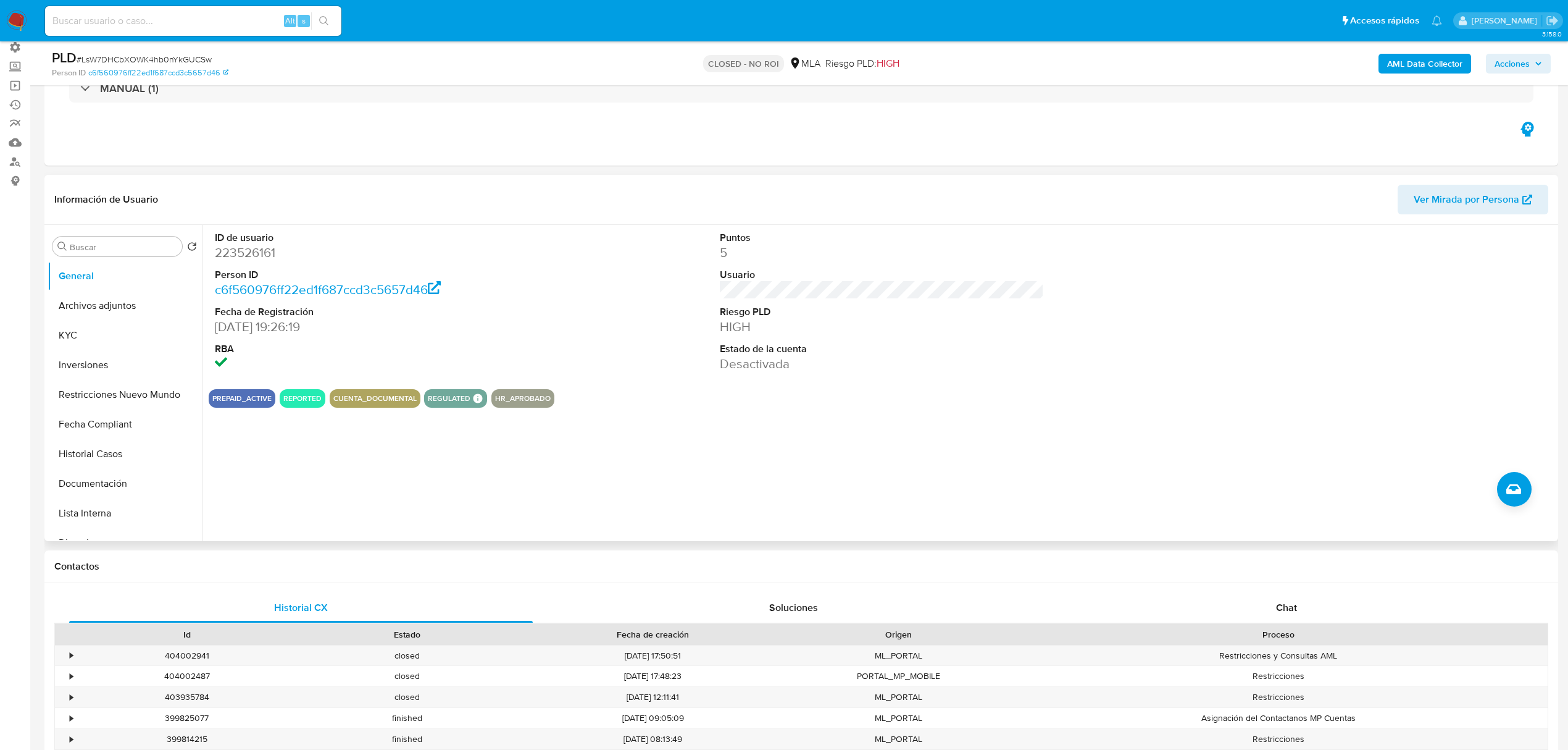
scroll to position [82, 0]
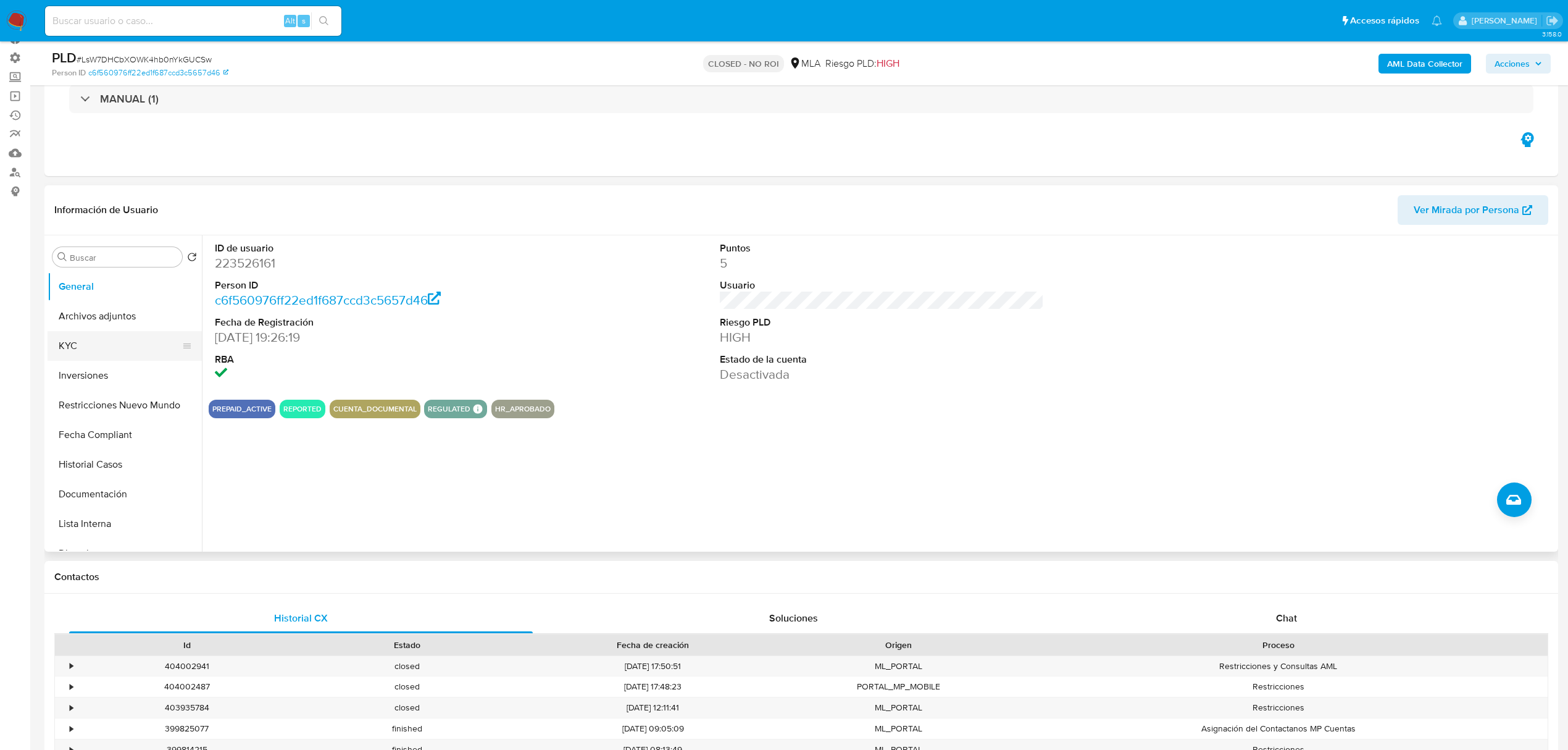
click at [69, 342] on button "KYC" at bounding box center [120, 346] width 144 height 30
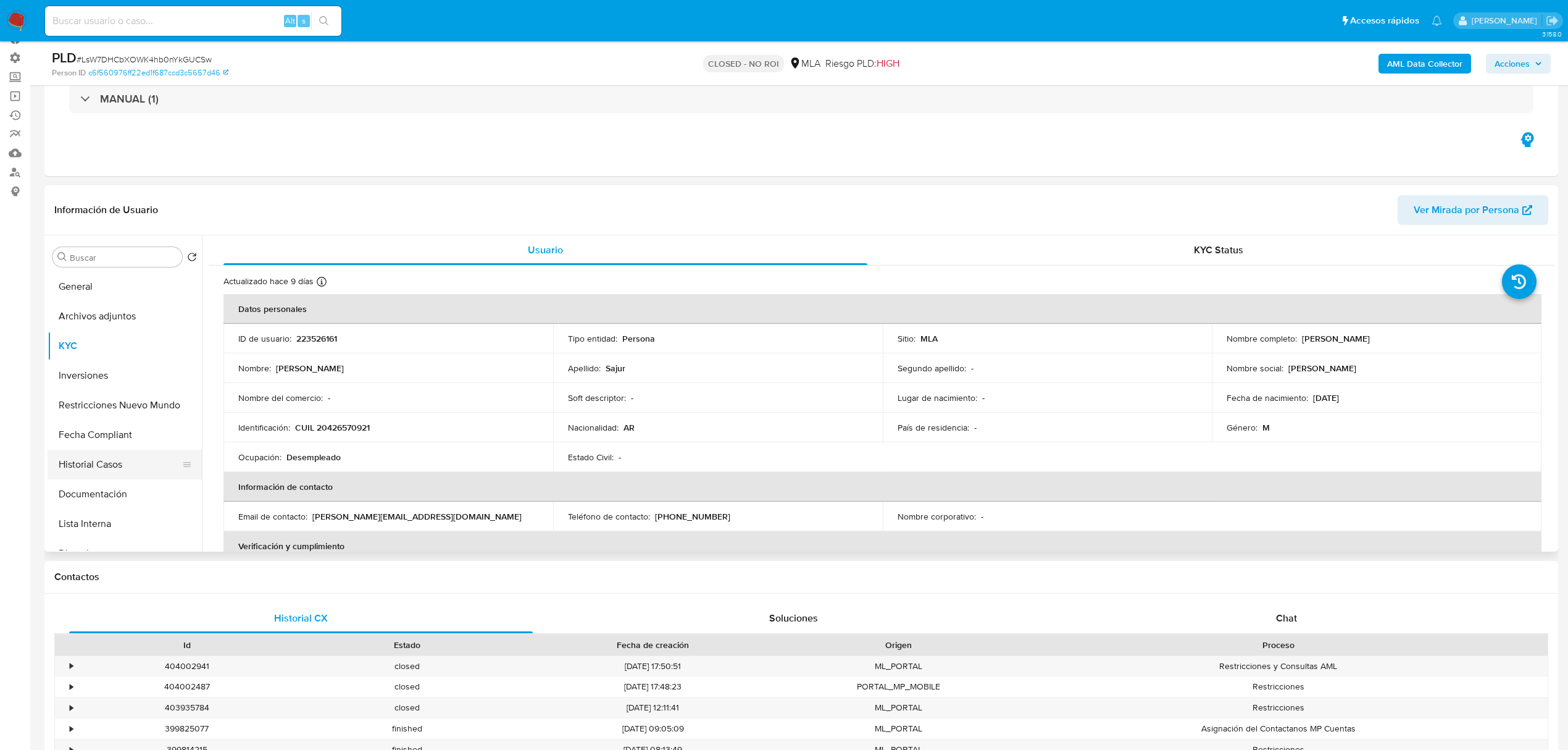
click at [106, 465] on button "Historial Casos" at bounding box center [120, 464] width 144 height 30
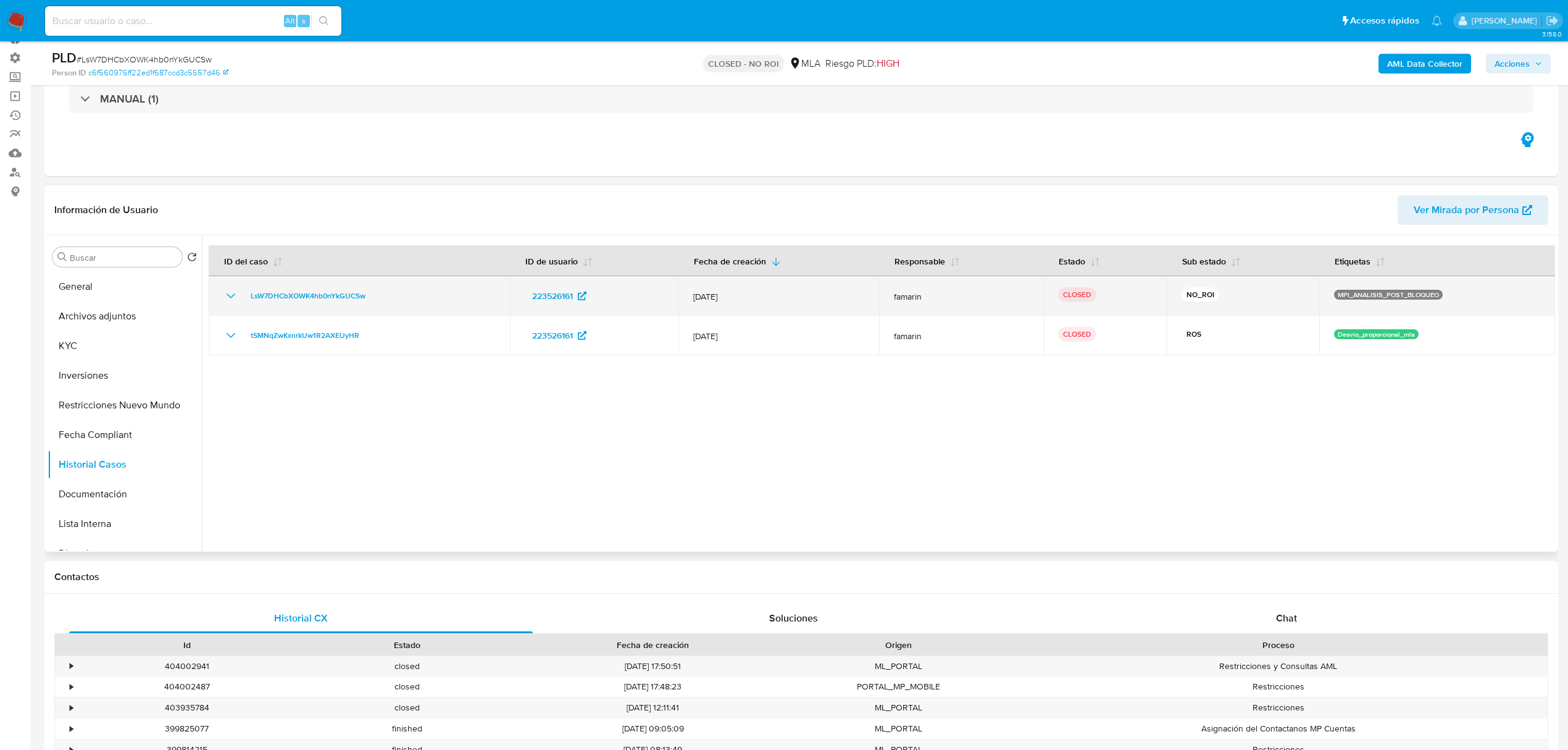
click at [228, 293] on icon "Mostrar/Ocultar" at bounding box center [231, 296] width 15 height 15
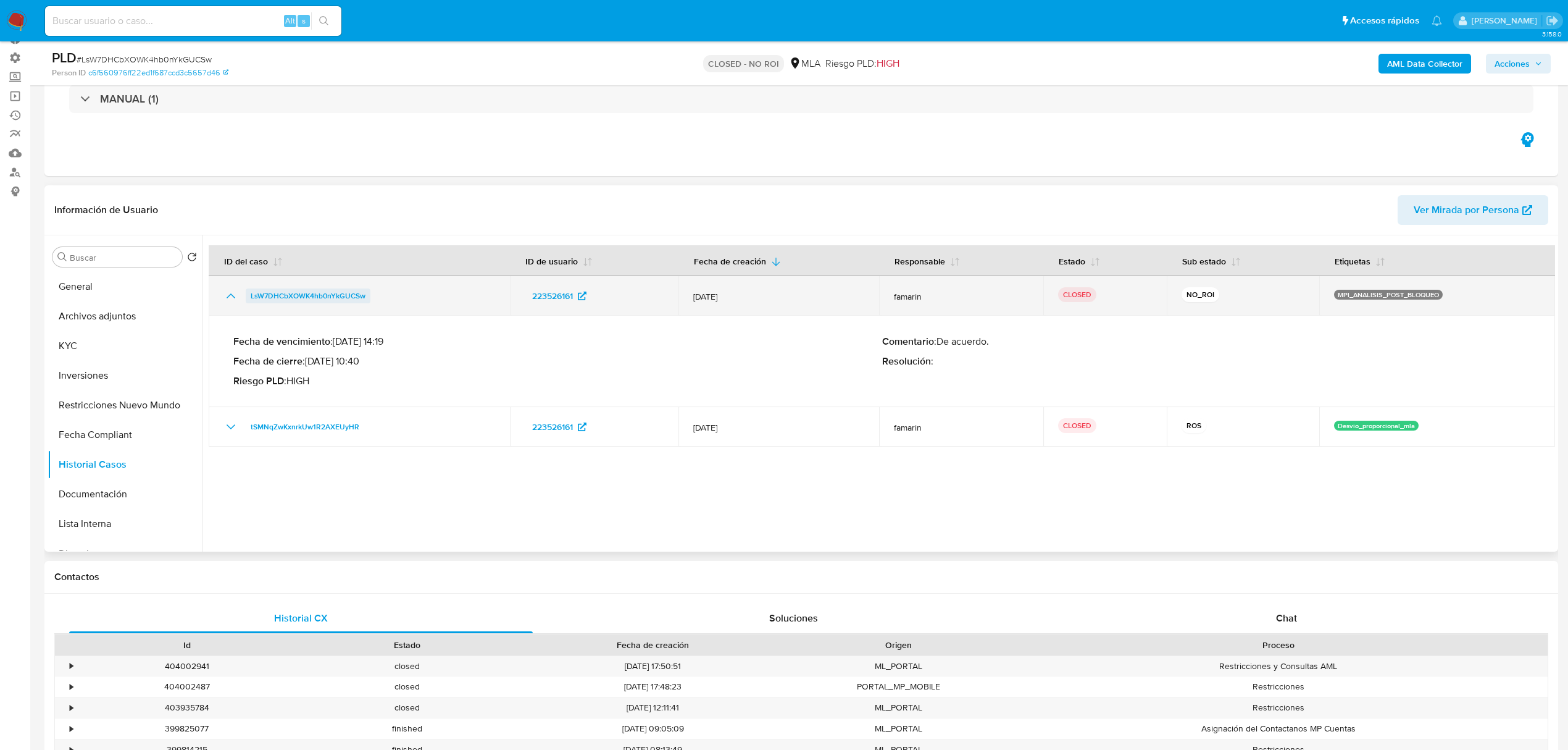
click at [299, 294] on span "LsW7DHCbXOWK4hb0nYkGUCSw" at bounding box center [308, 296] width 115 height 15
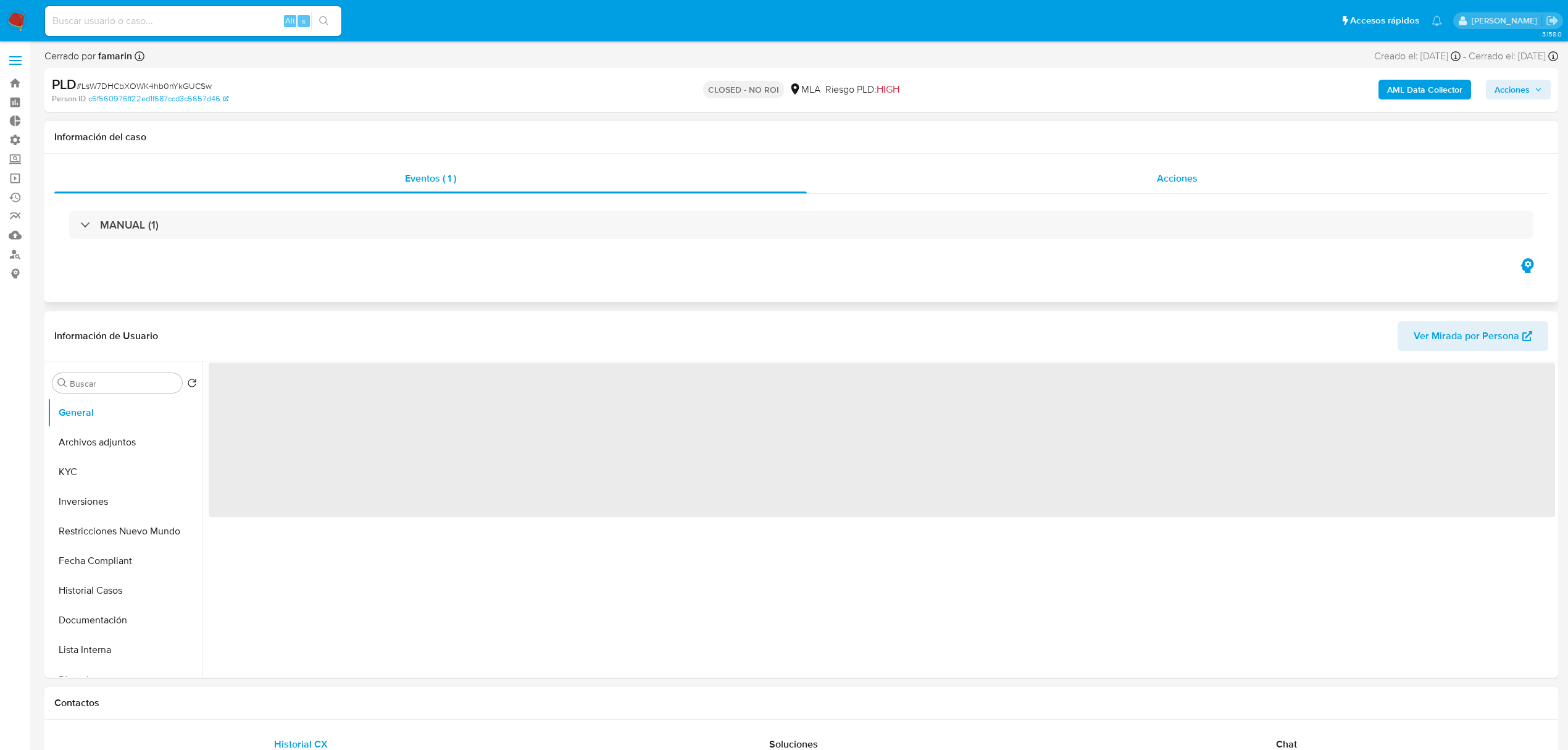
click at [1240, 181] on div "Acciones" at bounding box center [1178, 179] width 742 height 30
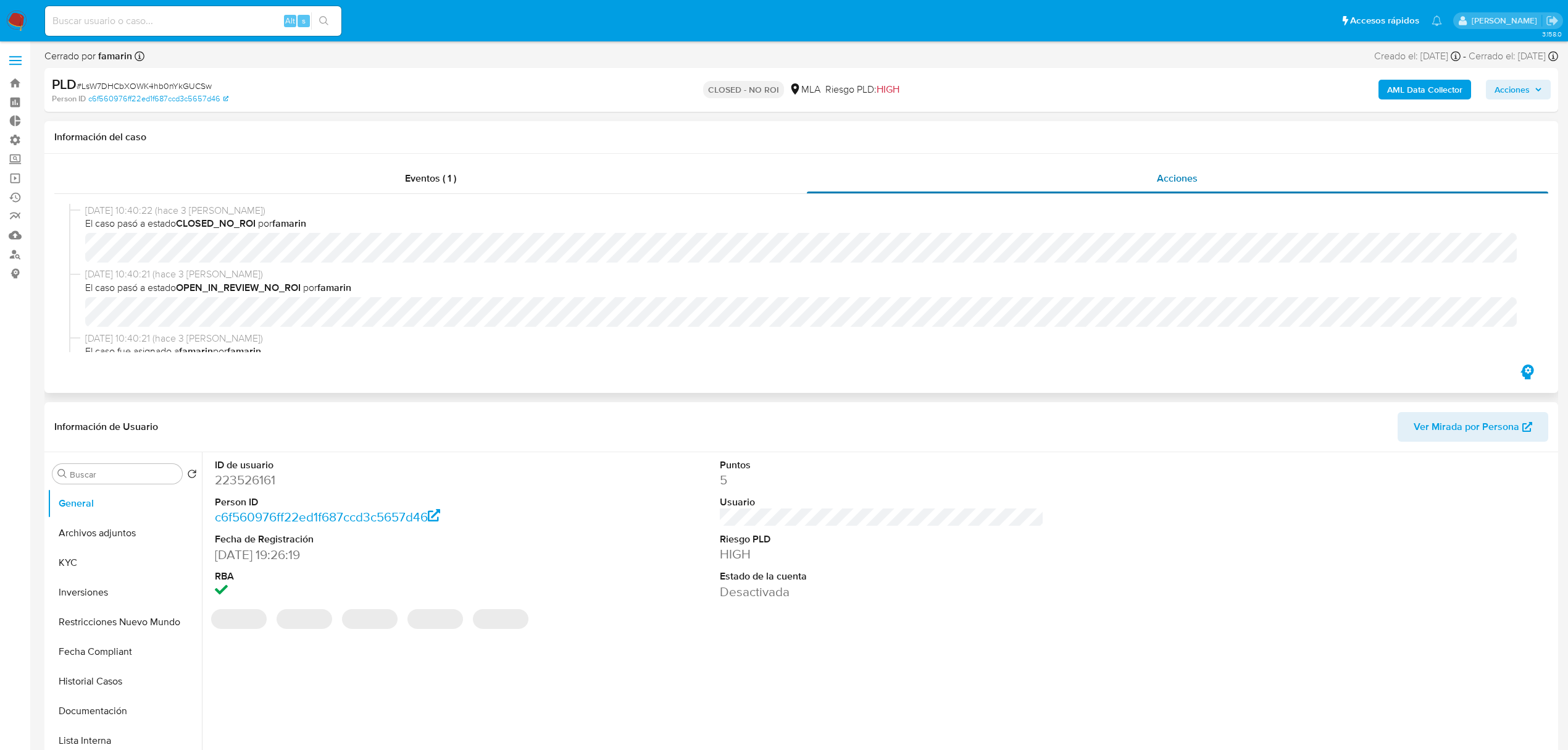
select select "10"
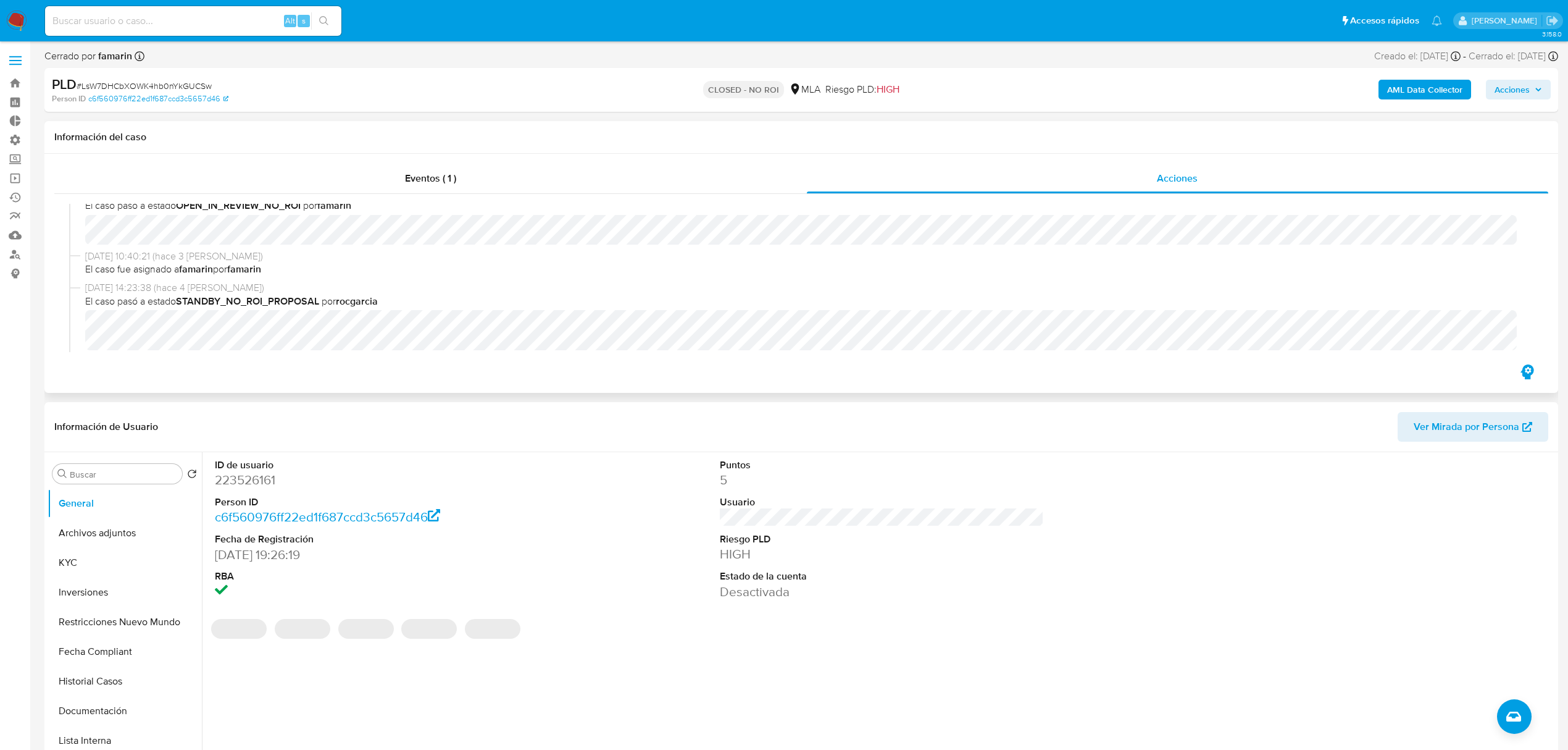
scroll to position [164, 0]
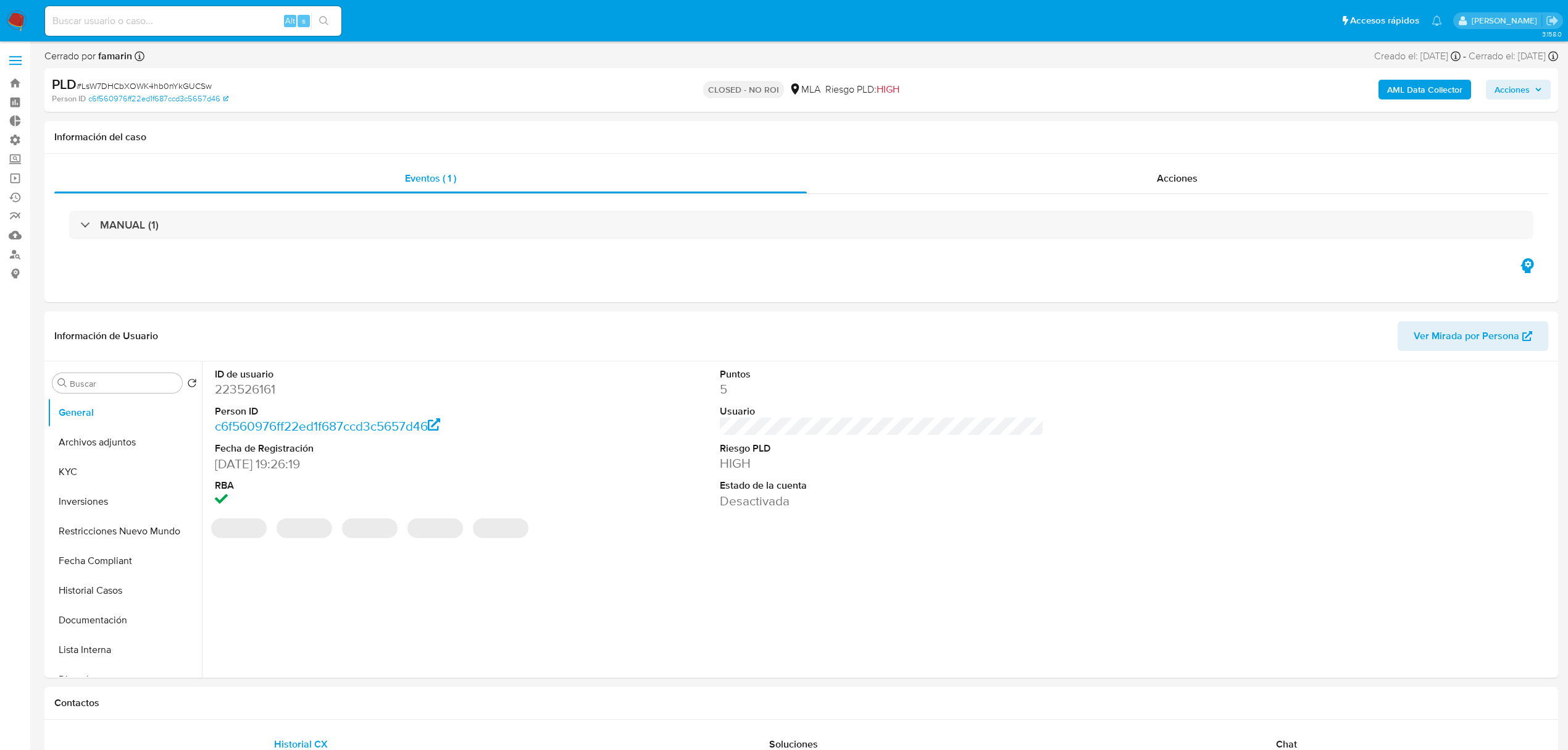
select select "10"
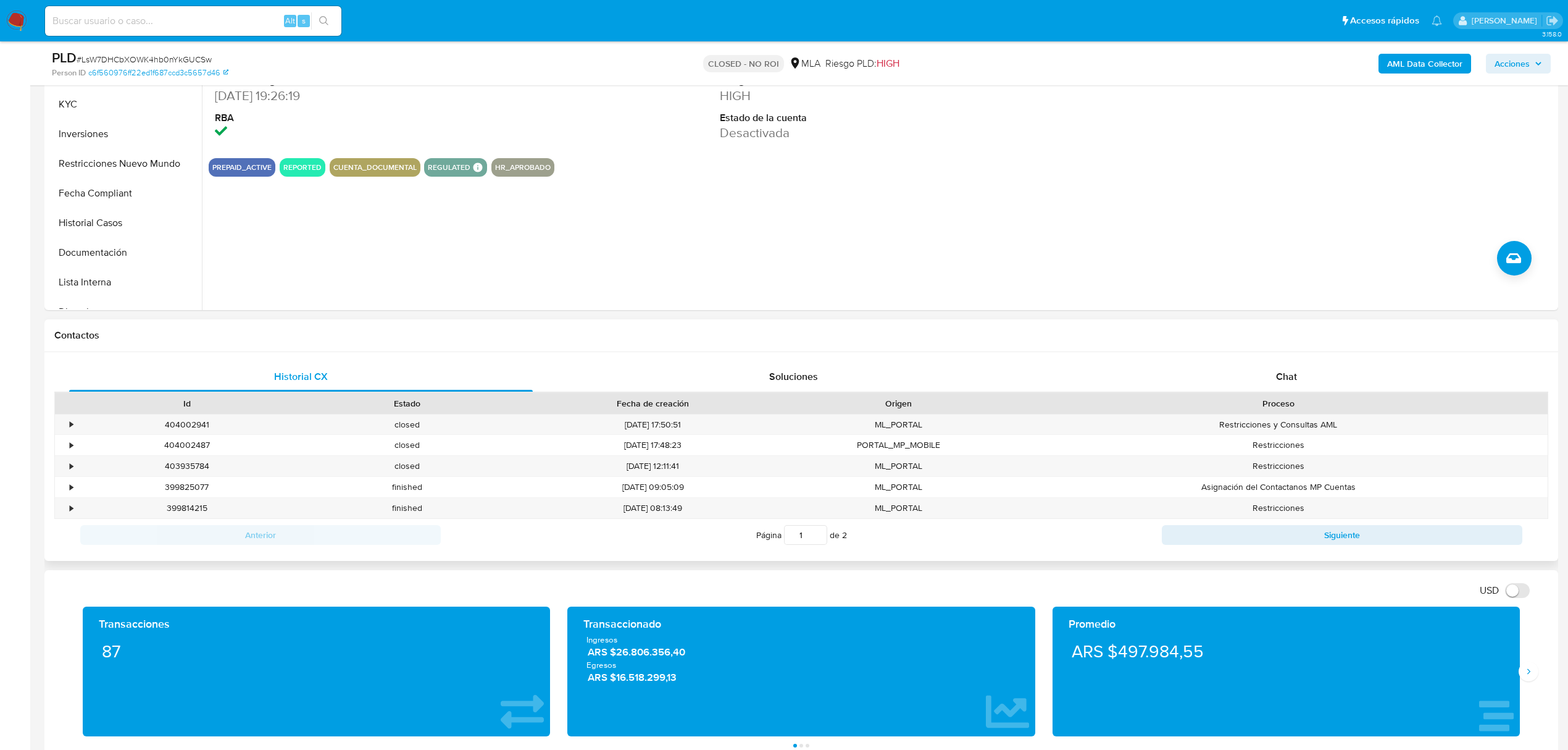
scroll to position [329, 0]
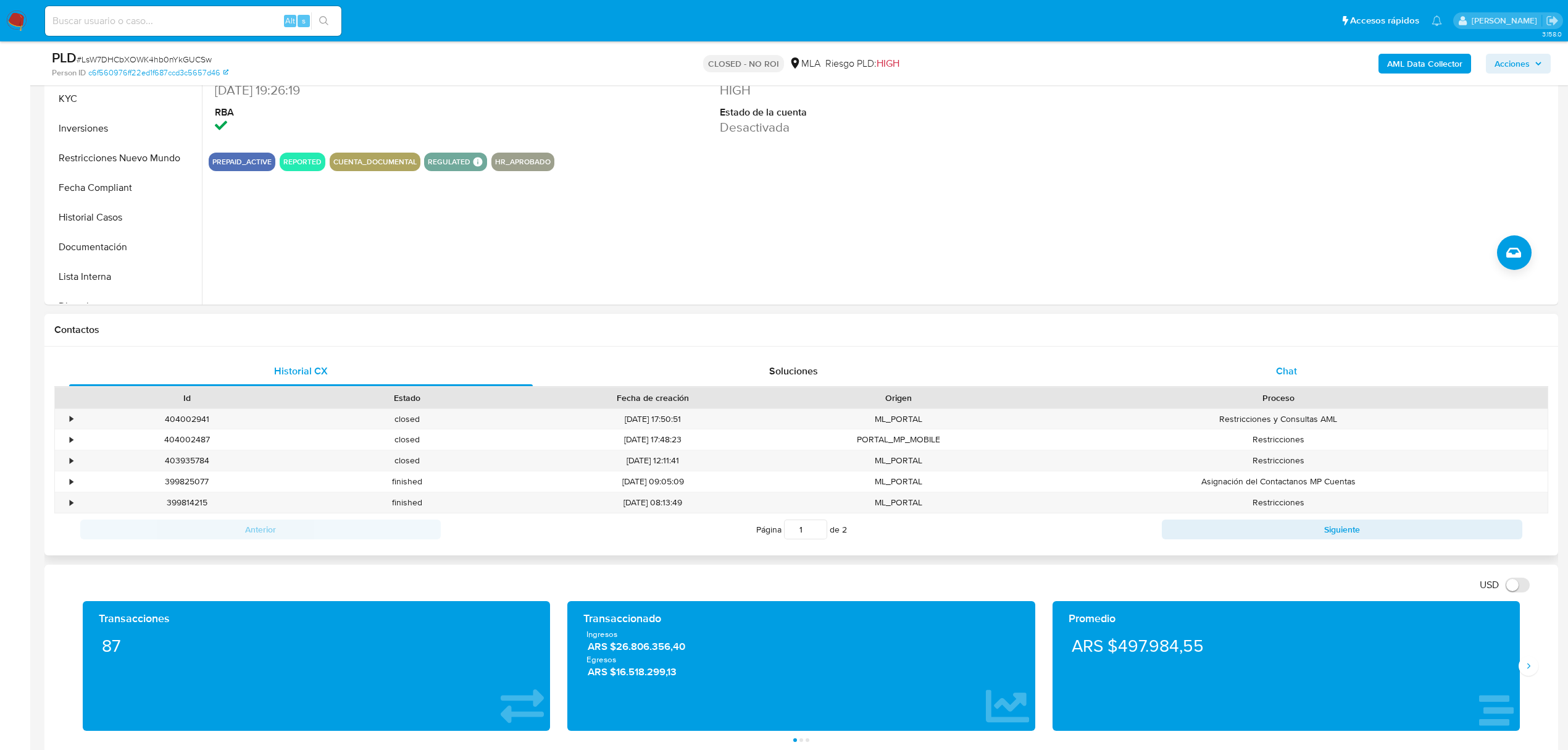
click at [1250, 356] on div "Chat" at bounding box center [1287, 371] width 463 height 30
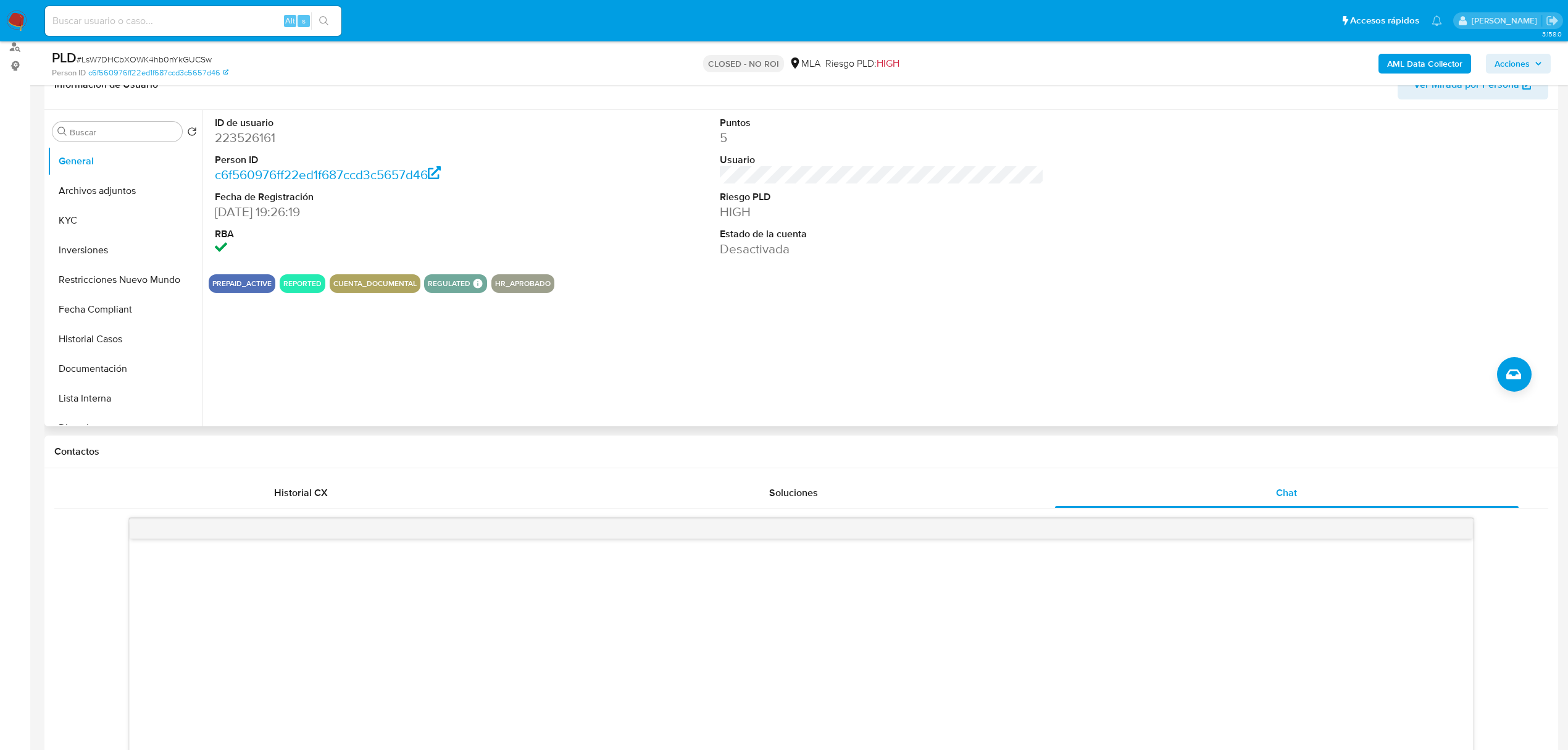
scroll to position [82, 0]
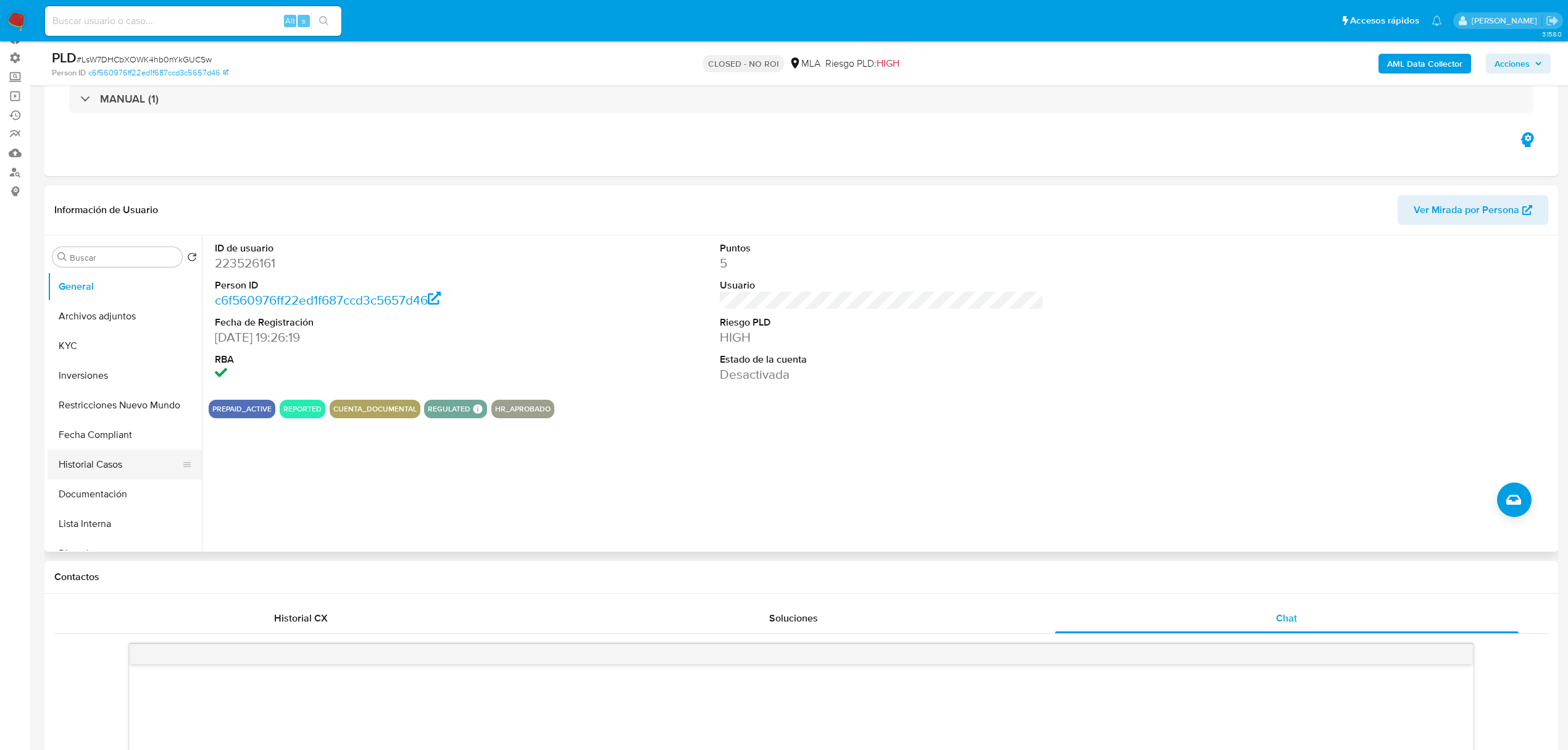
click at [92, 467] on button "Historial Casos" at bounding box center [120, 464] width 144 height 30
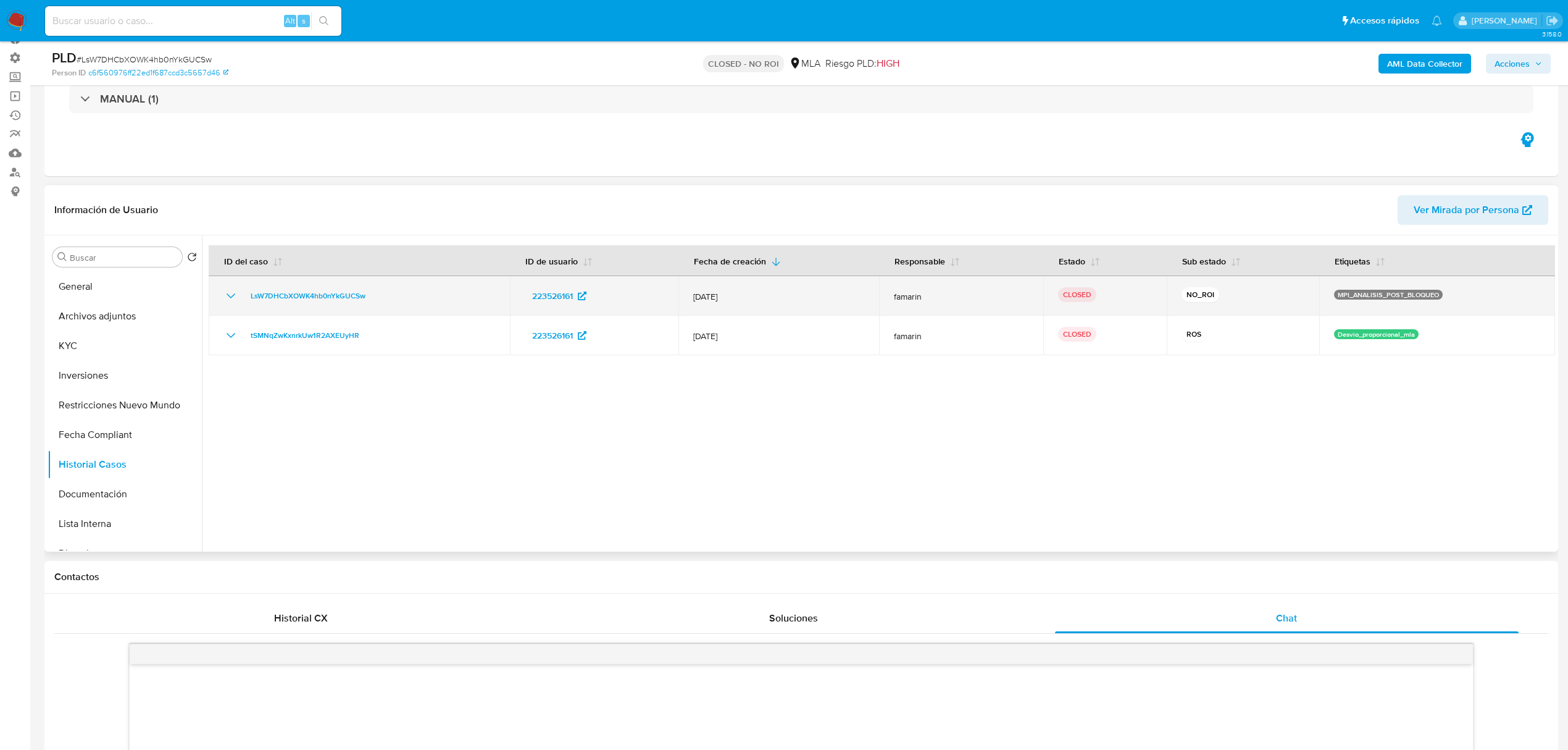
click at [221, 290] on td "LsW7DHCbXOWK4hb0nYkGUCSw" at bounding box center [359, 296] width 301 height 40
click at [230, 298] on icon "Mostrar/Ocultar" at bounding box center [231, 296] width 15 height 15
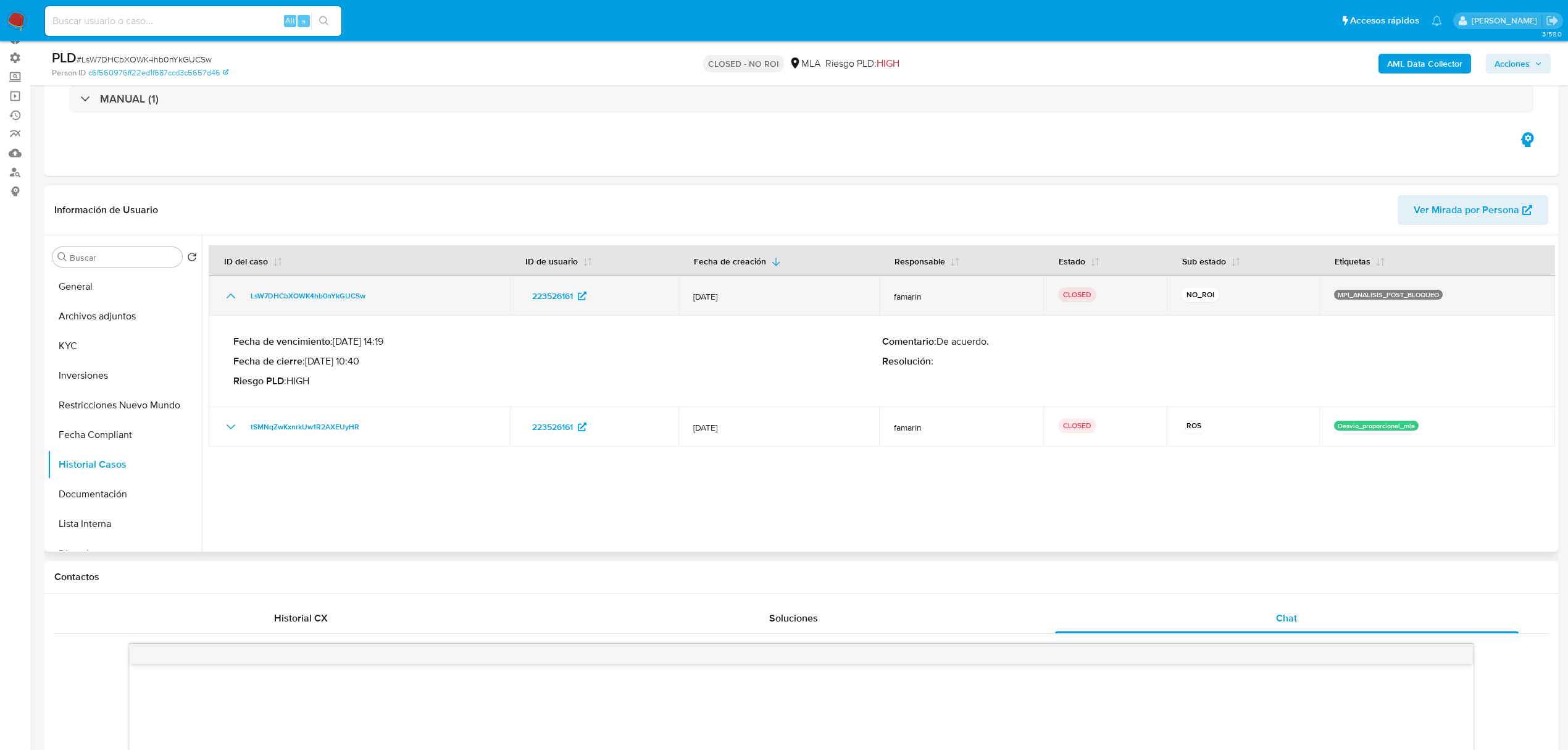
click at [230, 298] on icon "Mostrar/Ocultar" at bounding box center [231, 296] width 15 height 15
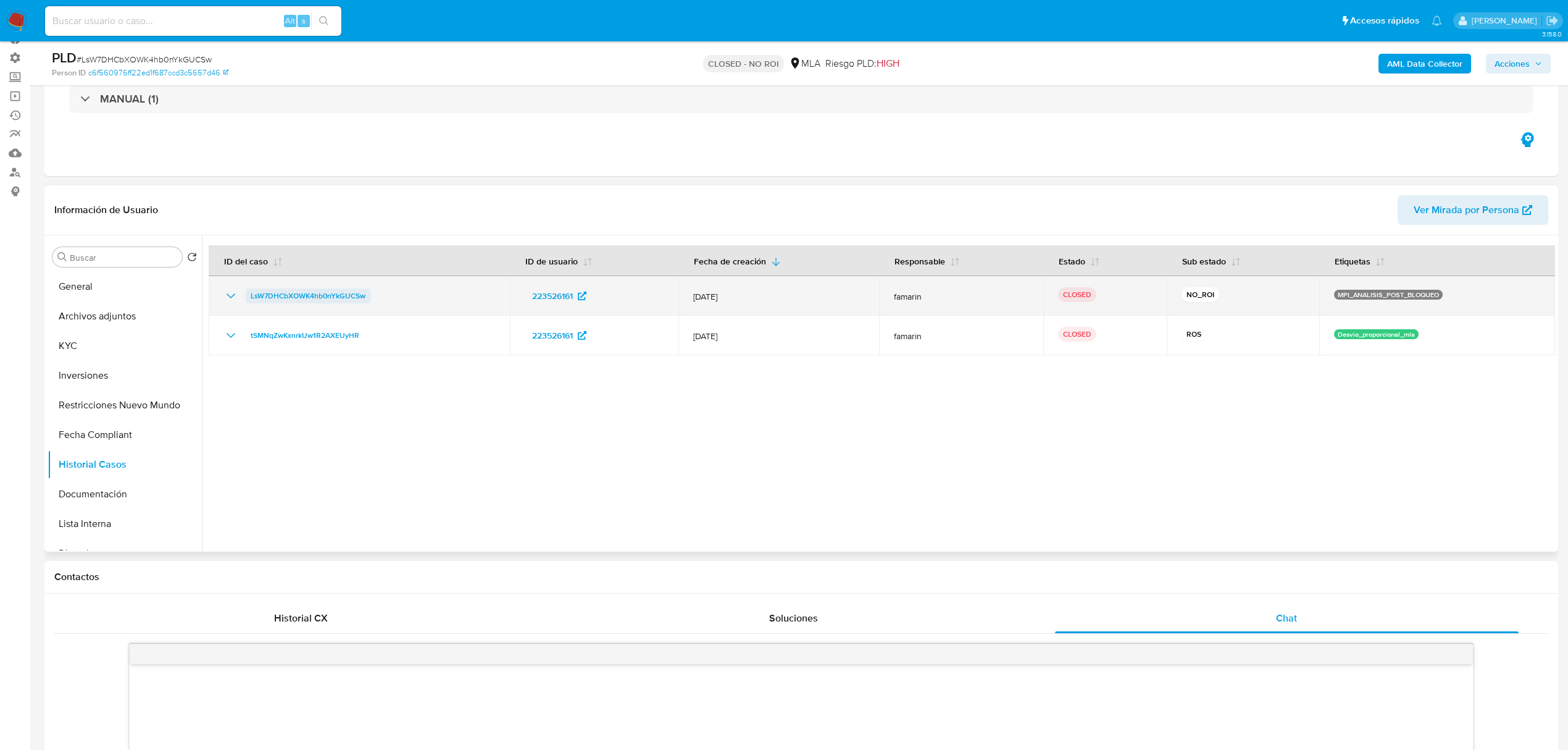
click at [276, 293] on span "LsW7DHCbXOWK4hb0nYkGUCSw" at bounding box center [308, 296] width 115 height 15
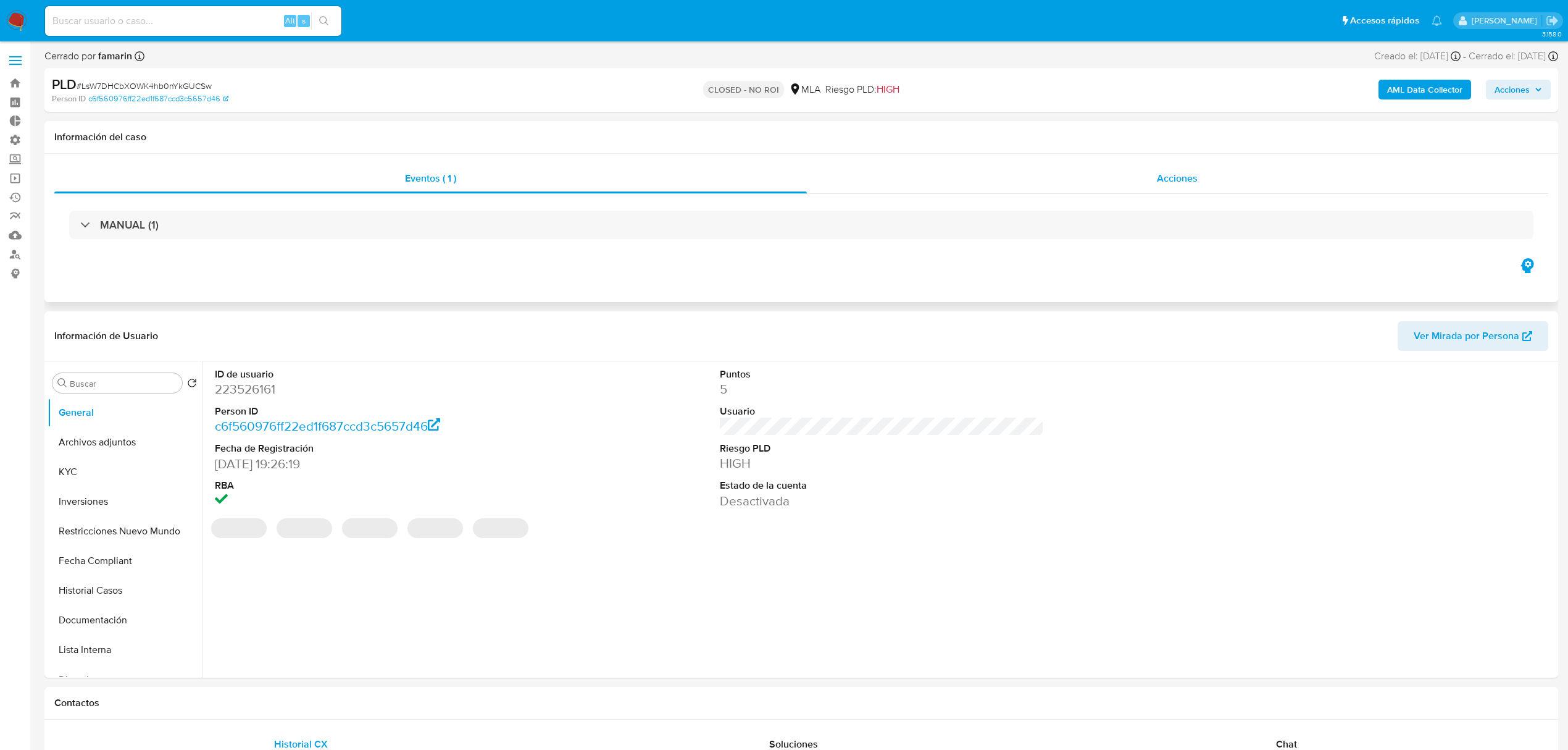
click at [1147, 181] on div "Acciones" at bounding box center [1178, 179] width 742 height 30
select select "10"
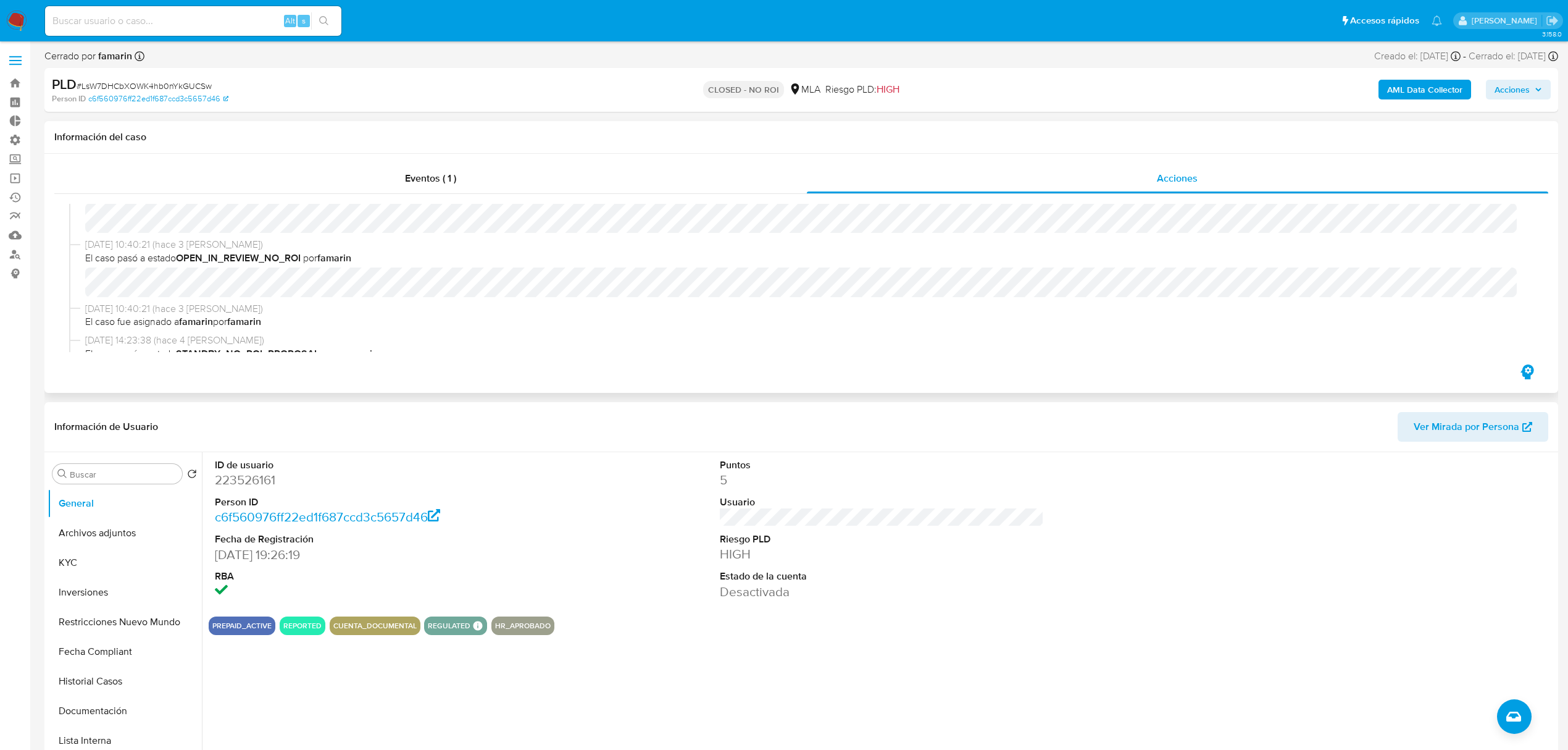
scroll to position [82, 0]
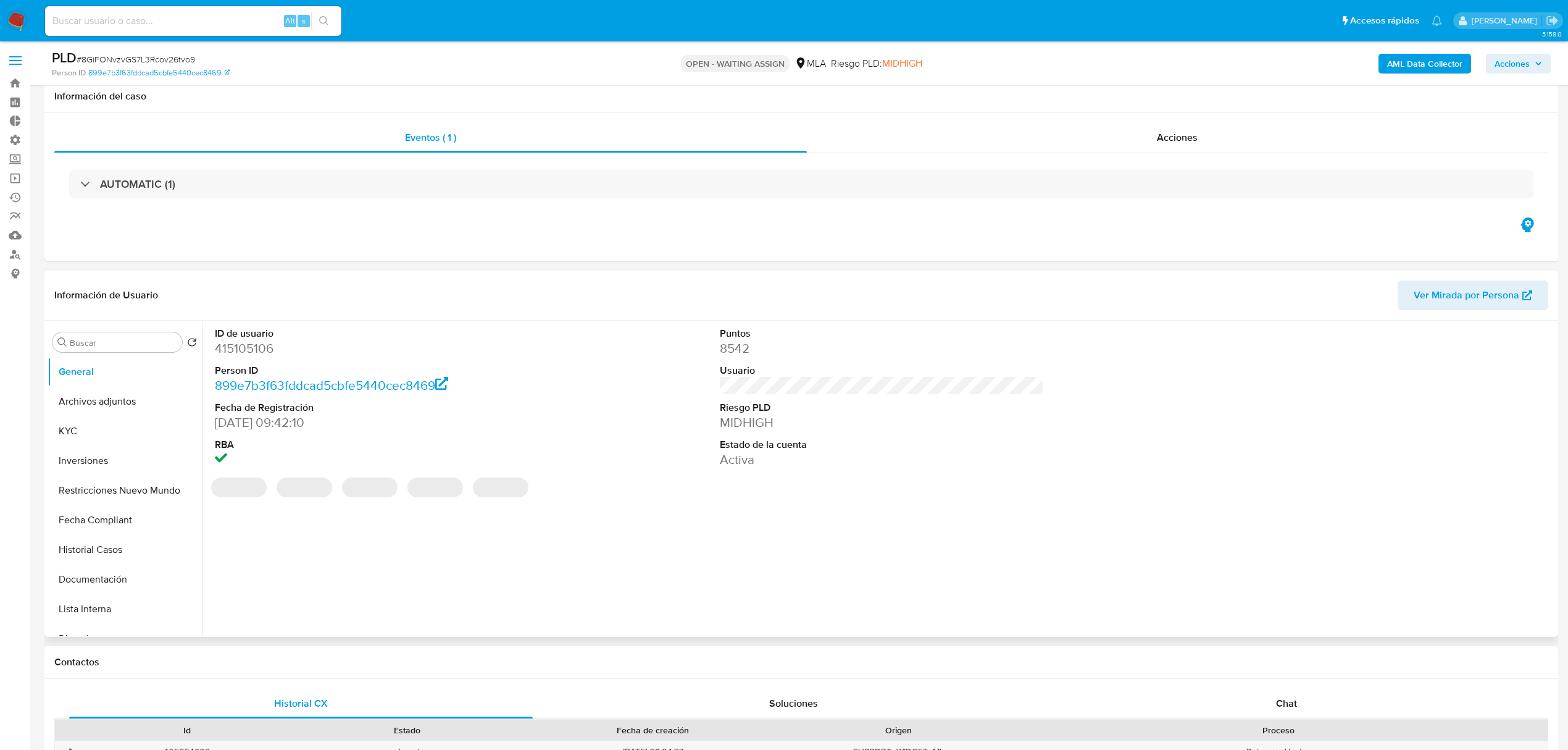
scroll to position [164, 0]
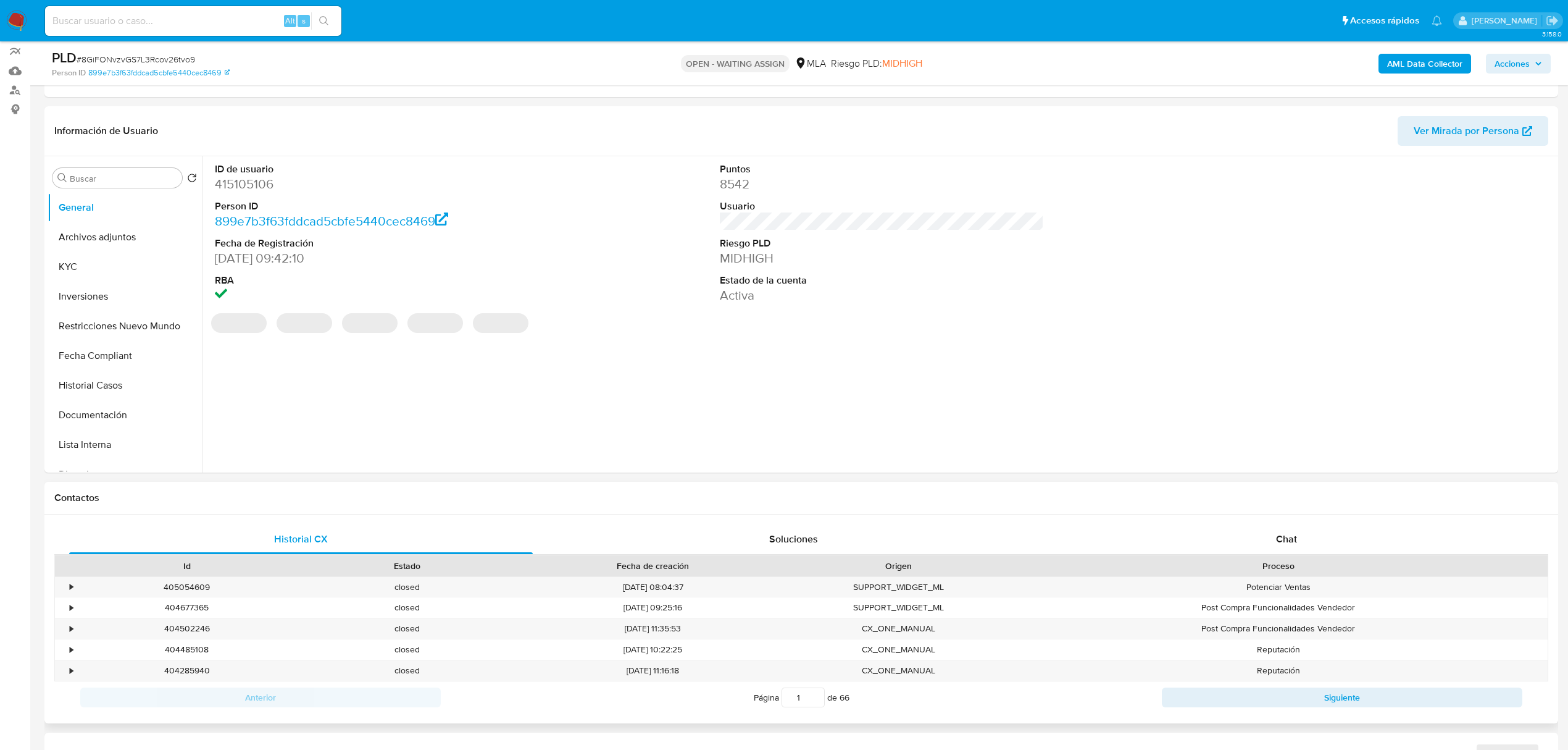
select select "10"
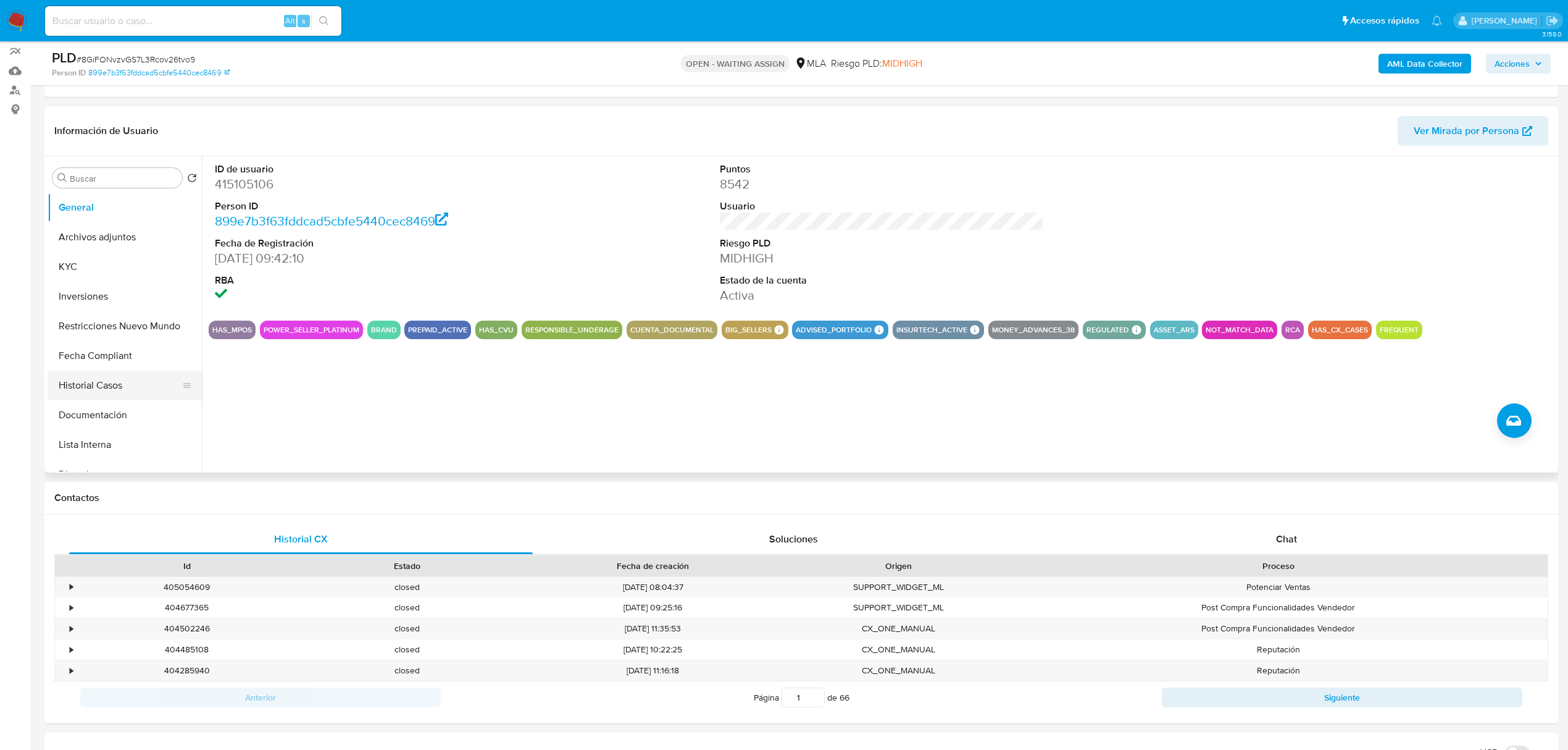
click at [94, 389] on button "Historial Casos" at bounding box center [120, 386] width 144 height 30
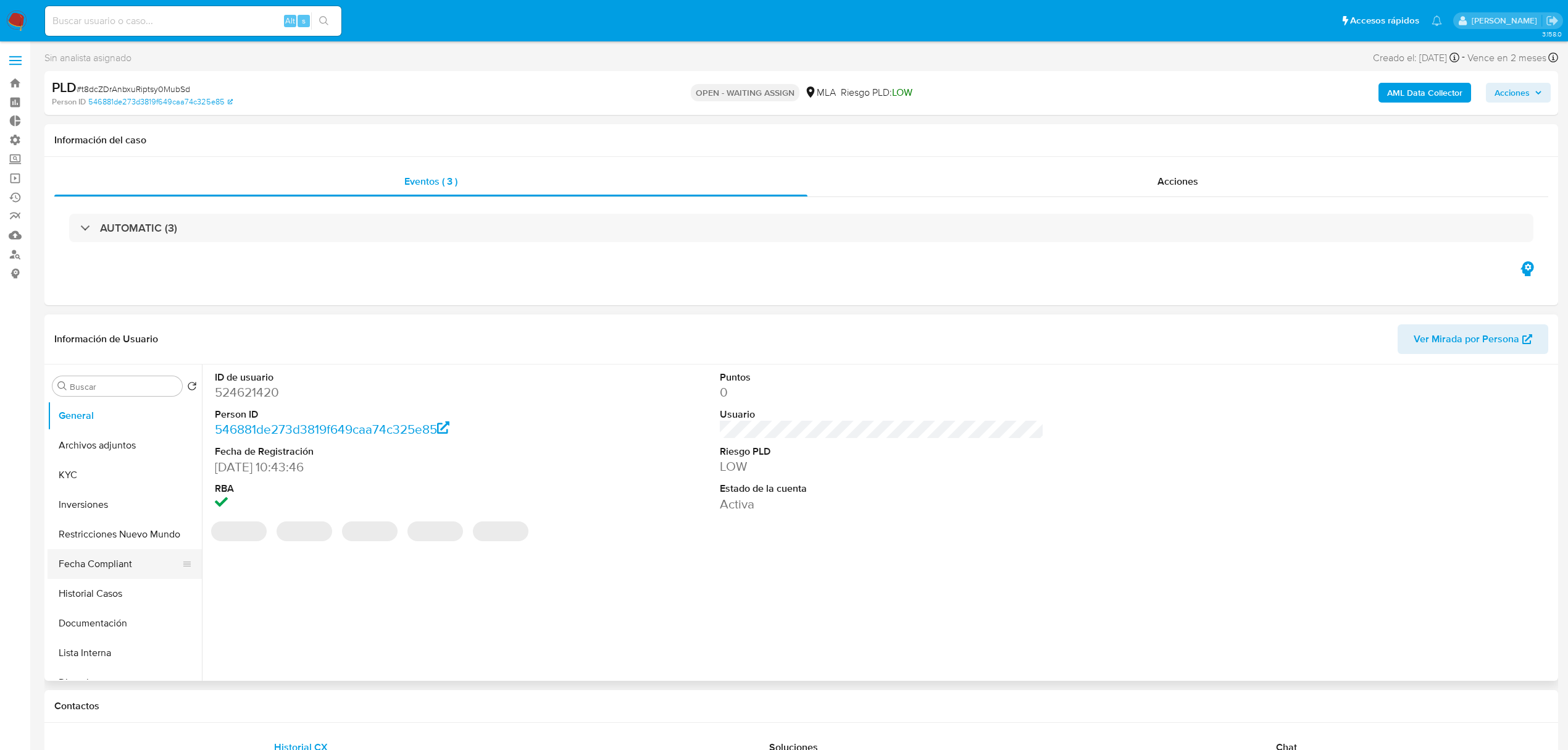
select select "10"
click at [90, 601] on button "Historial Casos" at bounding box center [120, 594] width 144 height 30
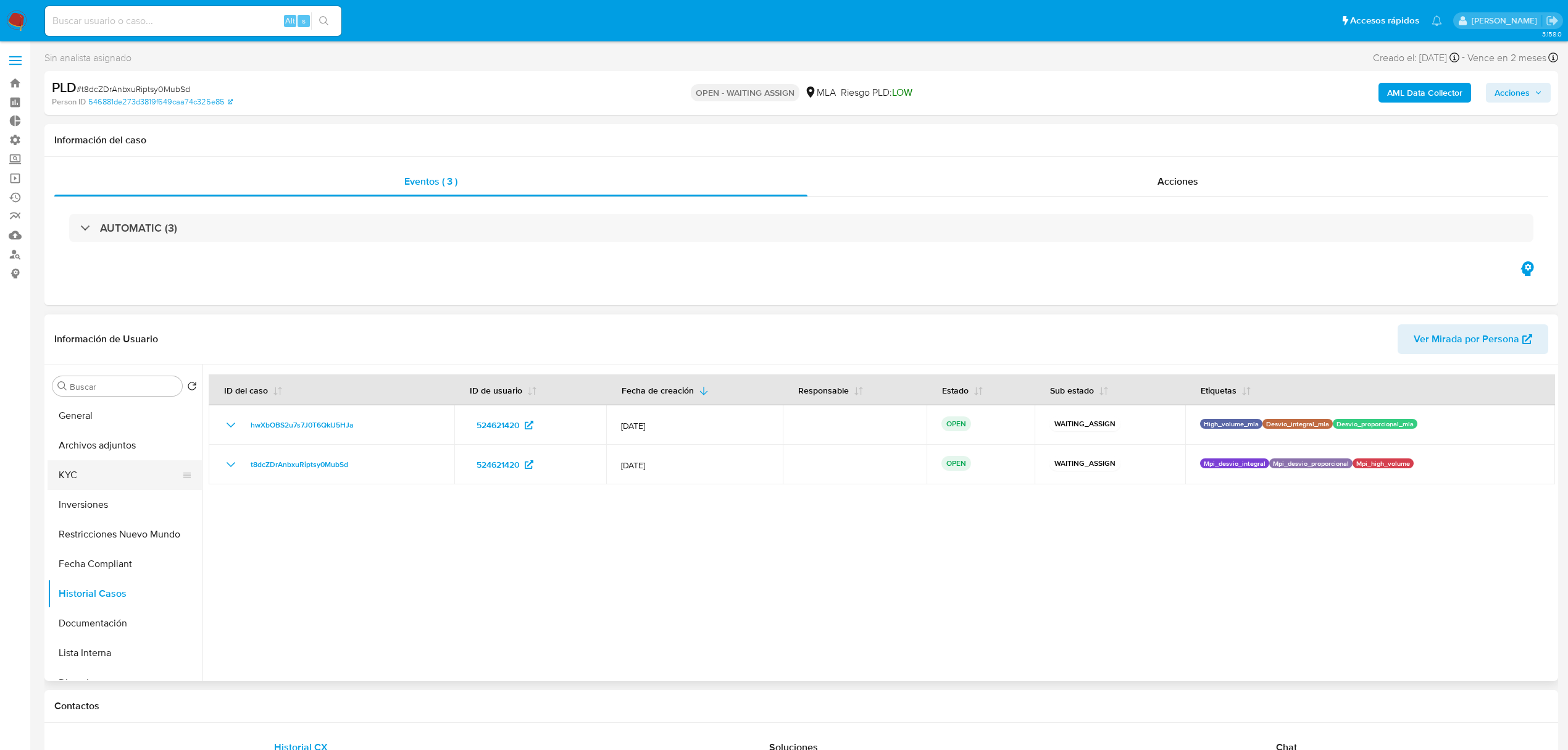
click at [78, 470] on button "KYC" at bounding box center [120, 475] width 144 height 30
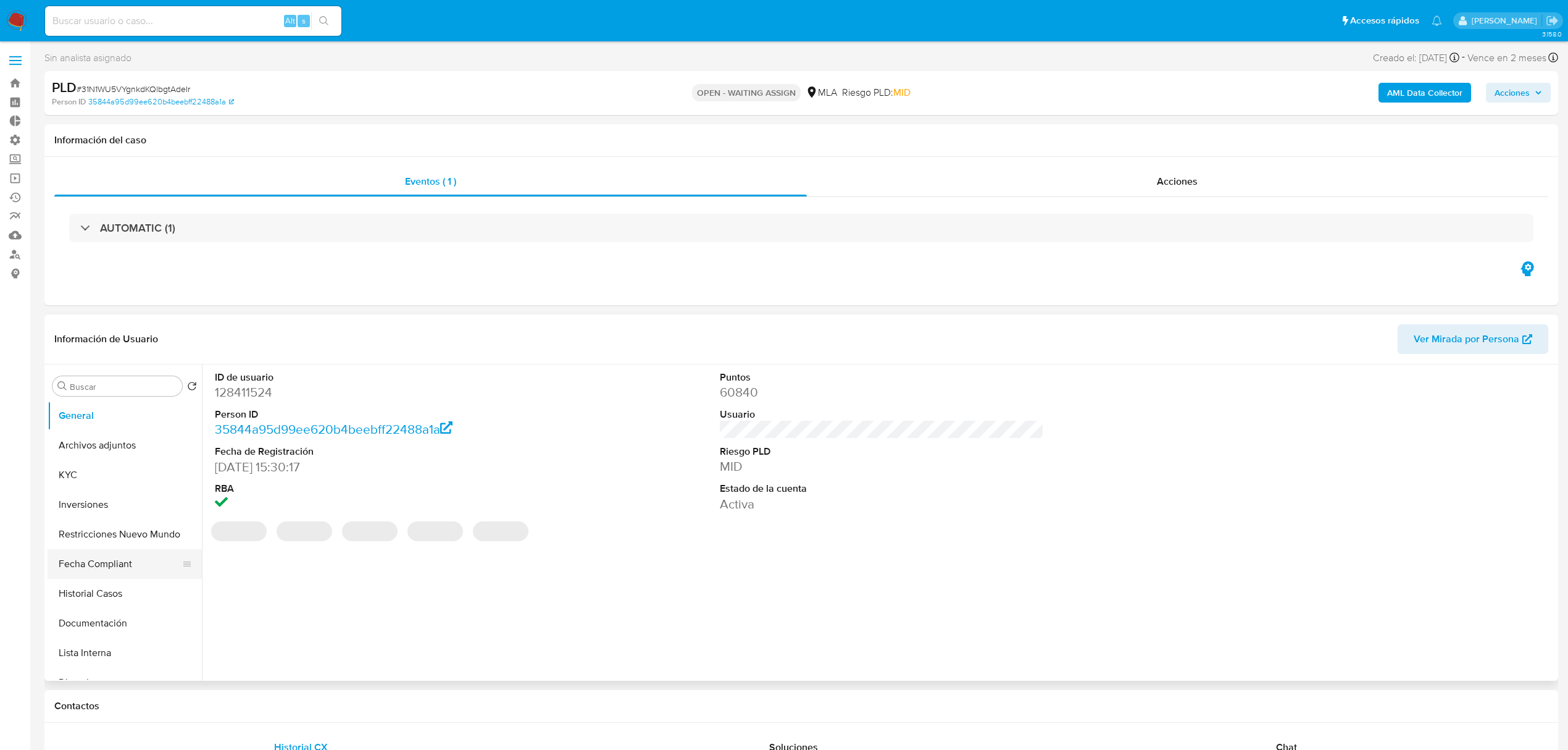
select select "10"
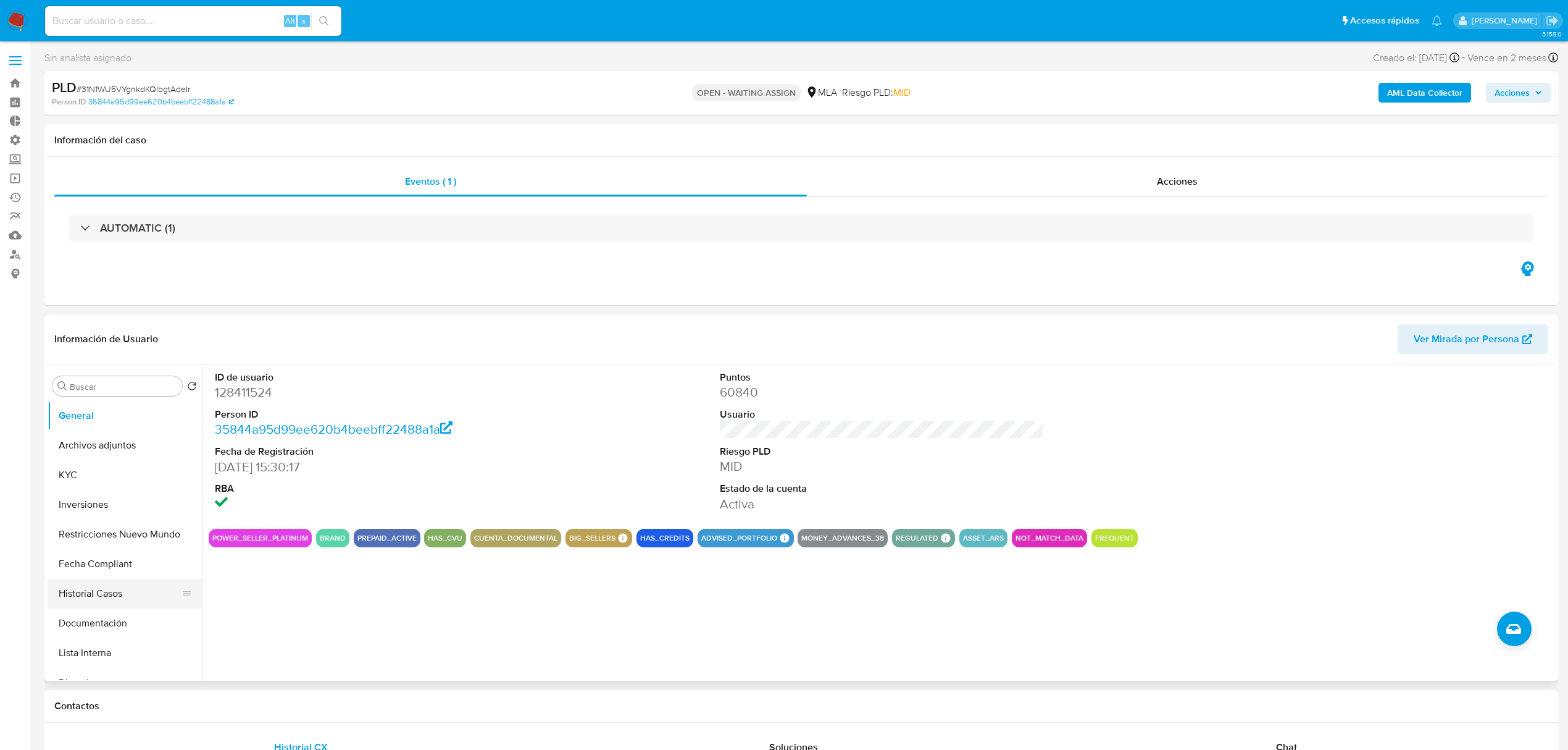
click at [81, 598] on button "Historial Casos" at bounding box center [120, 594] width 144 height 30
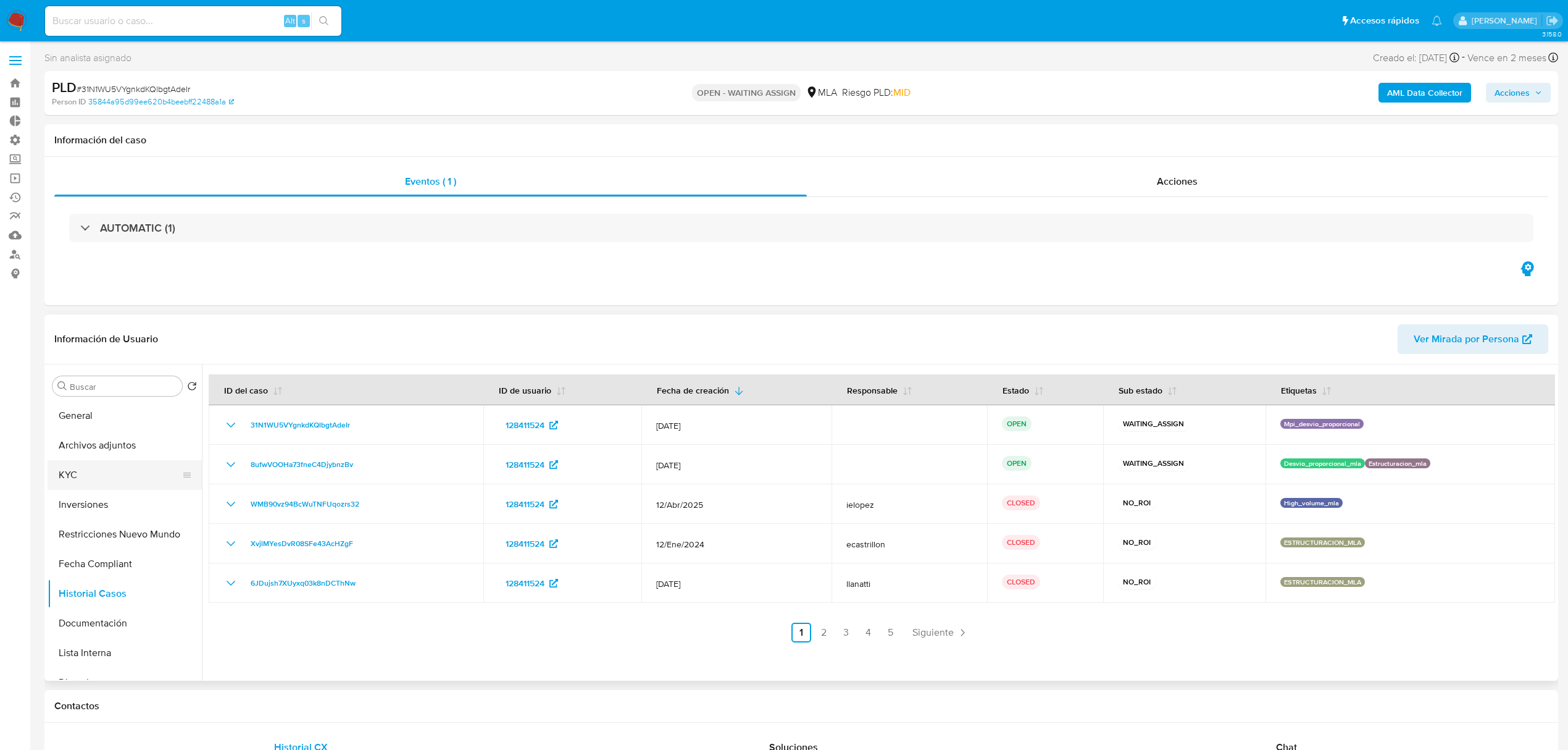
click at [91, 465] on button "KYC" at bounding box center [120, 475] width 144 height 30
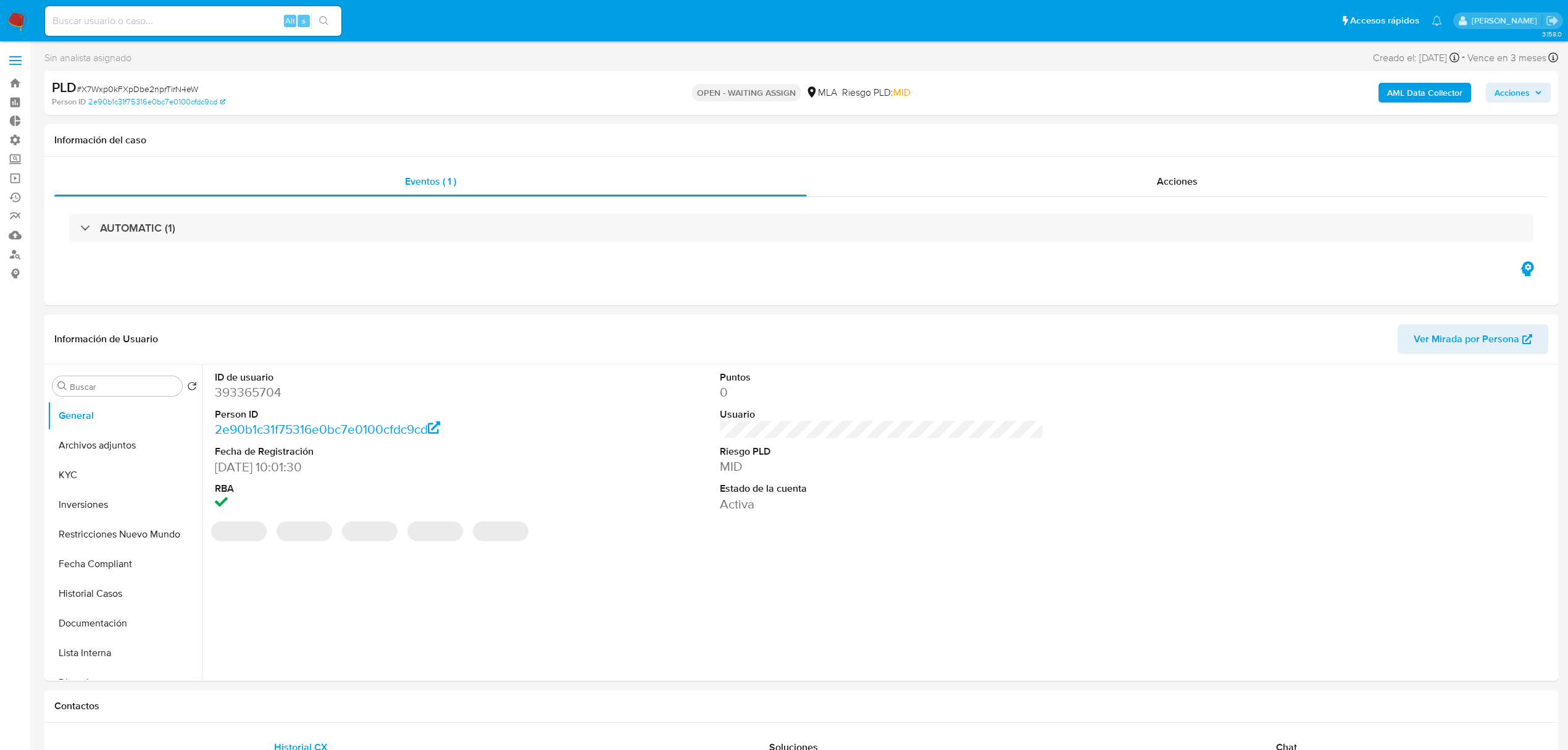
select select "10"
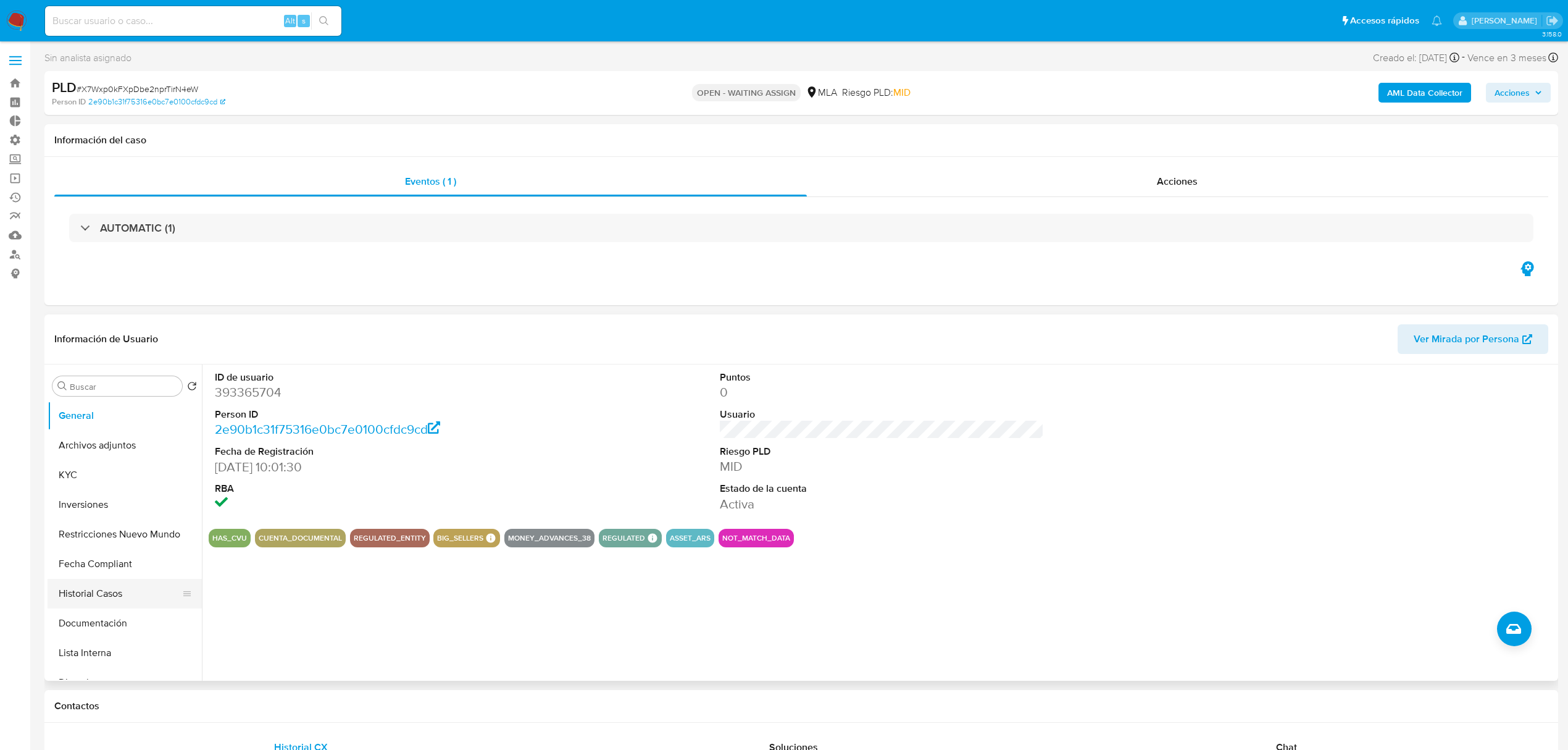
click at [99, 596] on button "Historial Casos" at bounding box center [120, 594] width 144 height 30
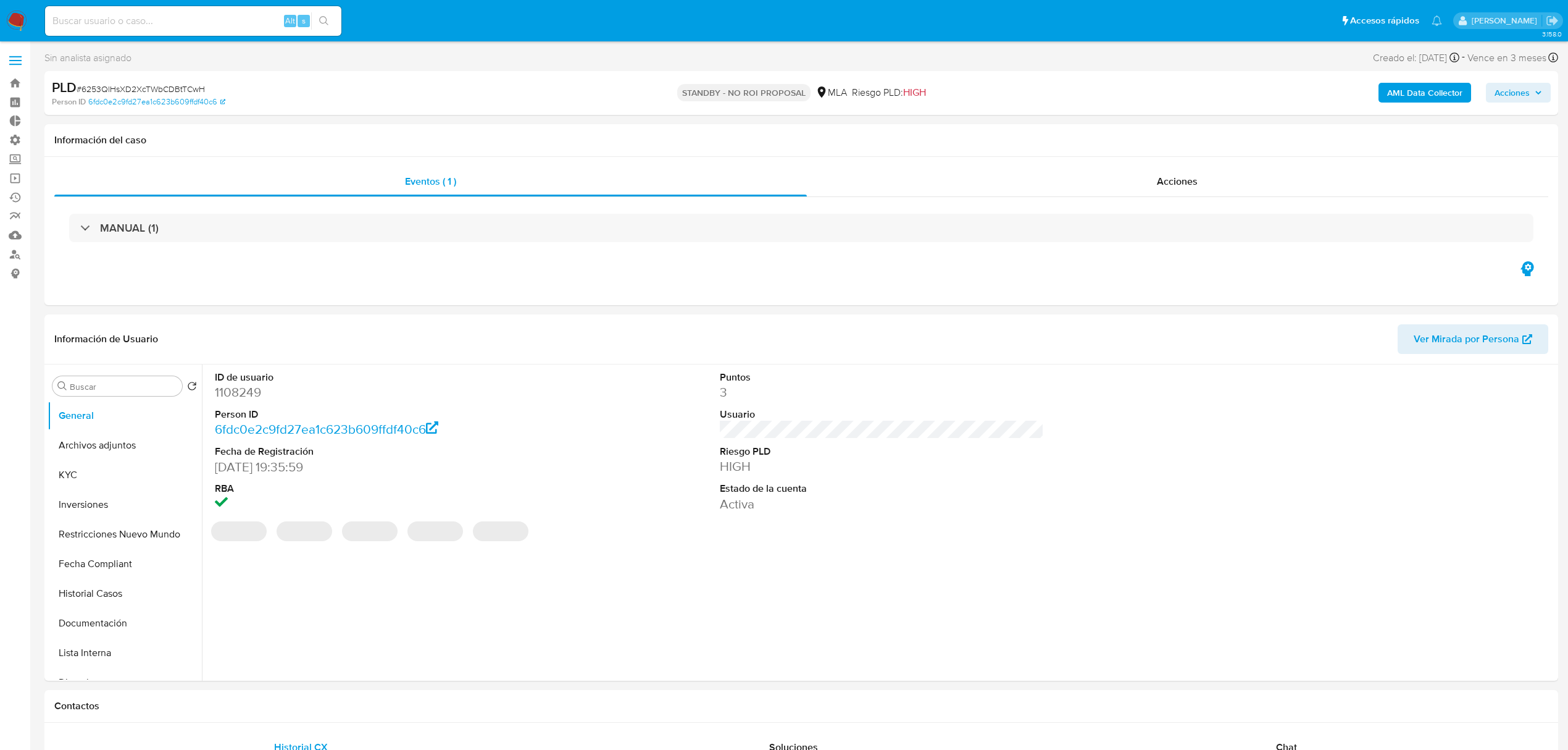
select select "10"
click at [114, 562] on button "Historial Casos" at bounding box center [120, 594] width 144 height 30
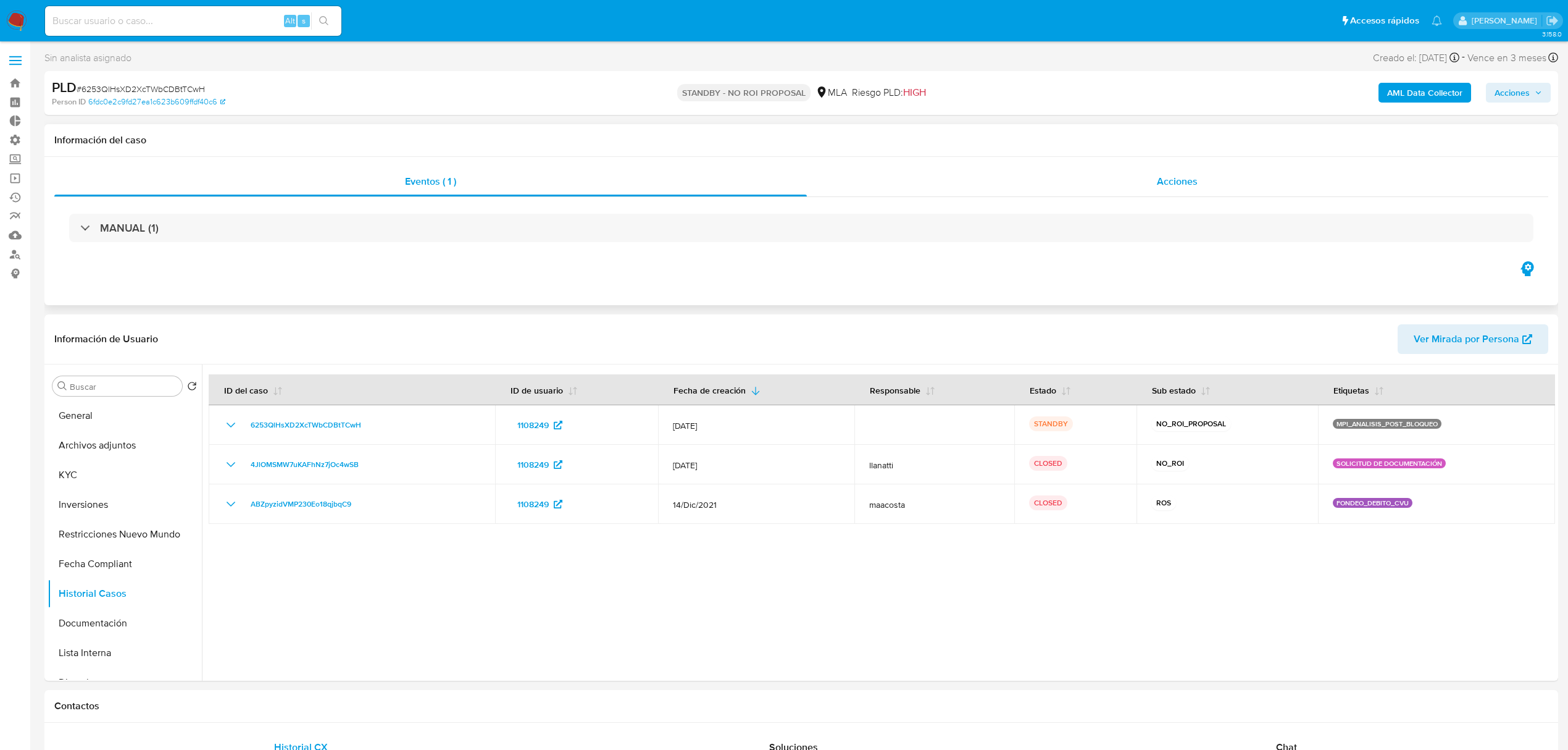
click at [1126, 188] on div "Acciones" at bounding box center [1178, 182] width 742 height 30
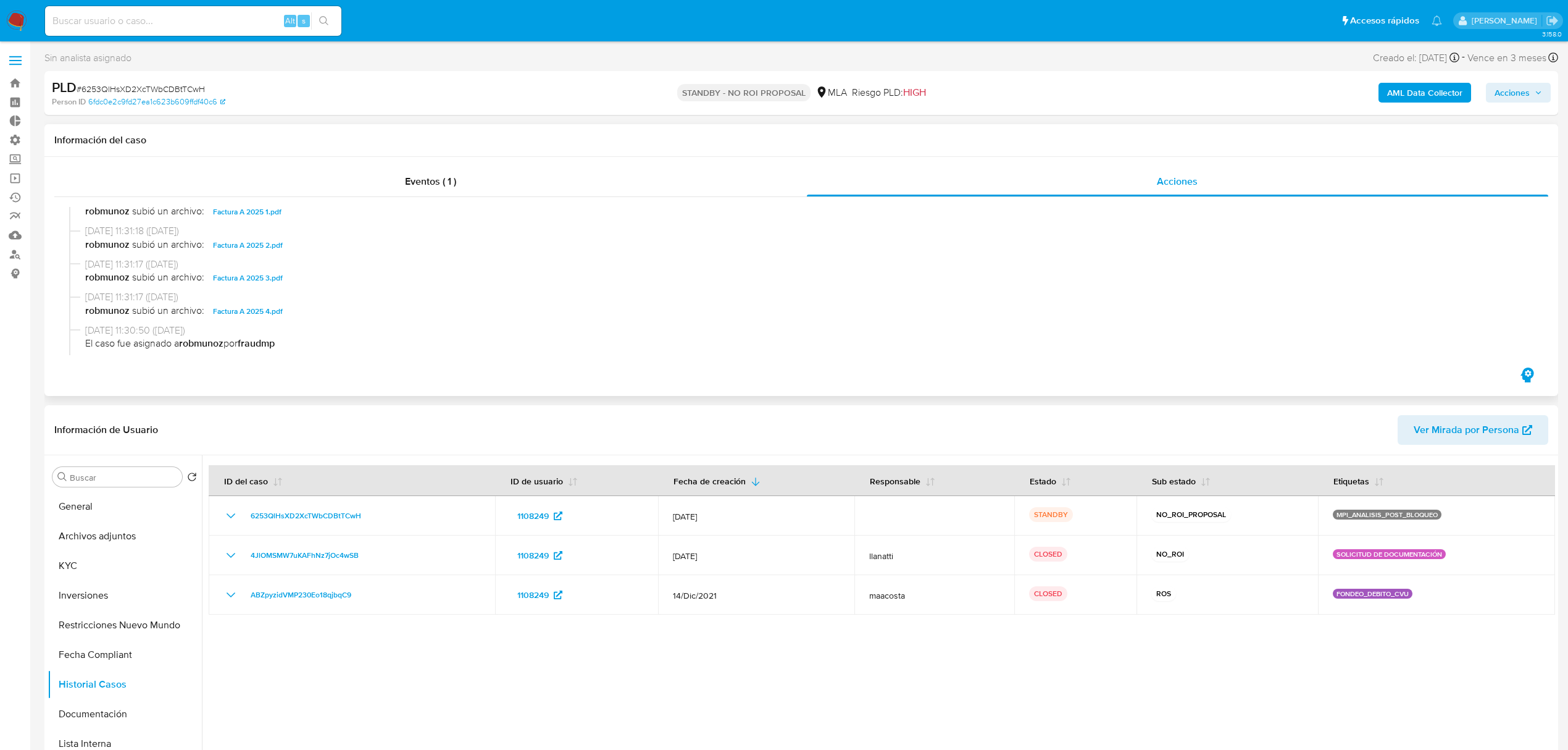
scroll to position [210, 0]
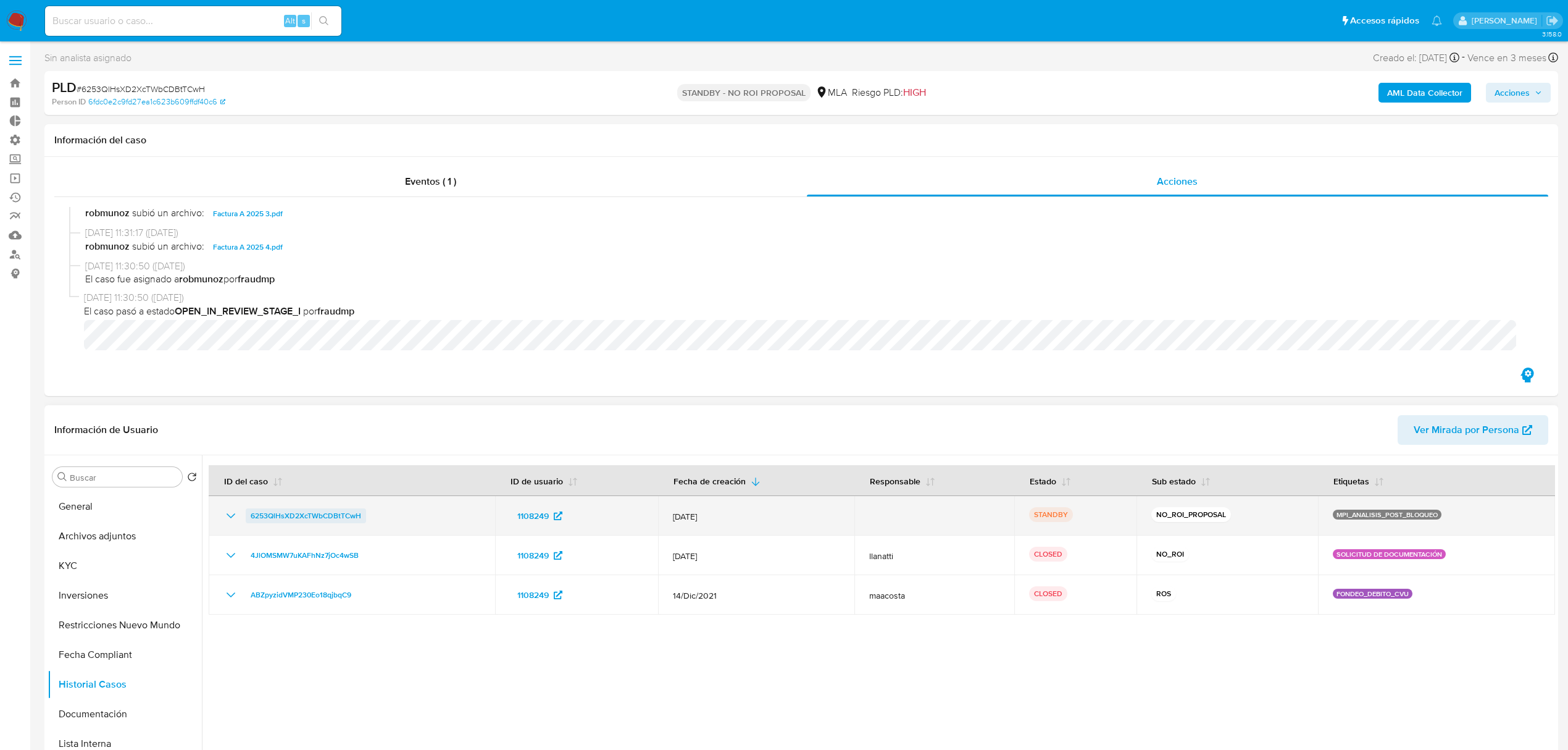
click at [295, 510] on span "6253QlHsXD2XcTWbCDBtTCwH" at bounding box center [306, 516] width 110 height 15
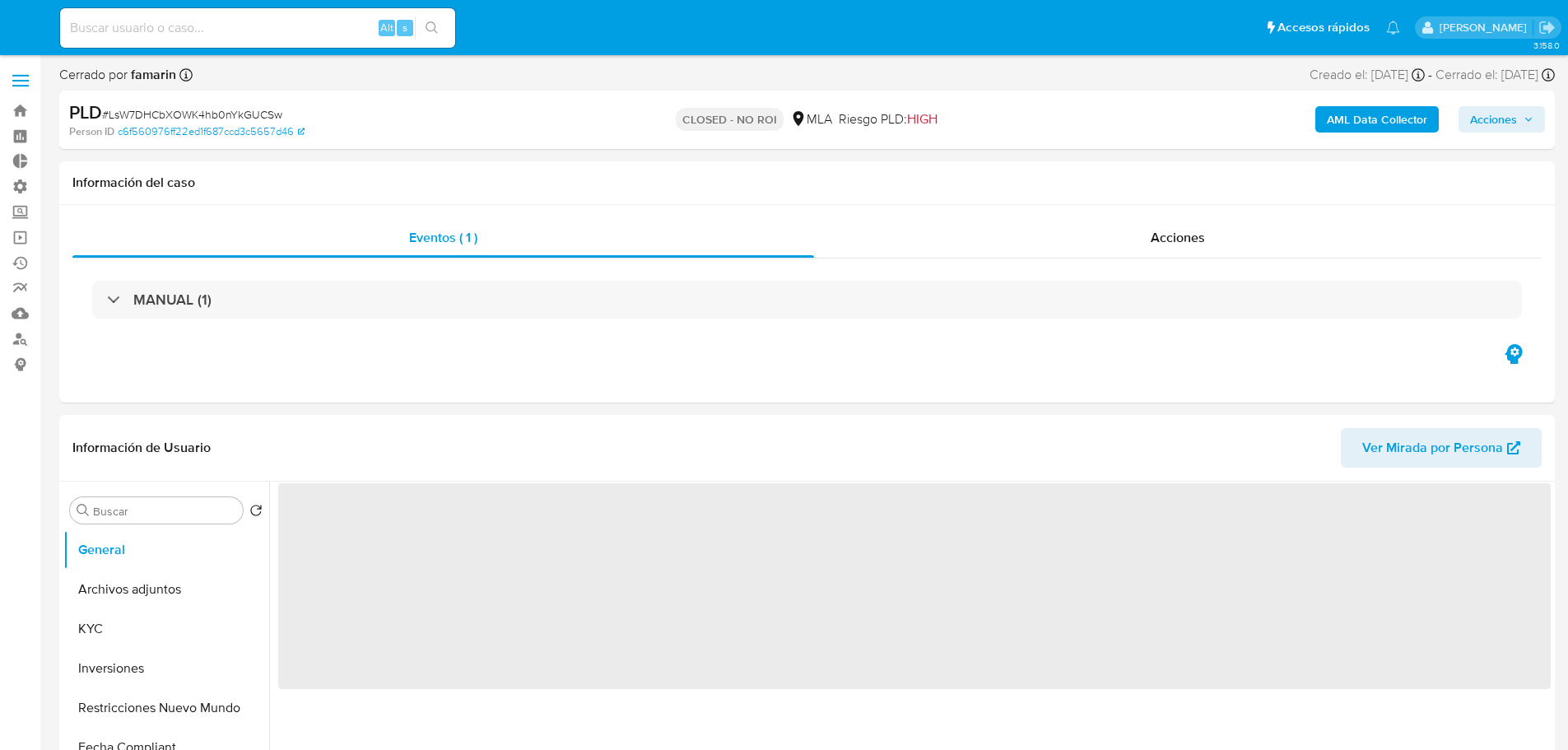
select select "10"
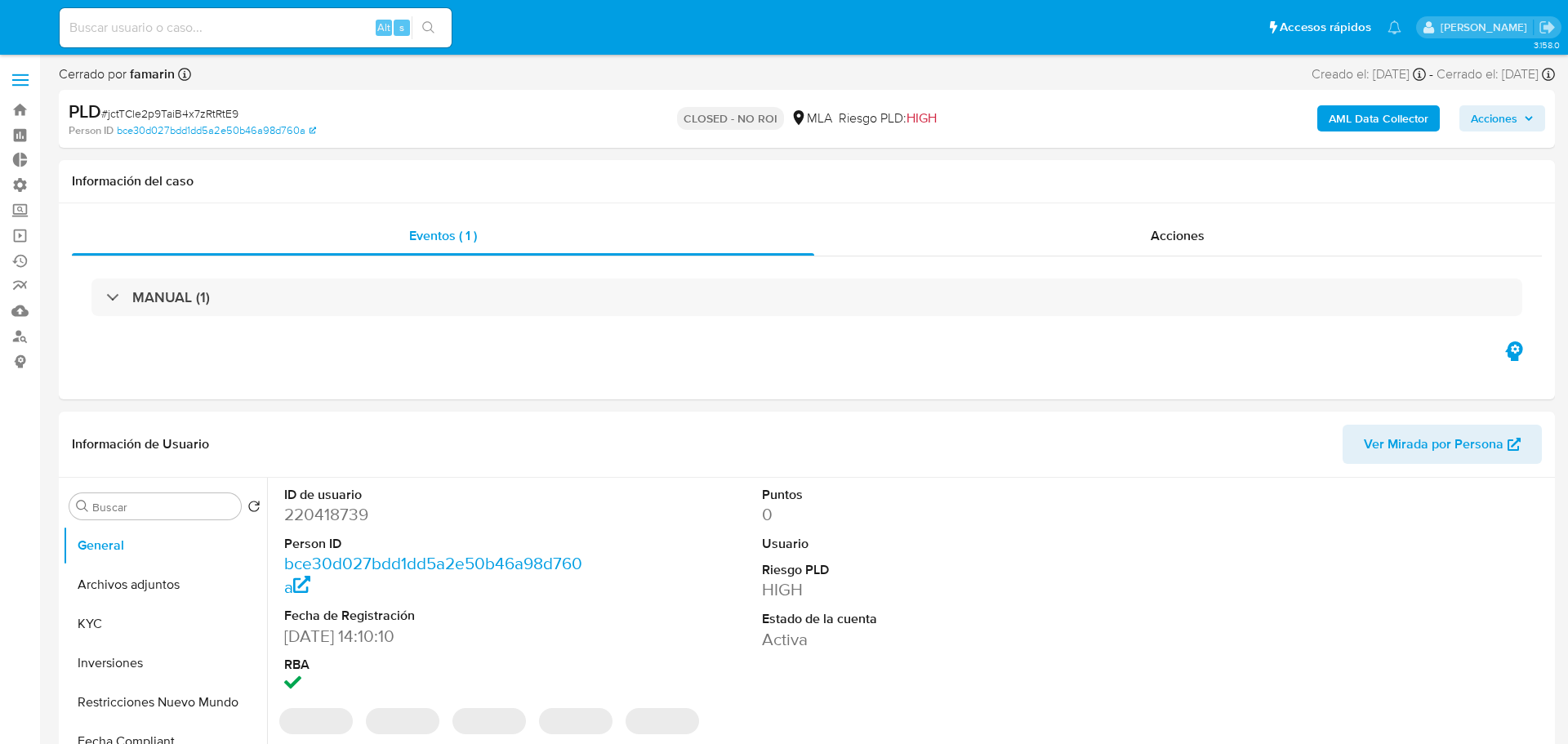
select select "10"
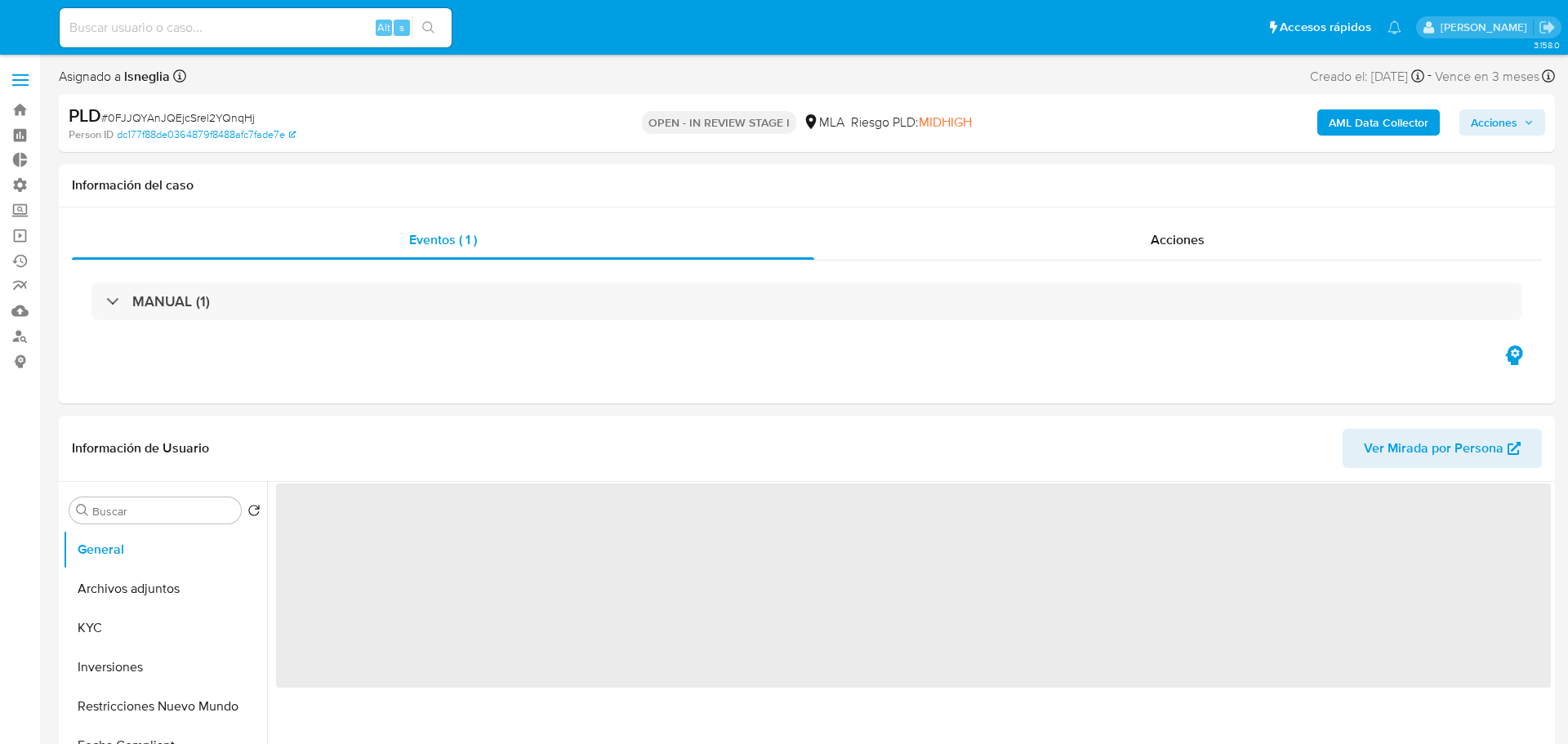
select select "10"
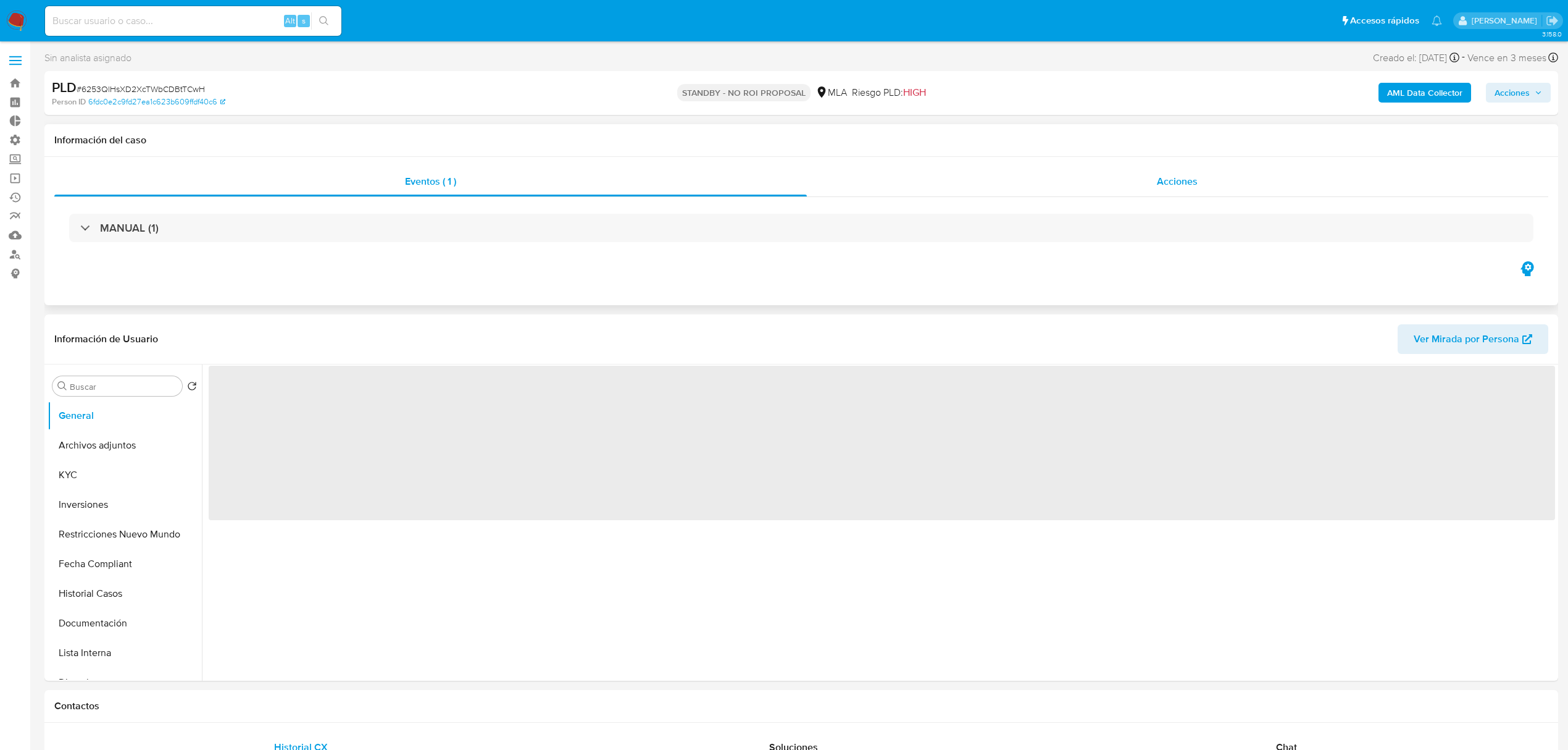
click at [1144, 174] on div "Acciones" at bounding box center [1178, 182] width 742 height 30
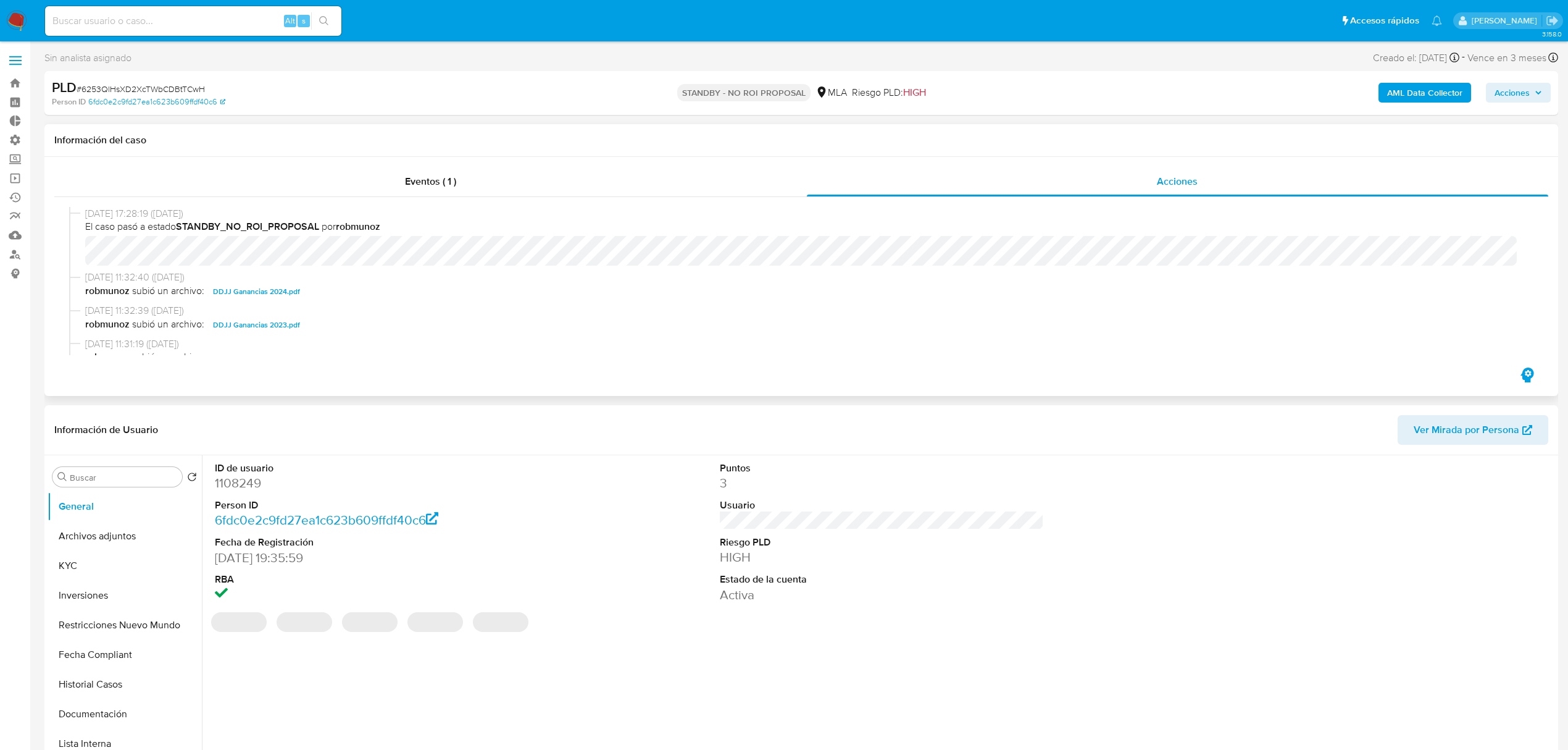
select select "10"
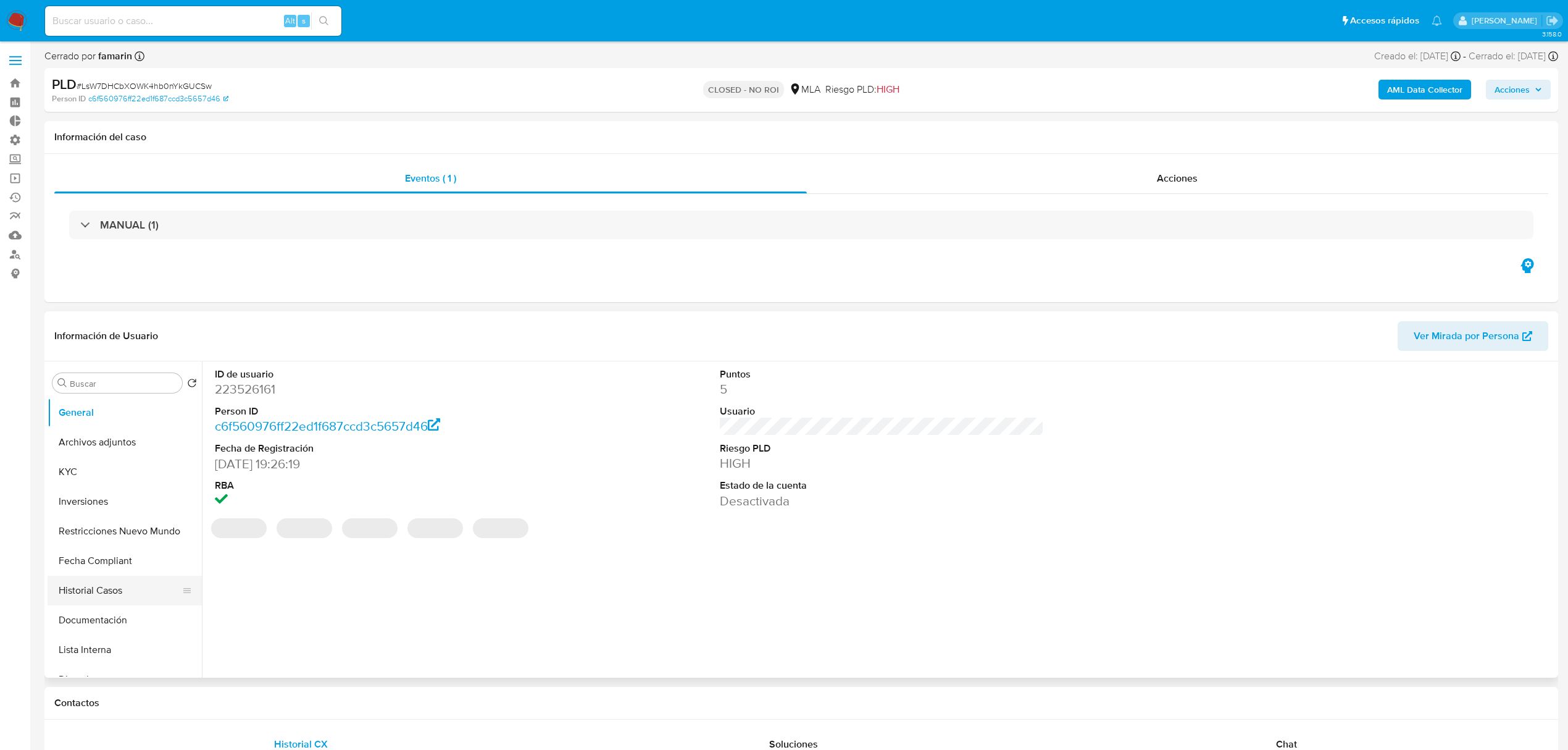
select select "10"
click at [100, 582] on button "Historial Casos" at bounding box center [120, 591] width 144 height 30
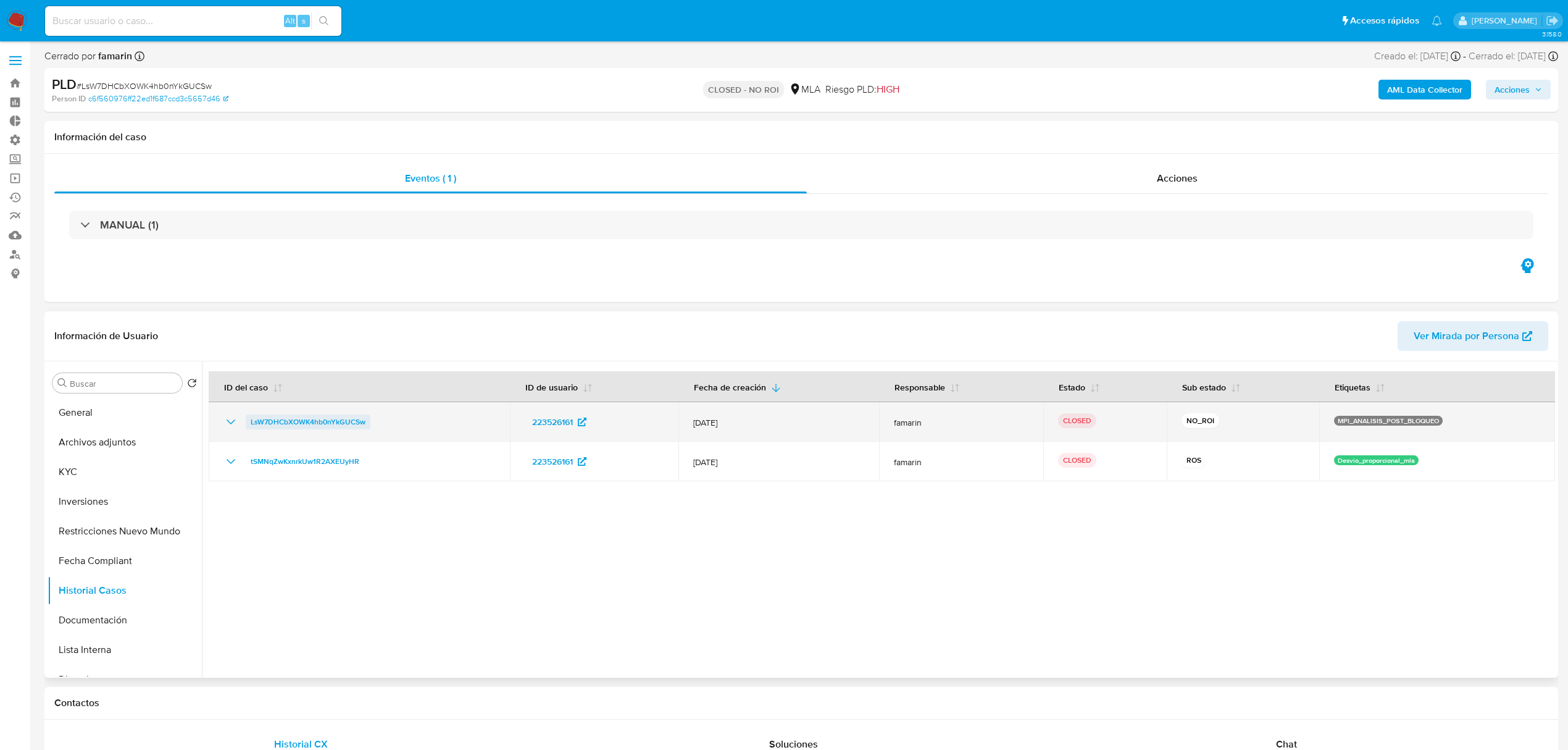
click at [329, 426] on span "LsW7DHCbXOWK4hb0nYkGUCSw" at bounding box center [308, 422] width 115 height 15
click at [268, 421] on span "LsW7DHCbXOWK4hb0nYkGUCSw" at bounding box center [308, 422] width 115 height 15
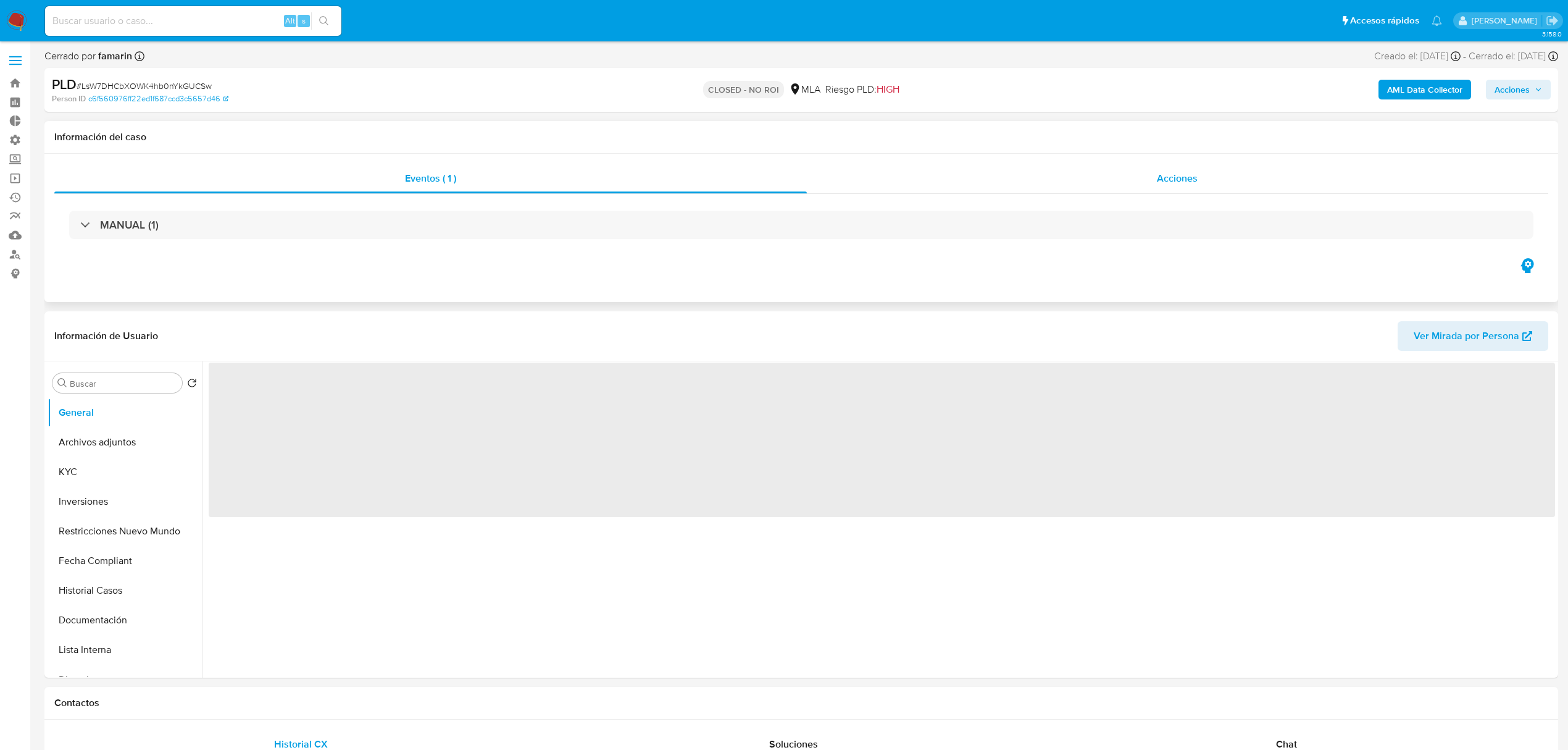
click at [1255, 176] on div "Acciones" at bounding box center [1178, 179] width 742 height 30
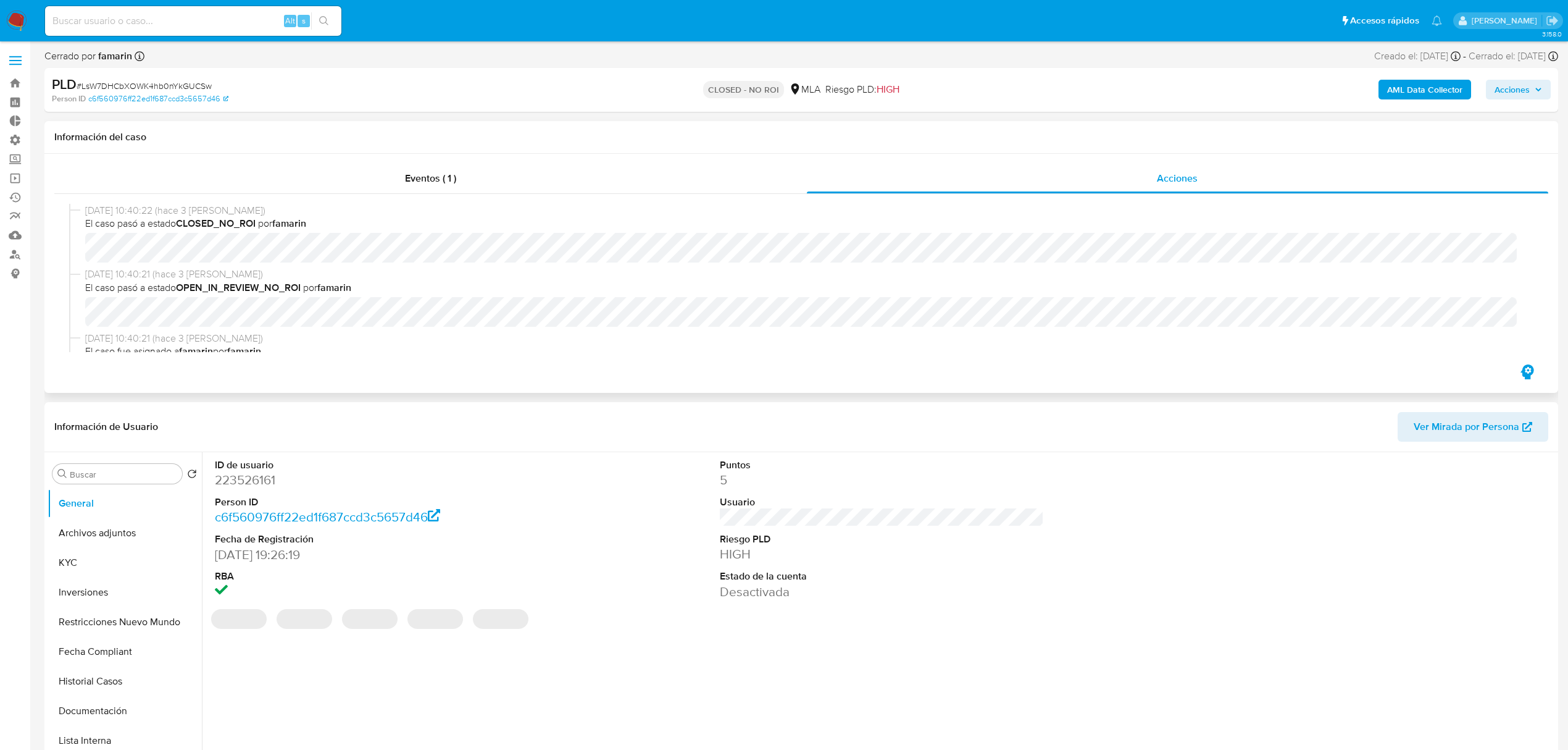
select select "10"
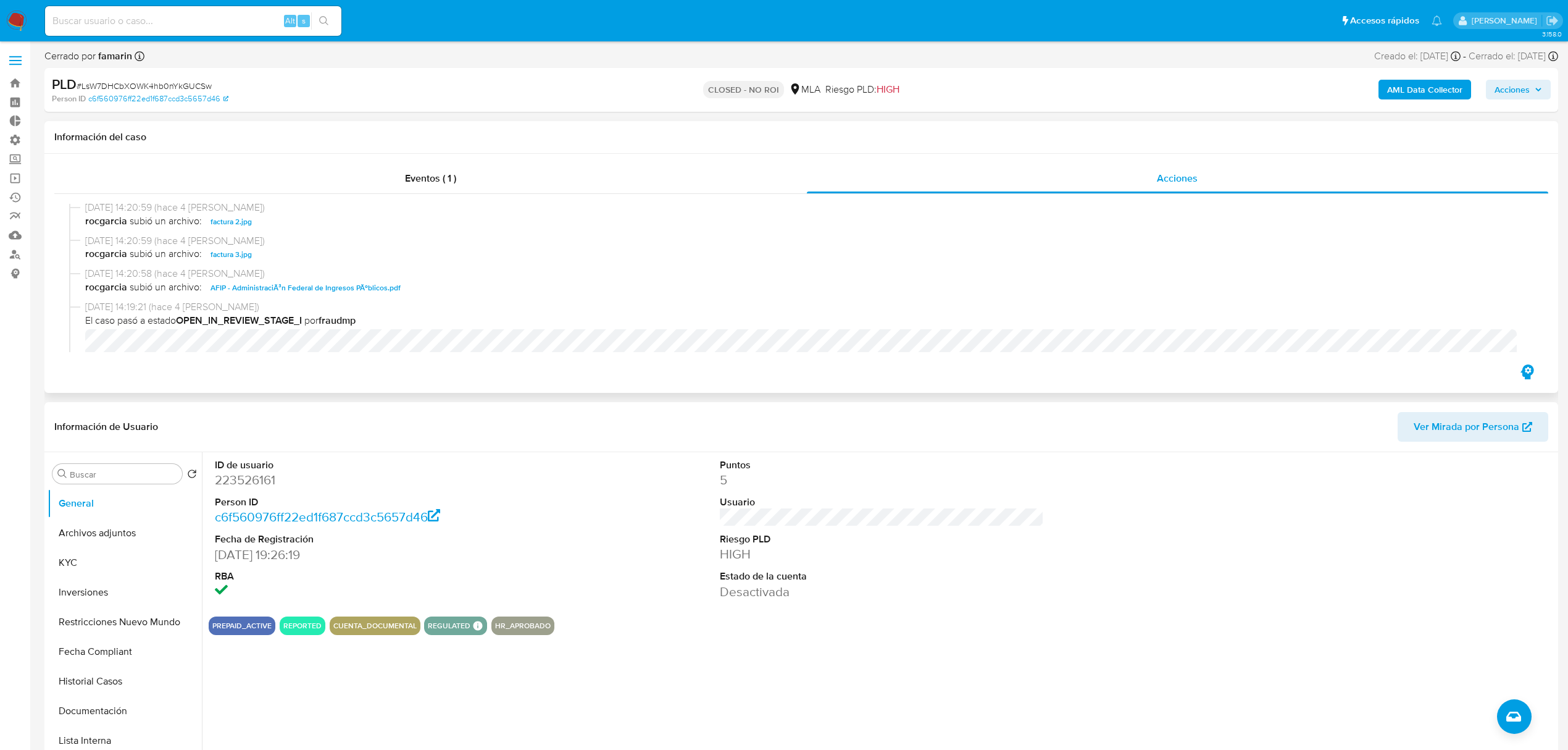
scroll to position [231, 0]
click at [102, 688] on button "Historial Casos" at bounding box center [120, 681] width 144 height 30
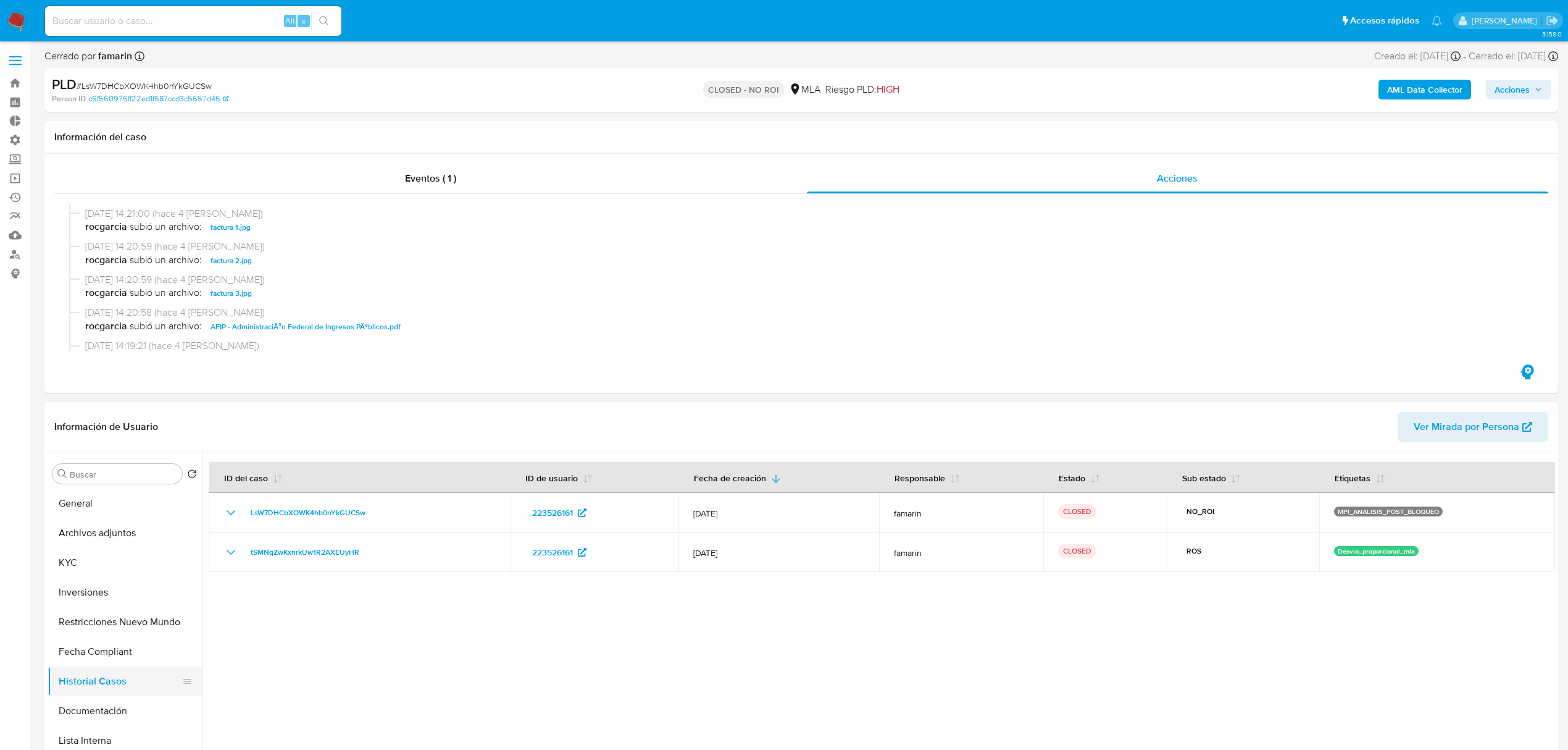
click at [87, 689] on button "Historial Casos" at bounding box center [120, 681] width 144 height 30
click at [87, 689] on button "Historial Casos" at bounding box center [120, 681] width 144 height 30
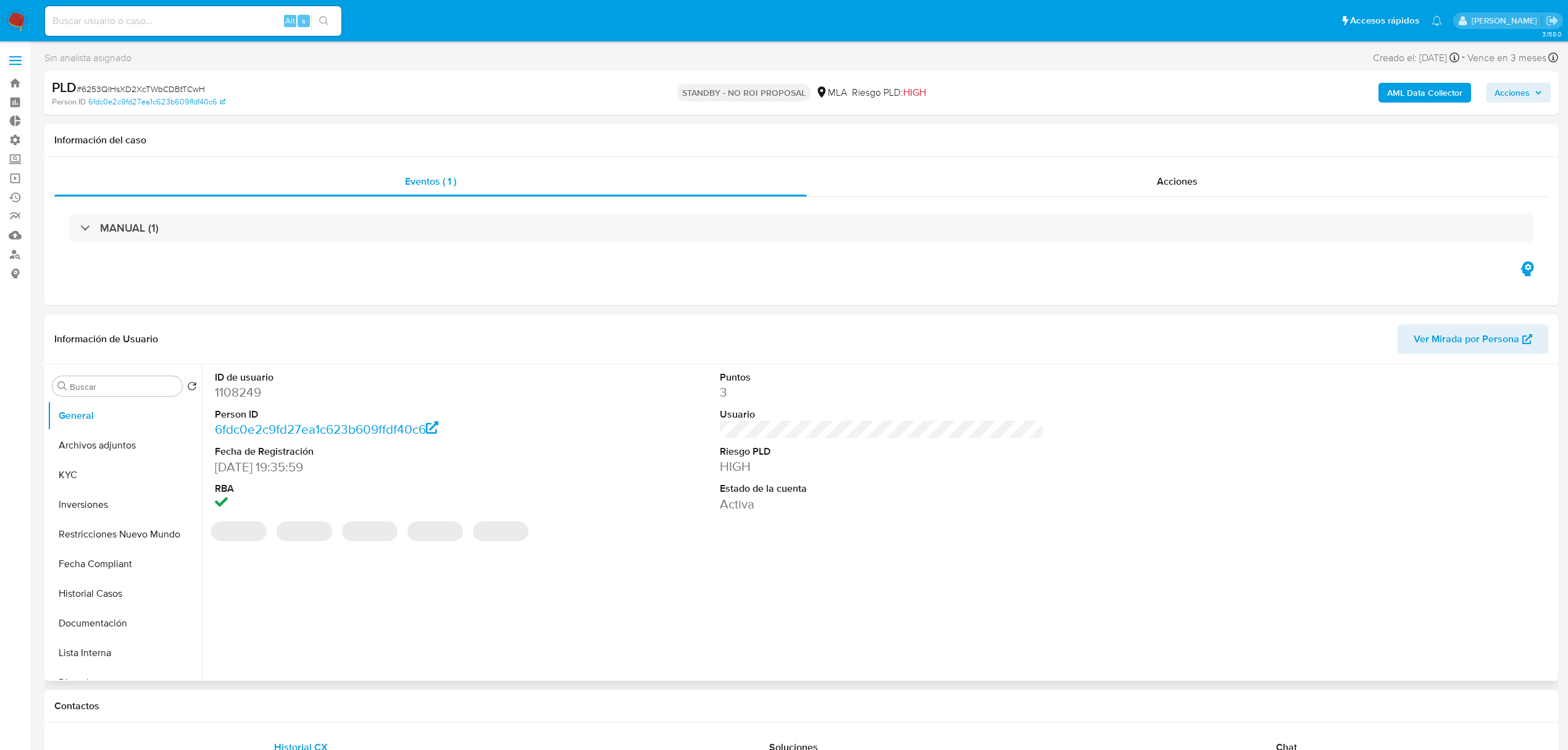
select select "10"
click at [1272, 187] on div "Acciones" at bounding box center [1178, 182] width 742 height 30
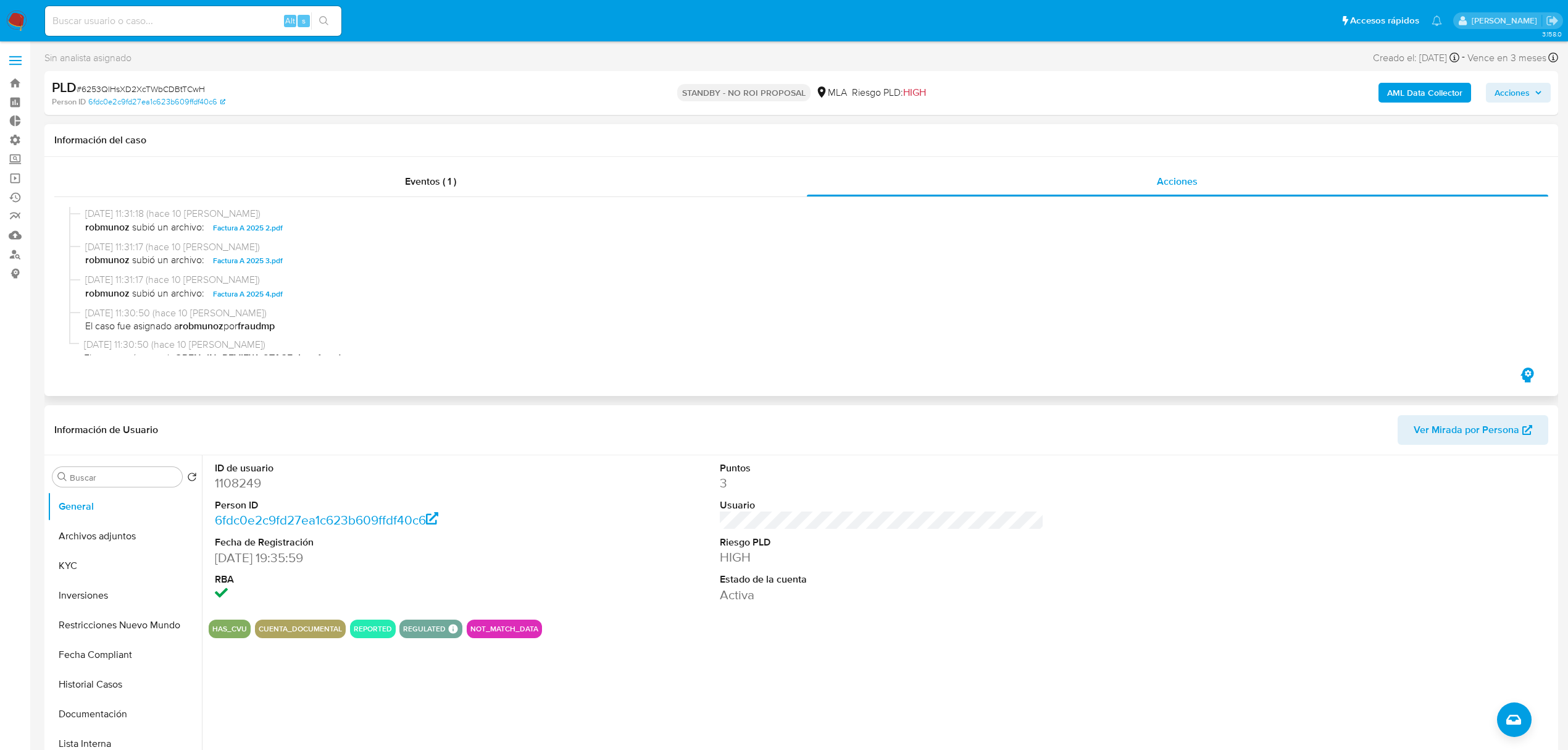
scroll to position [164, 0]
click at [89, 685] on button "Historial Casos" at bounding box center [120, 684] width 144 height 30
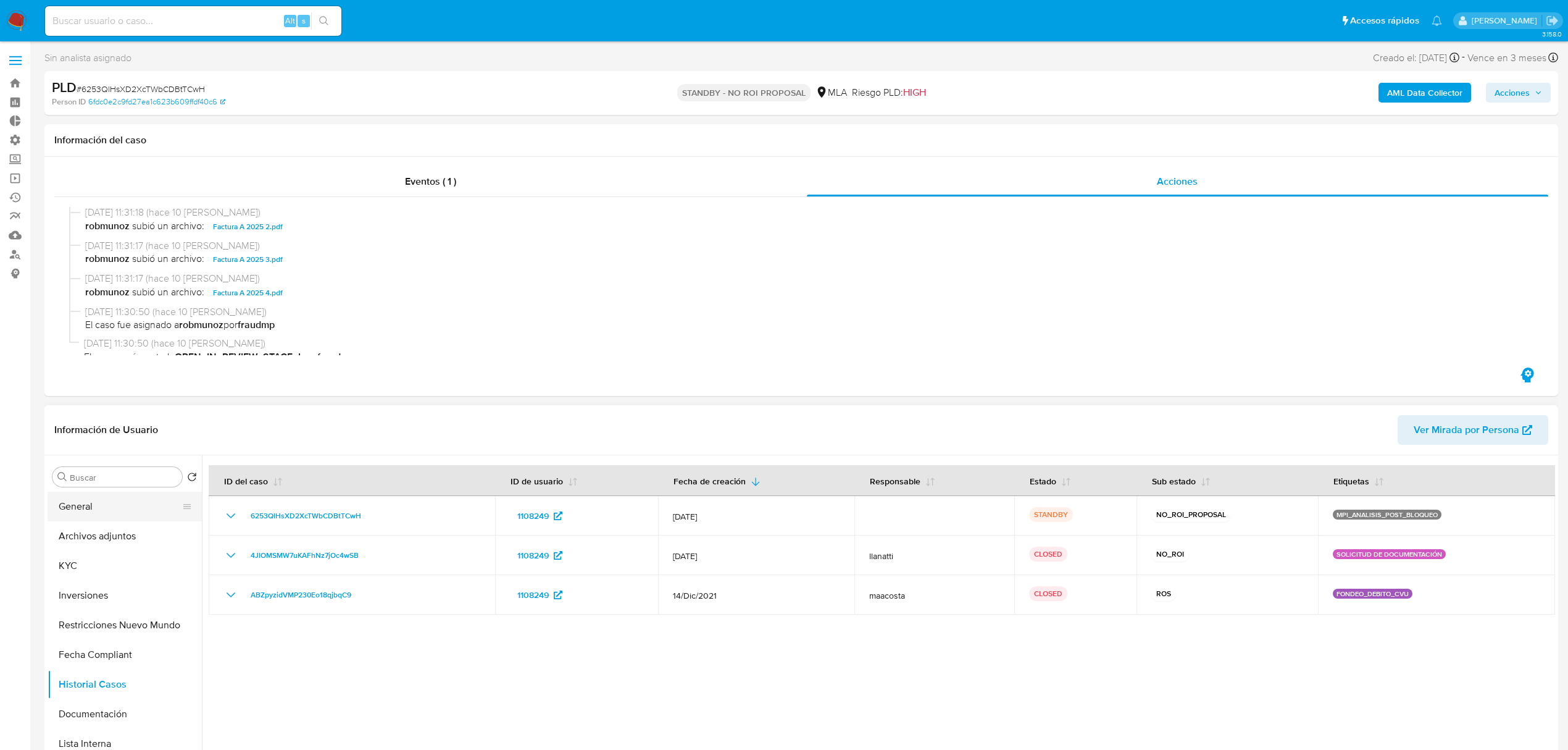
click at [118, 516] on button "General" at bounding box center [120, 506] width 144 height 30
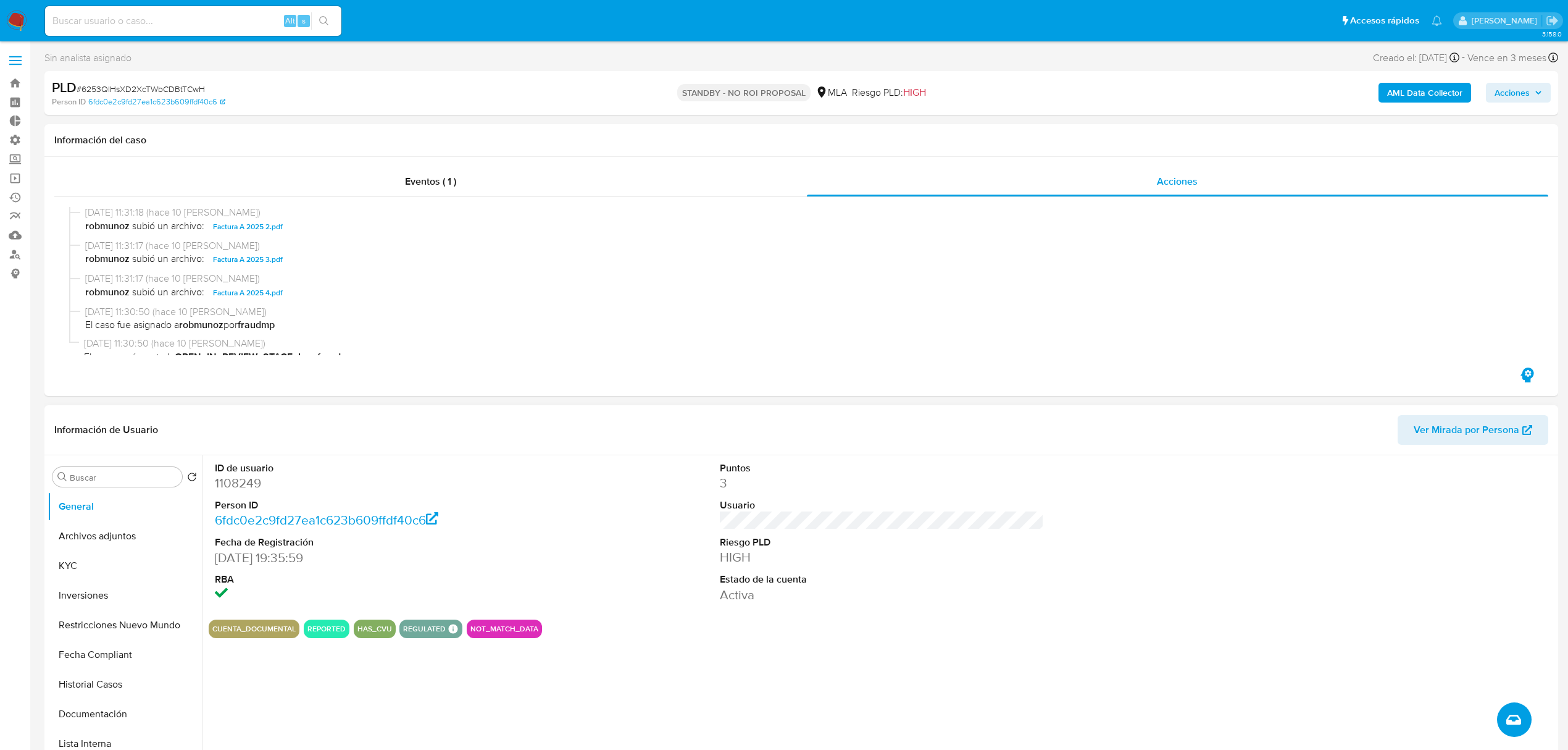
click at [1500, 720] on button "Crear caso manual" at bounding box center [1514, 720] width 35 height 35
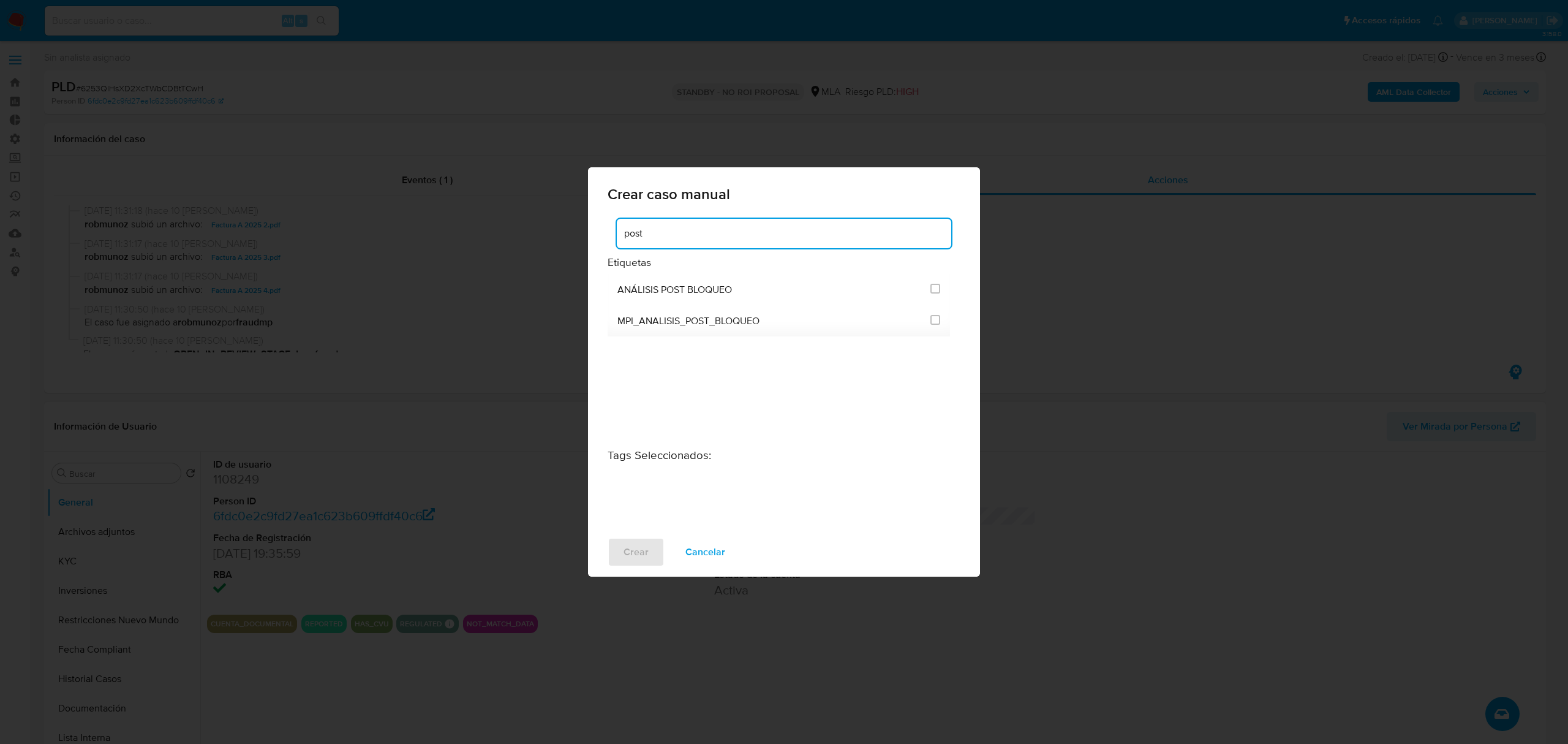
type input "post"
click at [1125, 554] on div "Crear caso manual post Etiquetas ANÁLISIS POST BLOQUEO MPI_ANALISIS_POST_BLOQUE…" at bounding box center [784, 372] width 1568 height 744
click at [696, 557] on span "Cancelar" at bounding box center [705, 552] width 40 height 27
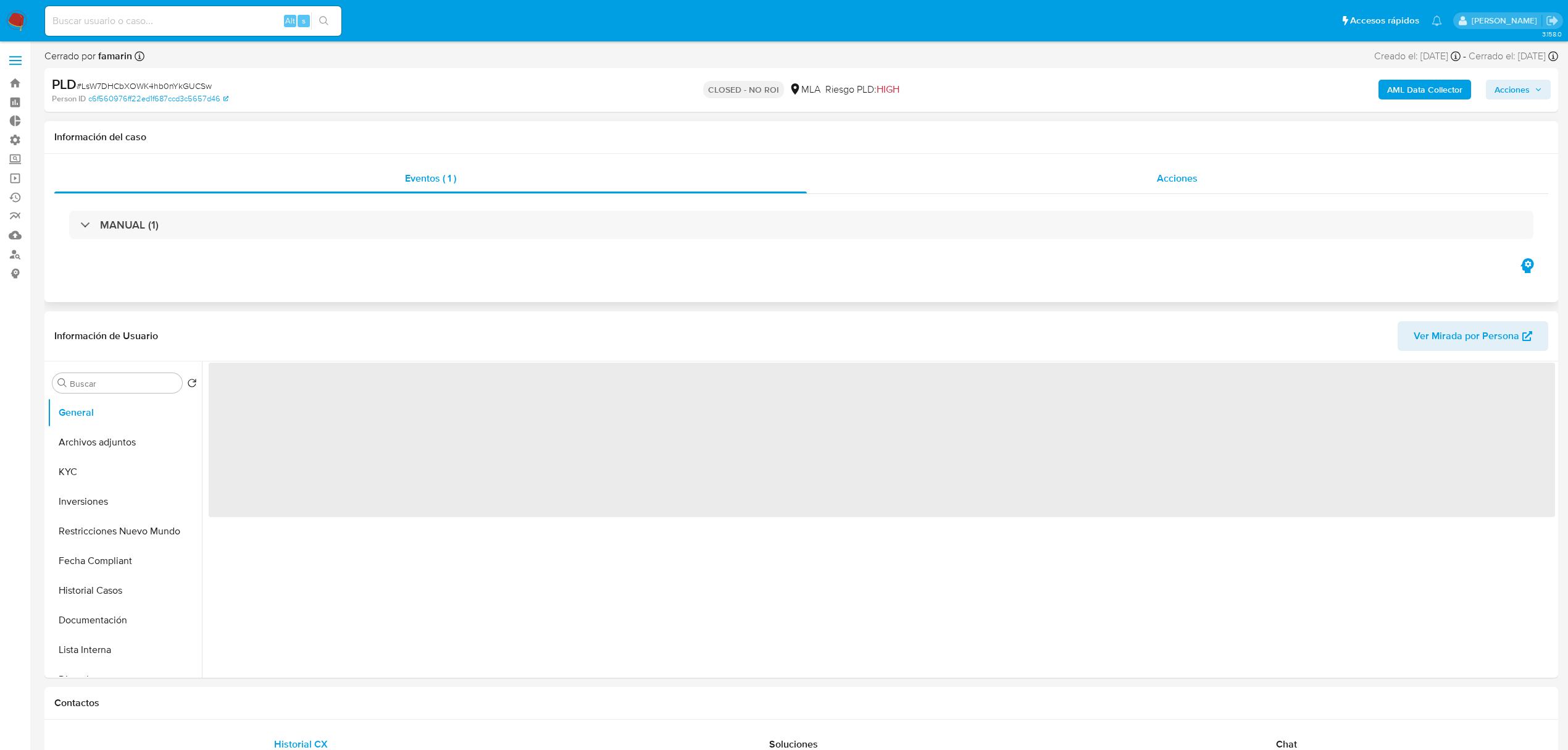
click at [1240, 170] on div "Acciones" at bounding box center [1178, 179] width 742 height 30
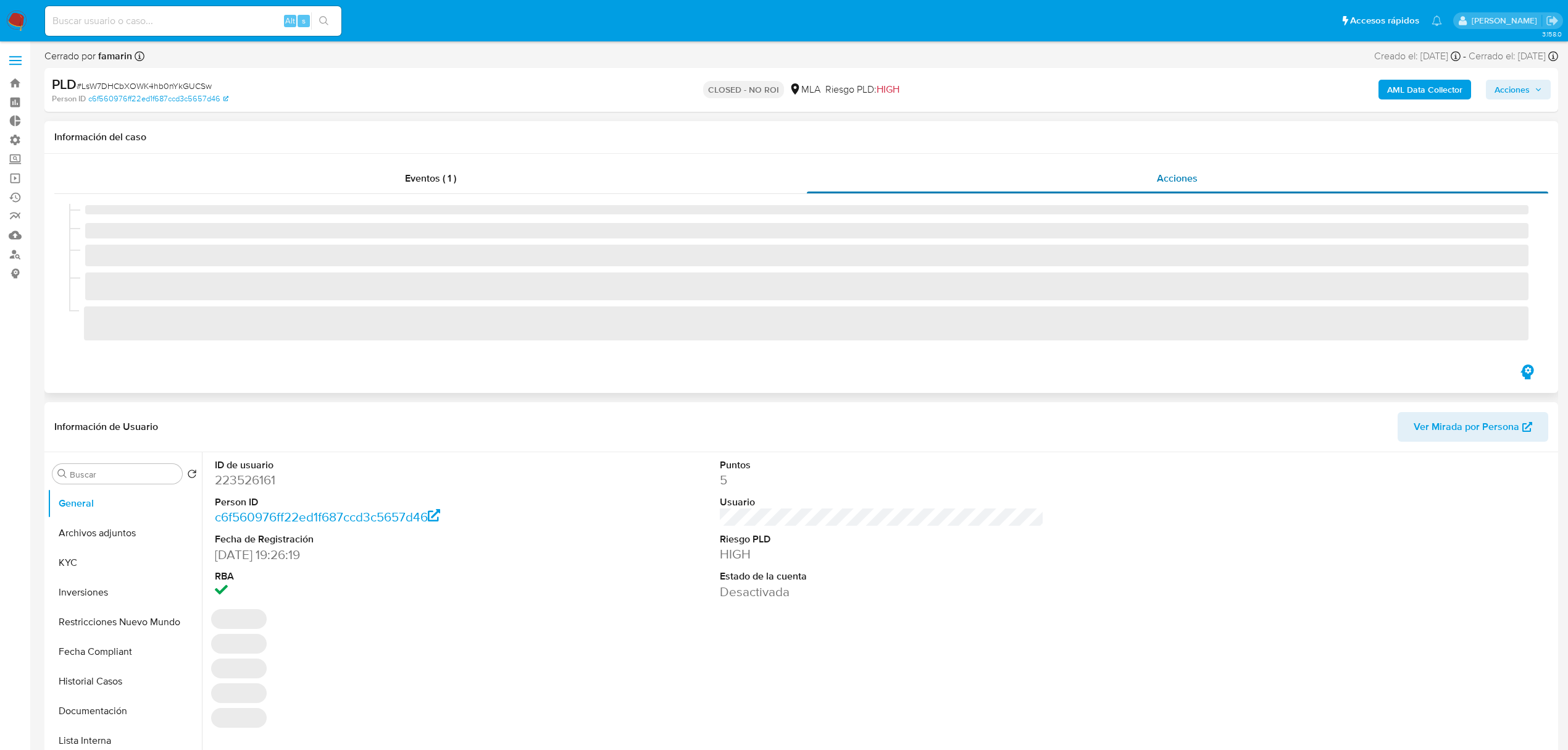
select select "10"
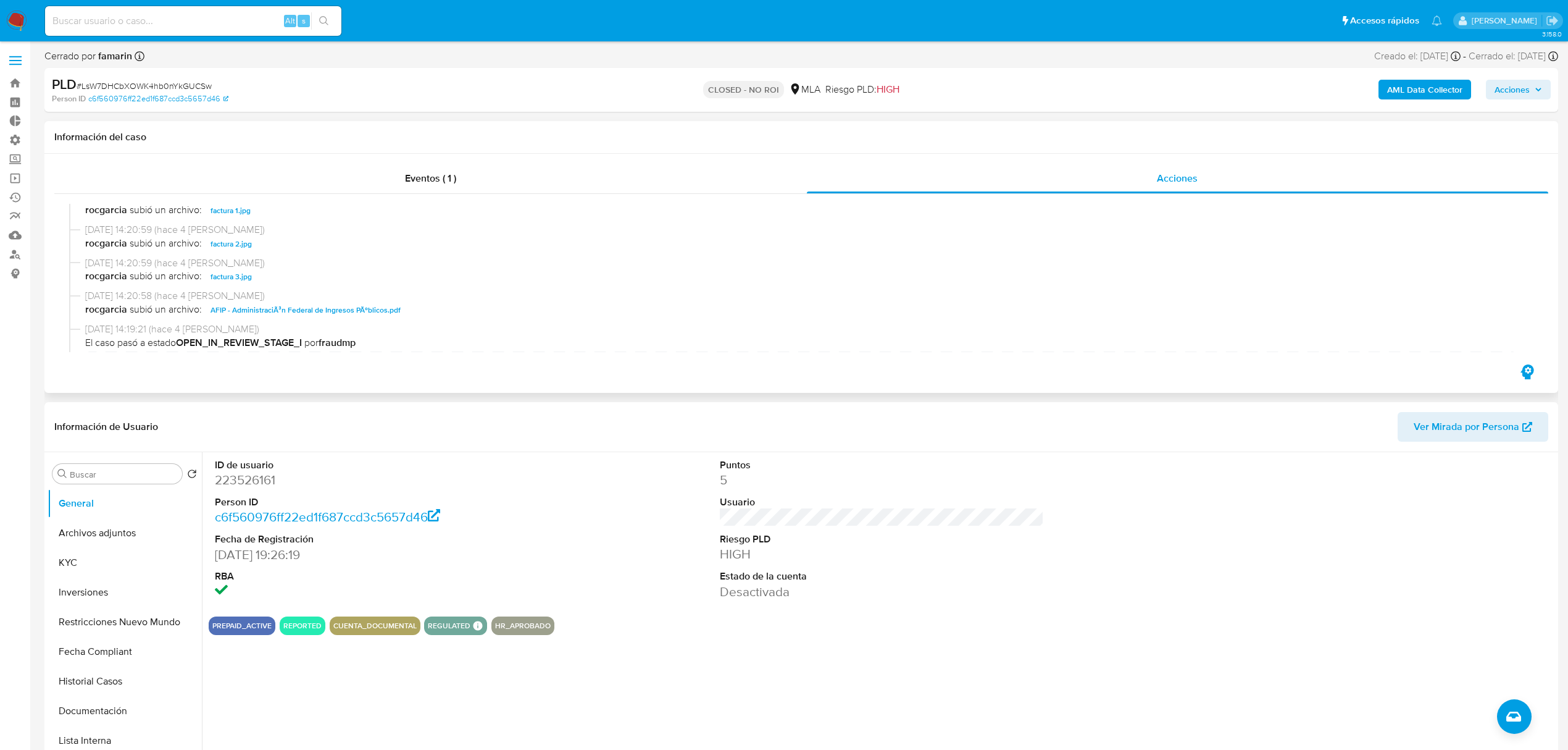
scroll to position [312, 0]
